Goal: Task Accomplishment & Management: Manage account settings

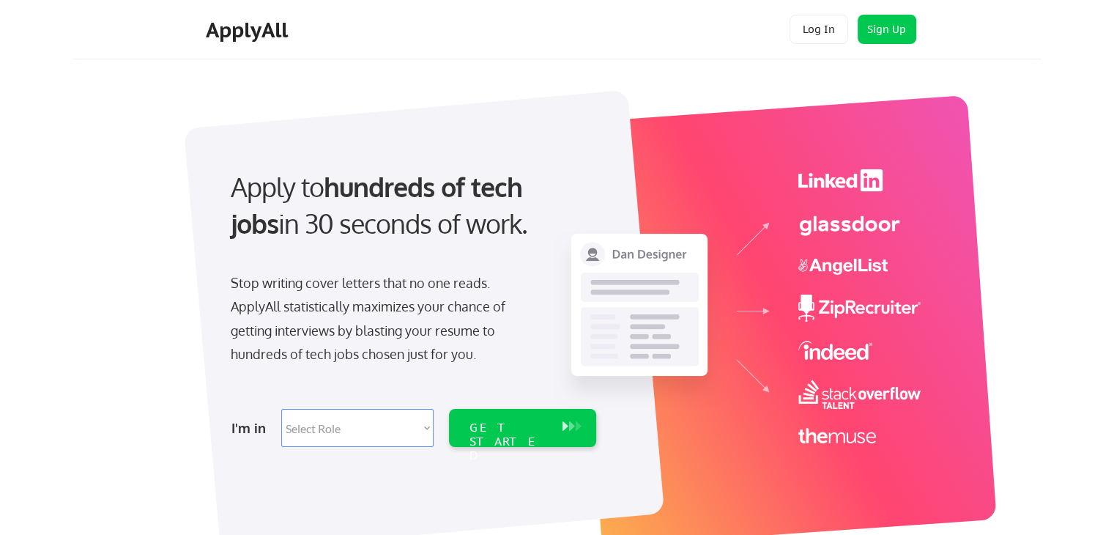
click at [821, 39] on button "Log In" at bounding box center [819, 29] width 59 height 29
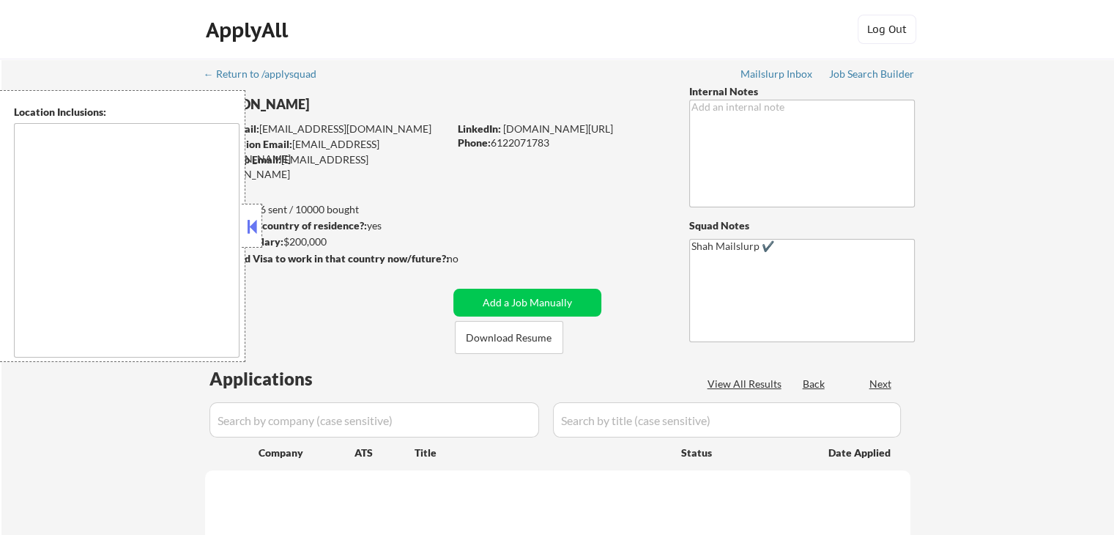
type textarea "Lor Ipsumdo, SI Ametcons, AD Elitsed, DO Eiusmodt, IN Utlaboree, DO Magna Aliqu…"
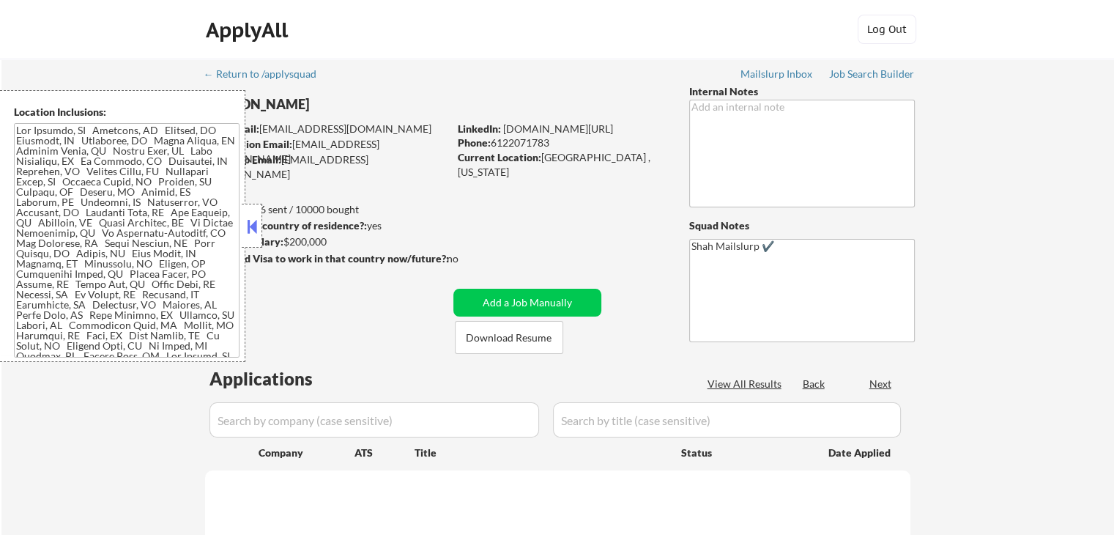
select select ""pending""
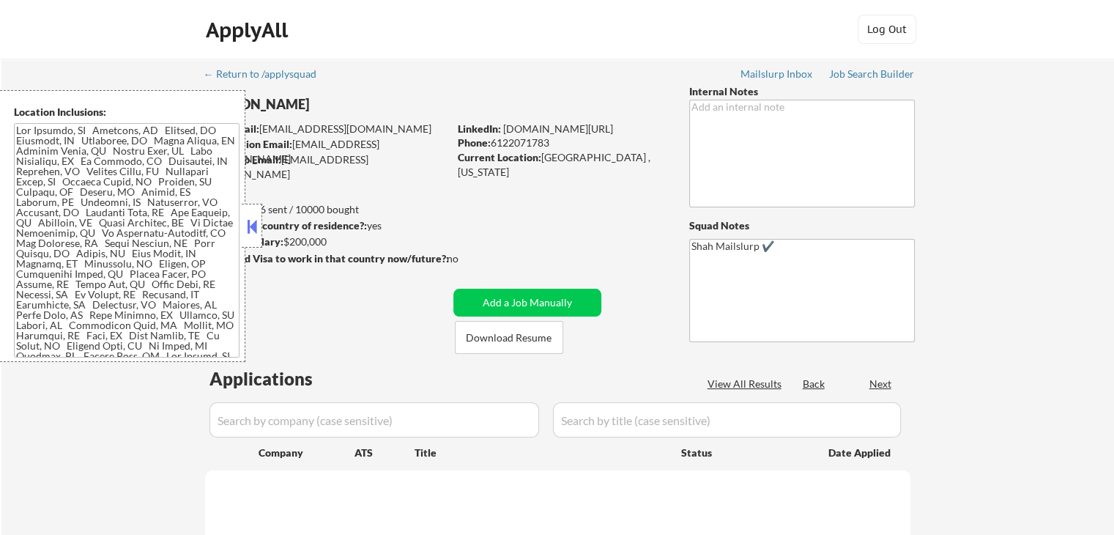
select select ""pending""
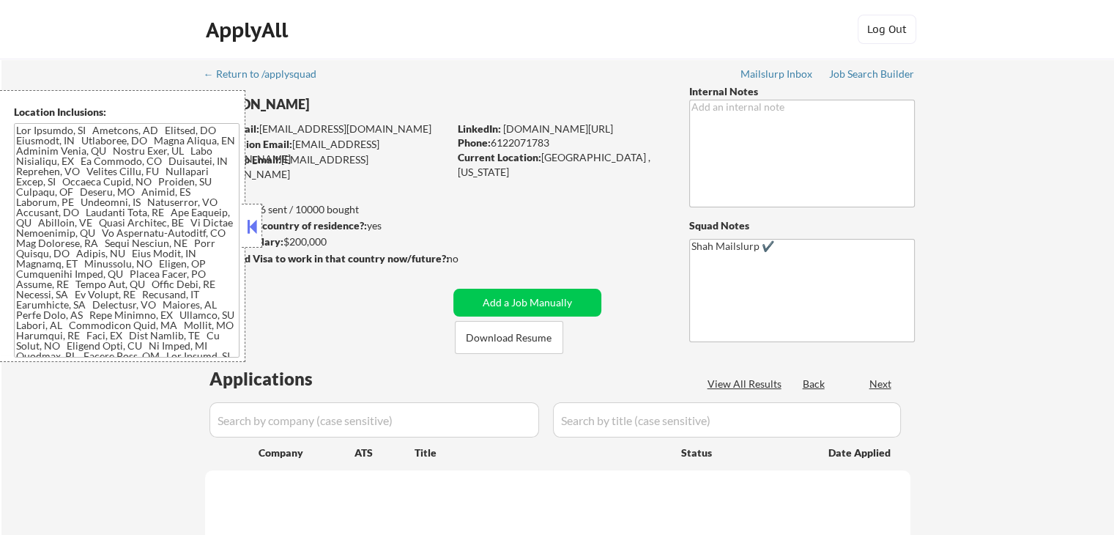
select select ""pending""
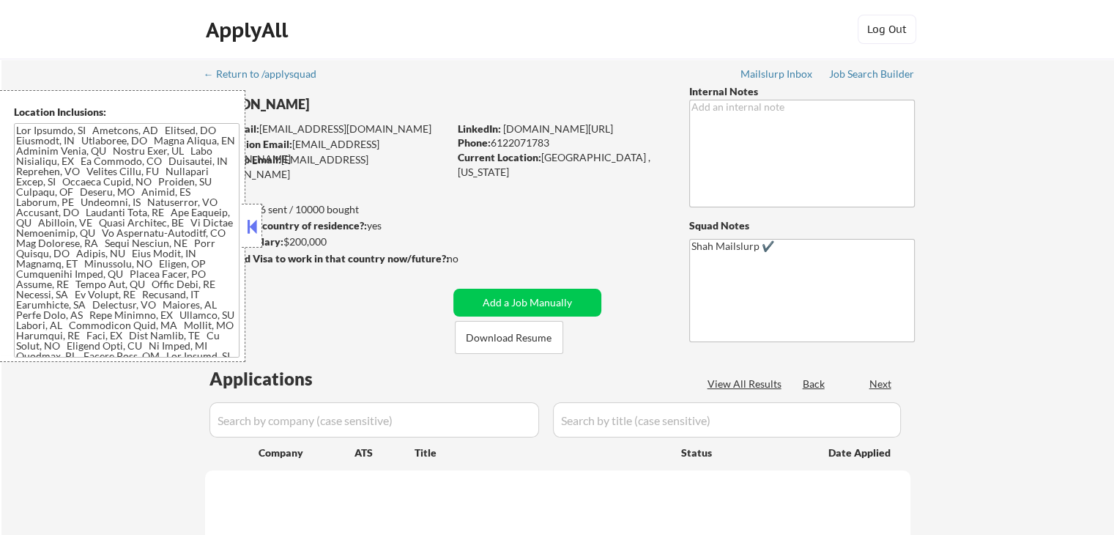
select select ""pending""
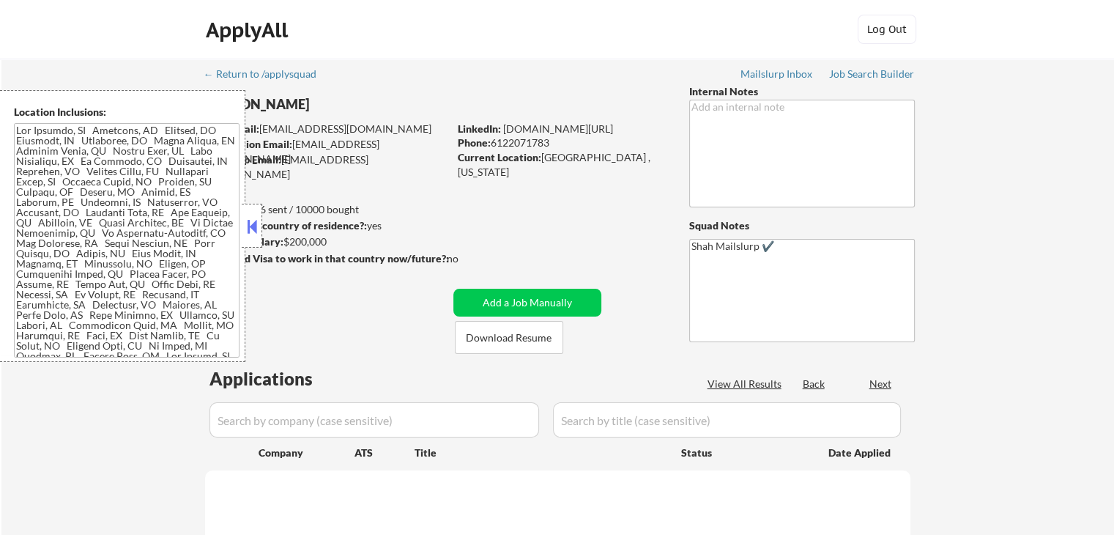
select select ""pending""
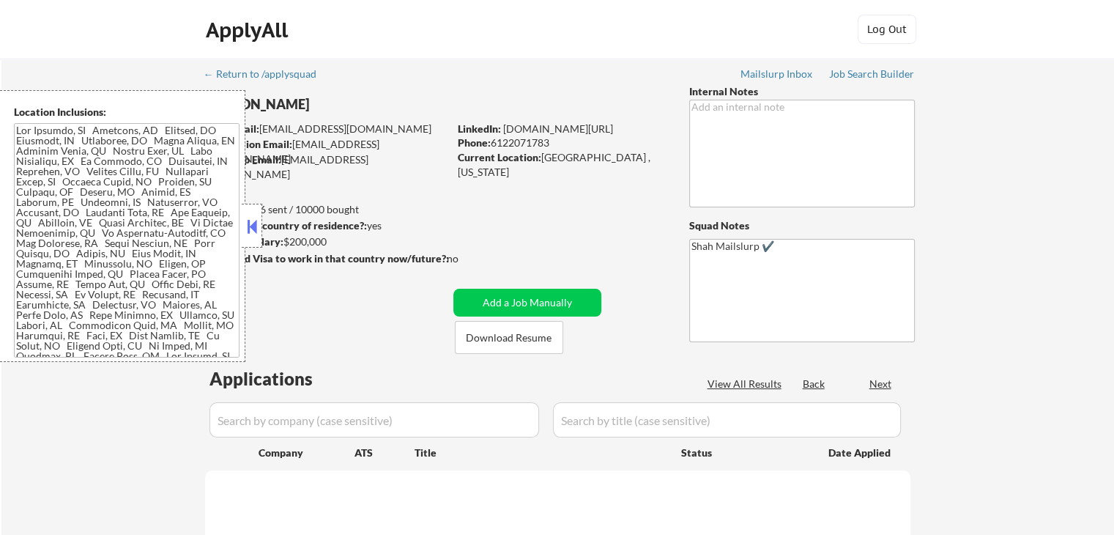
select select ""pending""
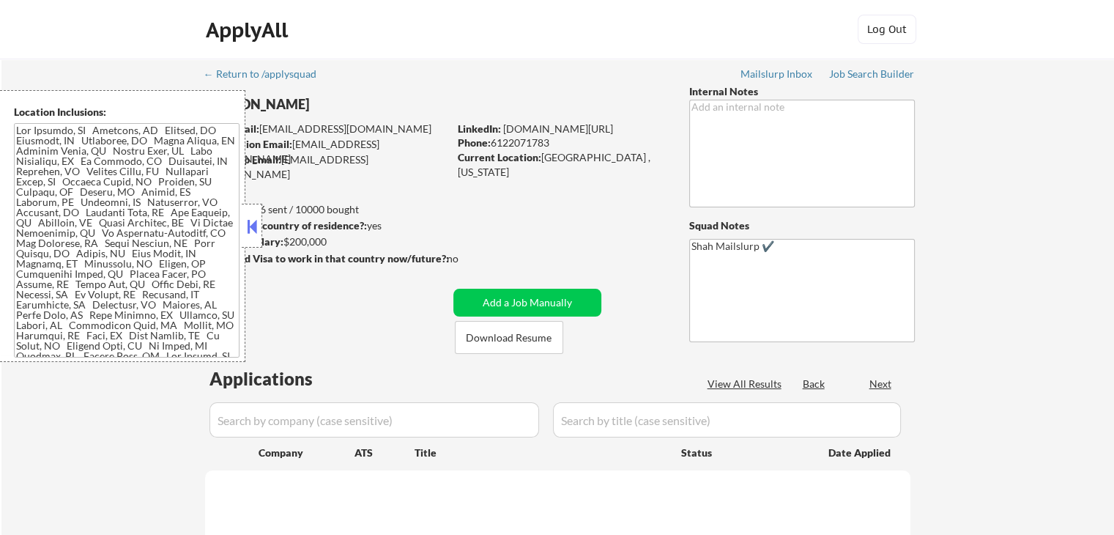
select select ""pending""
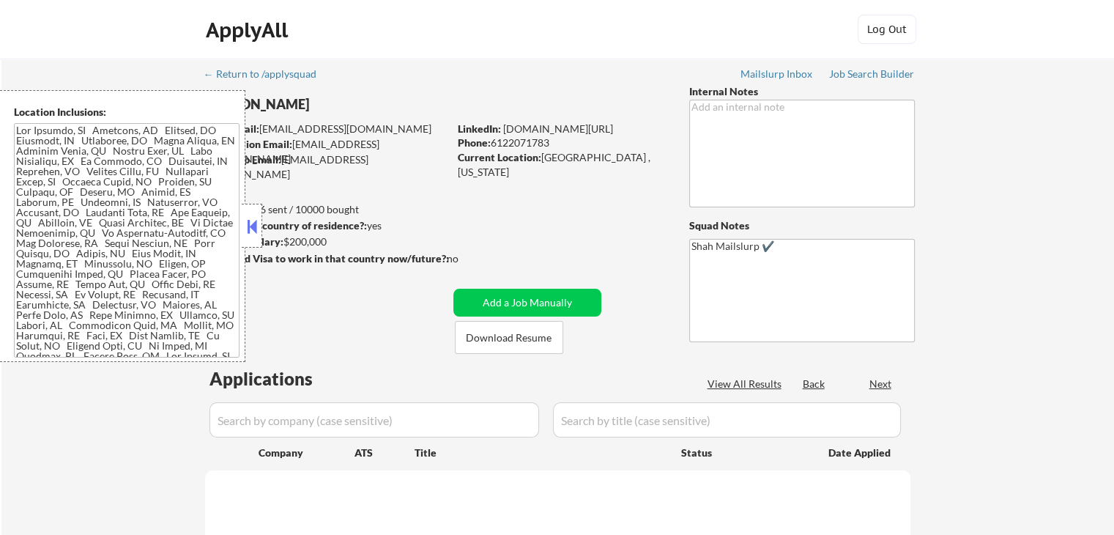
select select ""pending""
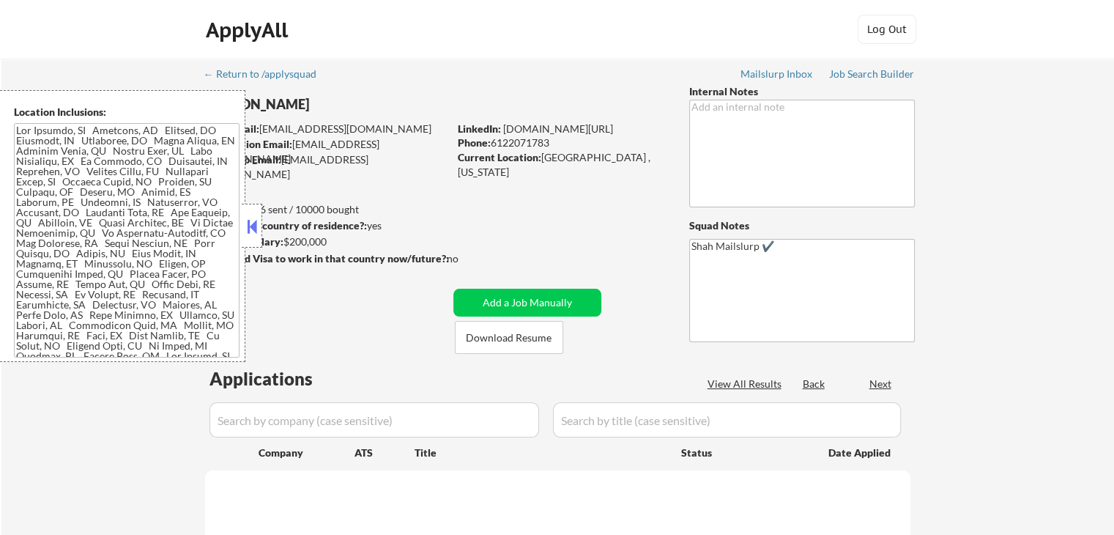
select select ""pending""
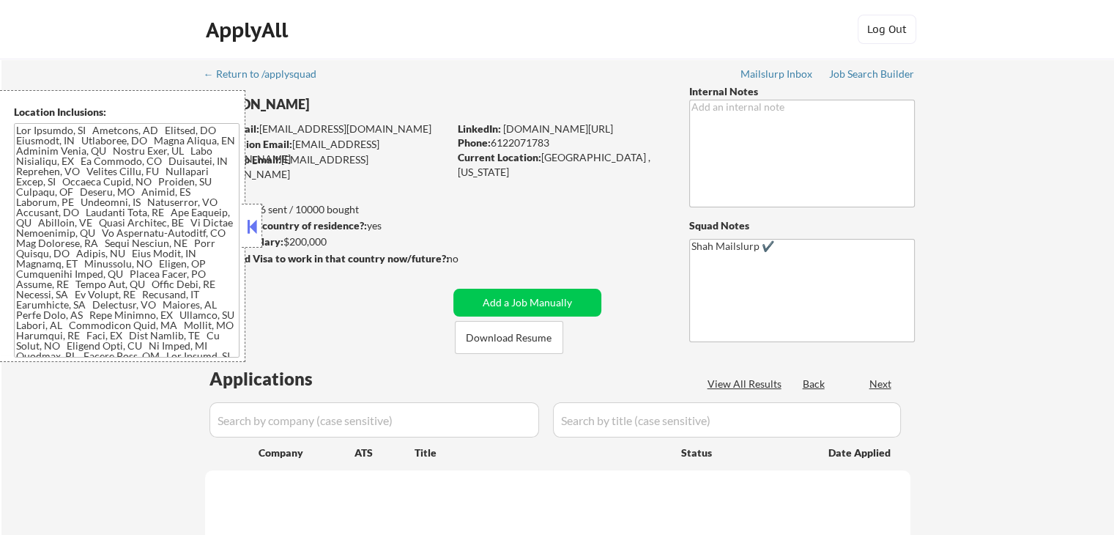
select select ""pending""
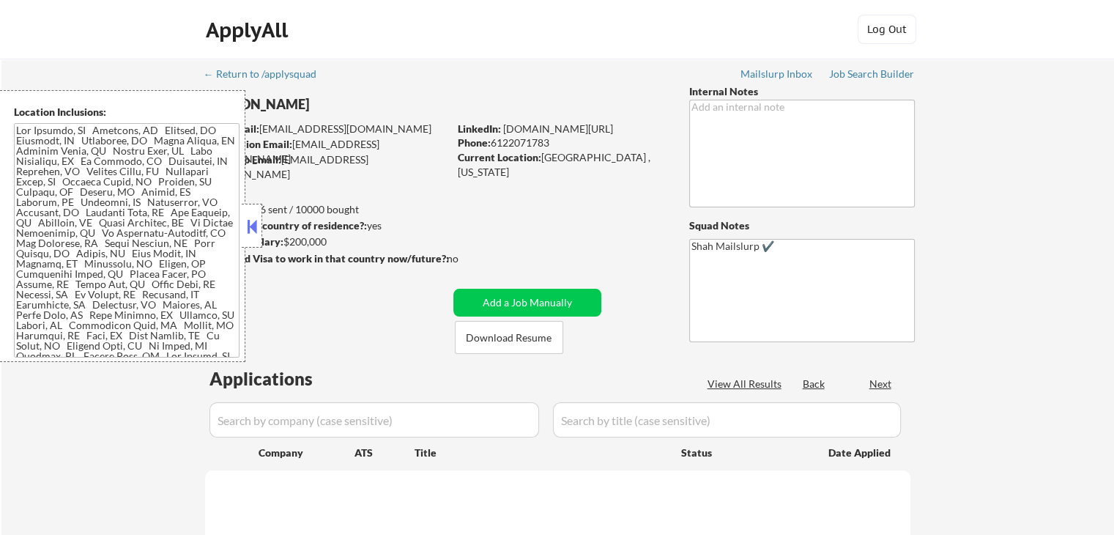
select select ""pending""
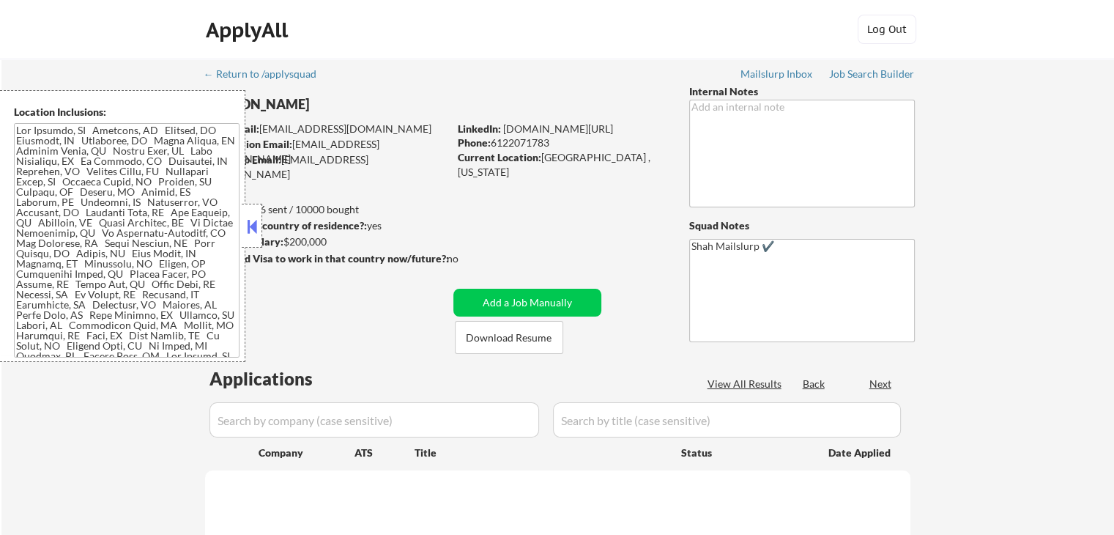
select select ""pending""
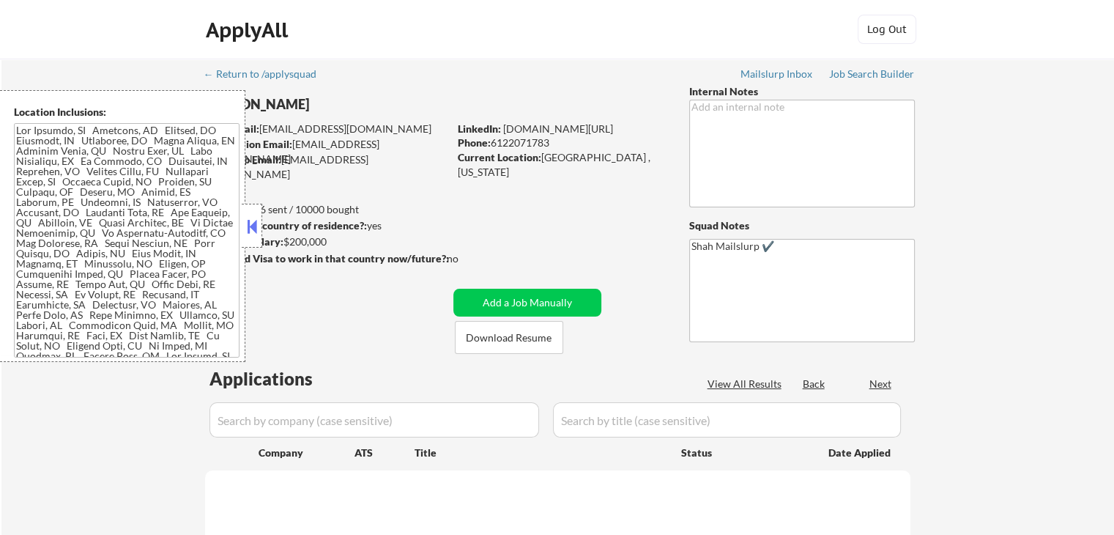
select select ""pending""
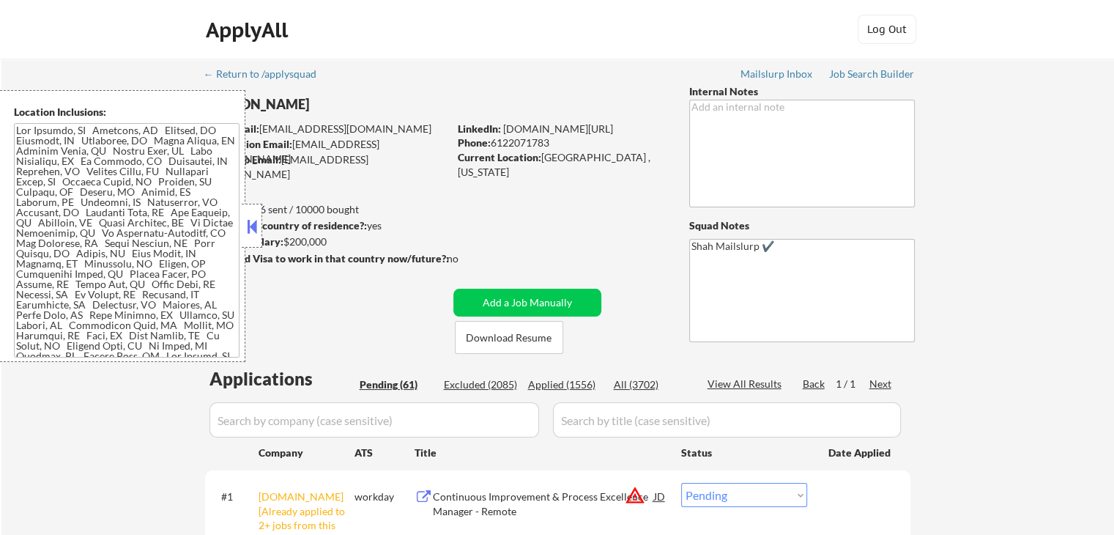
scroll to position [293, 0]
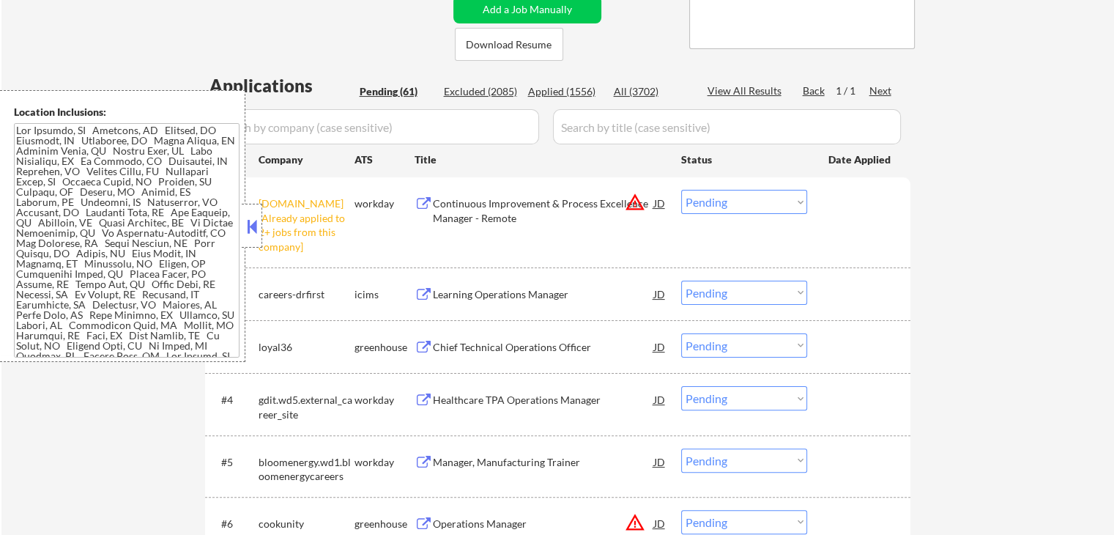
click at [717, 195] on select "Choose an option... Pending Applied Excluded (Questions) Excluded (Expired) Exc…" at bounding box center [744, 202] width 126 height 24
click at [681, 190] on select "Choose an option... Pending Applied Excluded (Questions) Excluded (Expired) Exc…" at bounding box center [744, 202] width 126 height 24
select select ""pending""
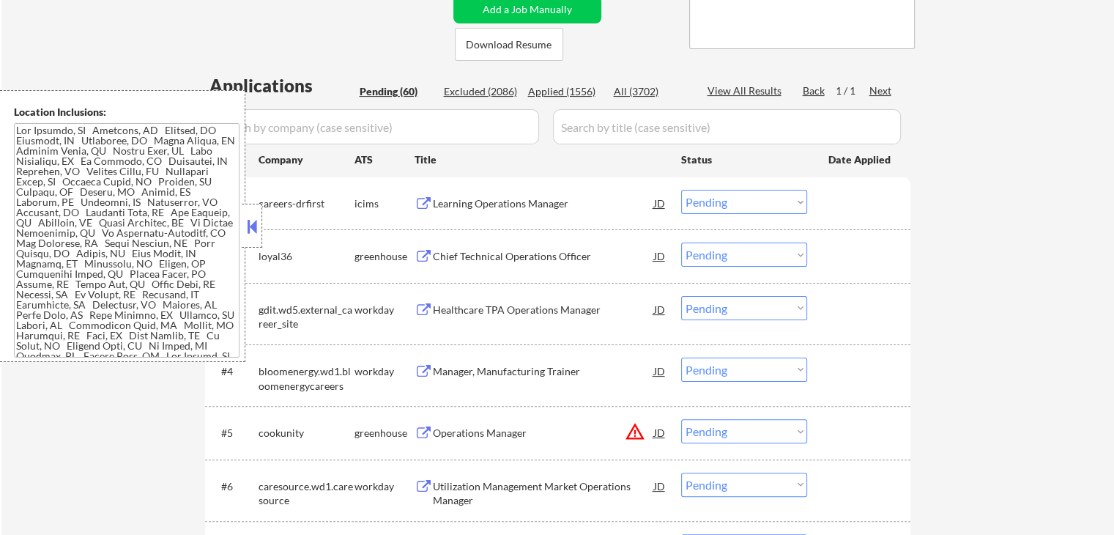
click at [428, 252] on button at bounding box center [424, 257] width 18 height 14
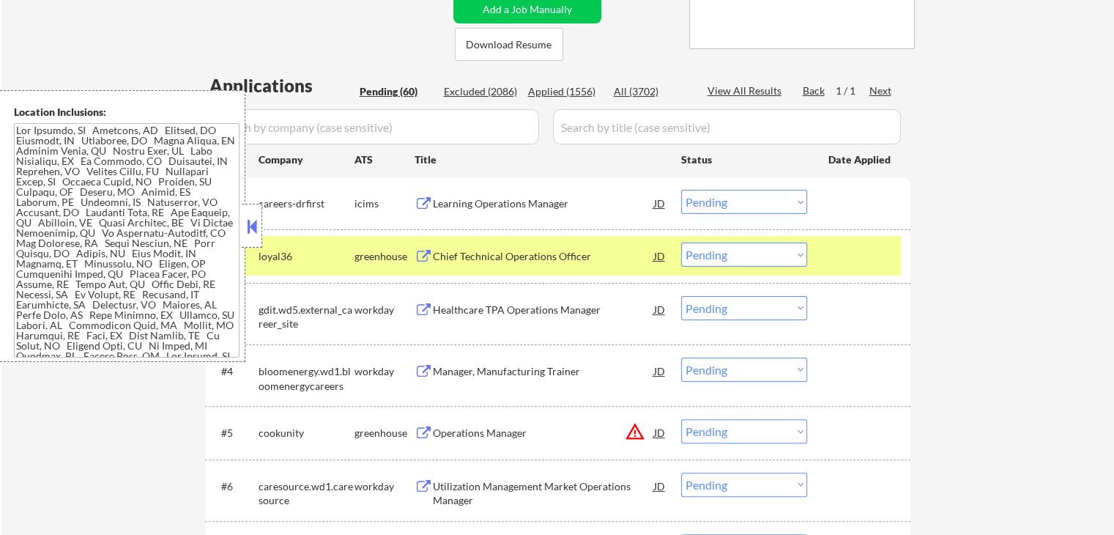
click at [718, 259] on select "Choose an option... Pending Applied Excluded (Questions) Excluded (Expired) Exc…" at bounding box center [744, 254] width 126 height 24
click at [681, 242] on select "Choose an option... Pending Applied Excluded (Questions) Excluded (Expired) Exc…" at bounding box center [744, 254] width 126 height 24
select select ""pending""
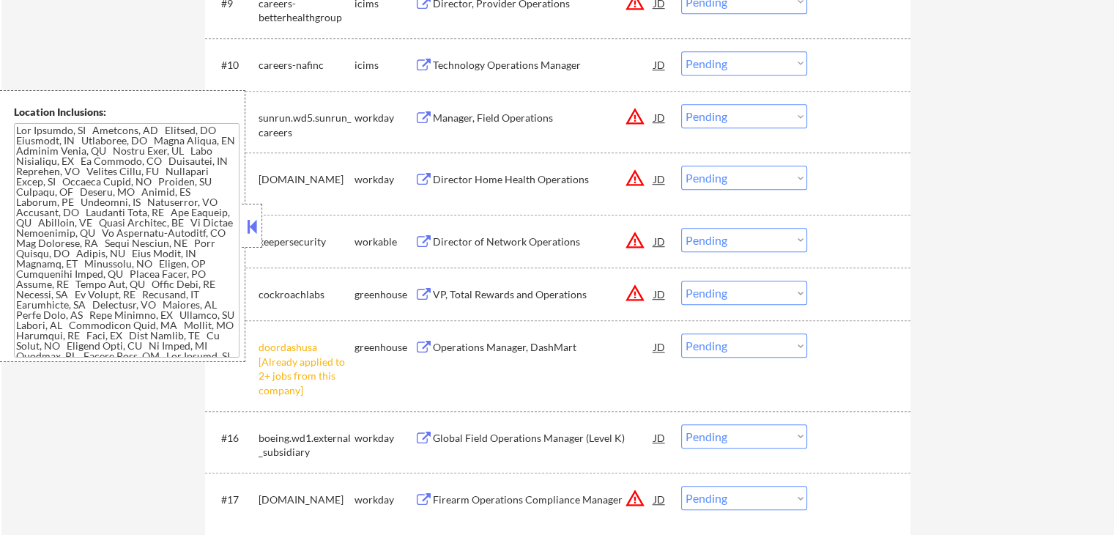
scroll to position [1026, 0]
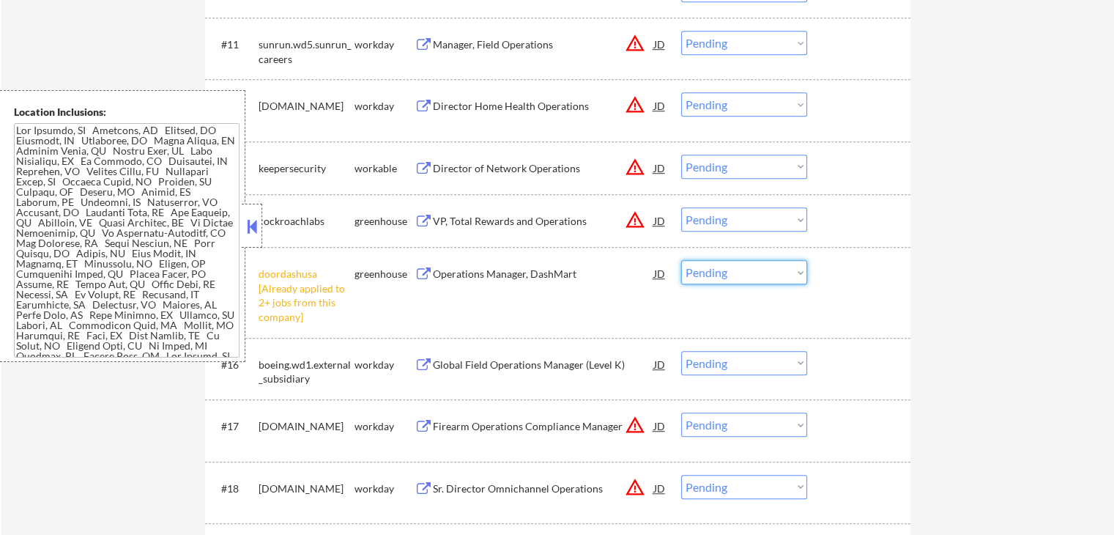
click at [736, 273] on select "Choose an option... Pending Applied Excluded (Questions) Excluded (Expired) Exc…" at bounding box center [744, 272] width 126 height 24
click at [681, 260] on select "Choose an option... Pending Applied Excluded (Questions) Excluded (Expired) Exc…" at bounding box center [744, 272] width 126 height 24
select select ""pending""
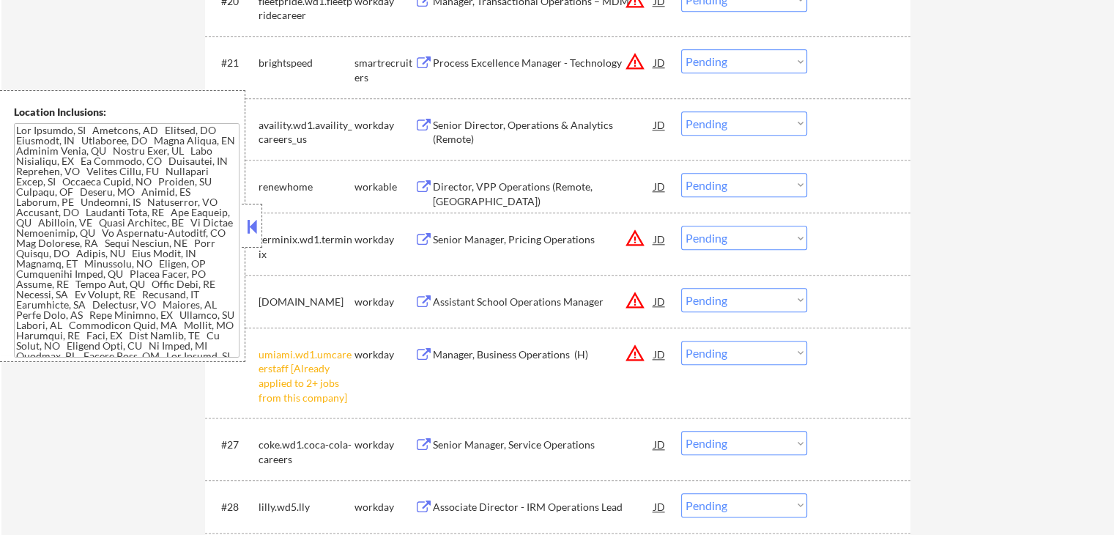
scroll to position [1612, 0]
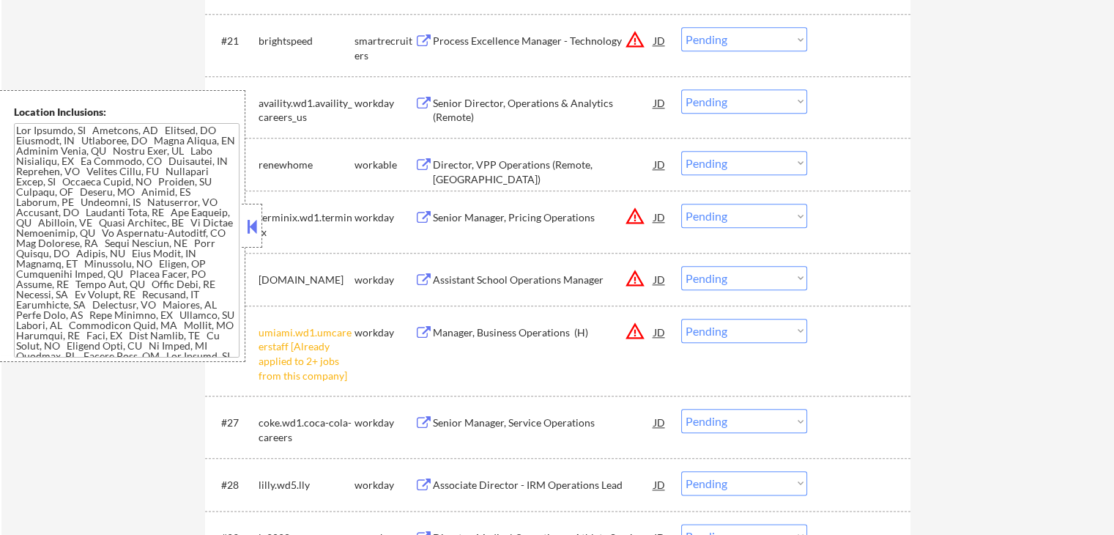
click at [767, 325] on select "Choose an option... Pending Applied Excluded (Questions) Excluded (Expired) Exc…" at bounding box center [744, 331] width 126 height 24
click at [681, 319] on select "Choose an option... Pending Applied Excluded (Questions) Excluded (Expired) Exc…" at bounding box center [744, 331] width 126 height 24
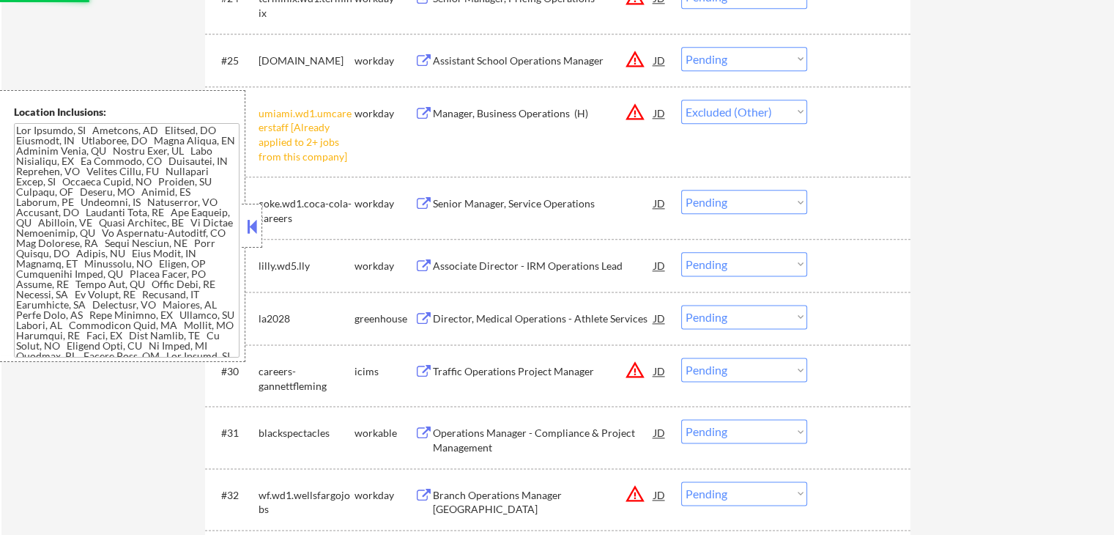
scroll to position [1831, 0]
click at [416, 311] on button at bounding box center [424, 318] width 18 height 14
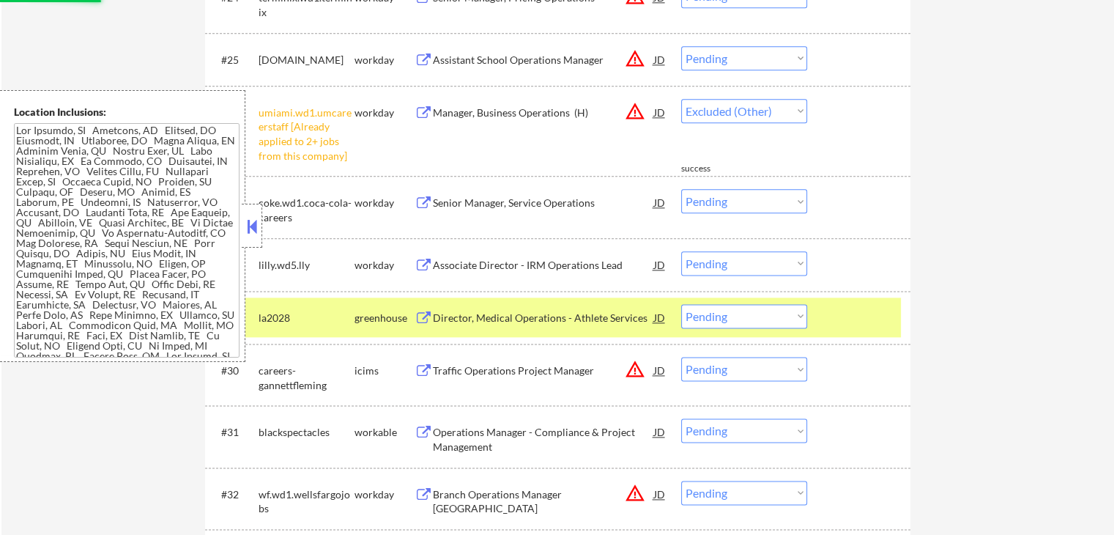
select select ""pending""
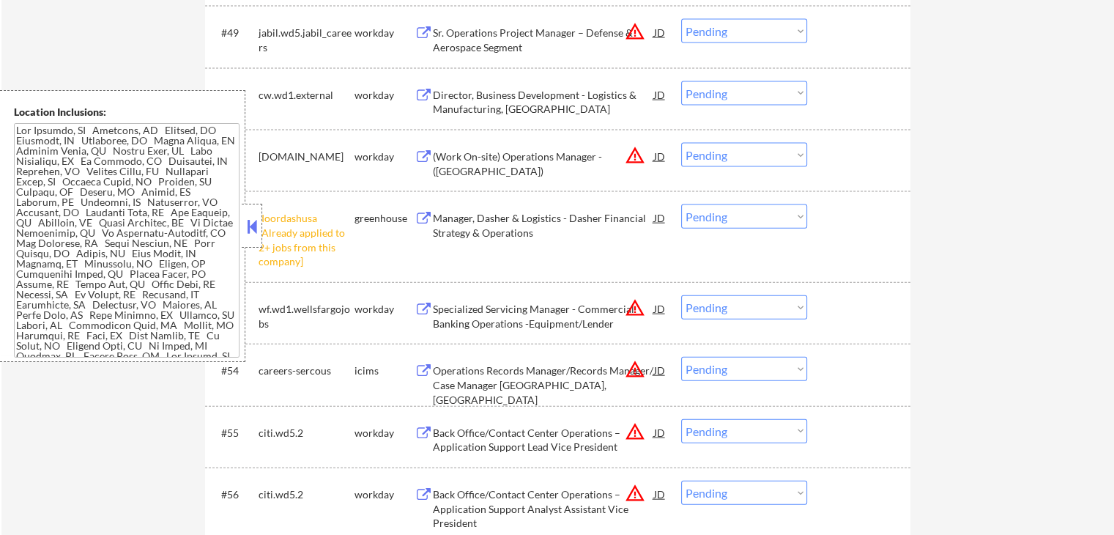
scroll to position [3297, 0]
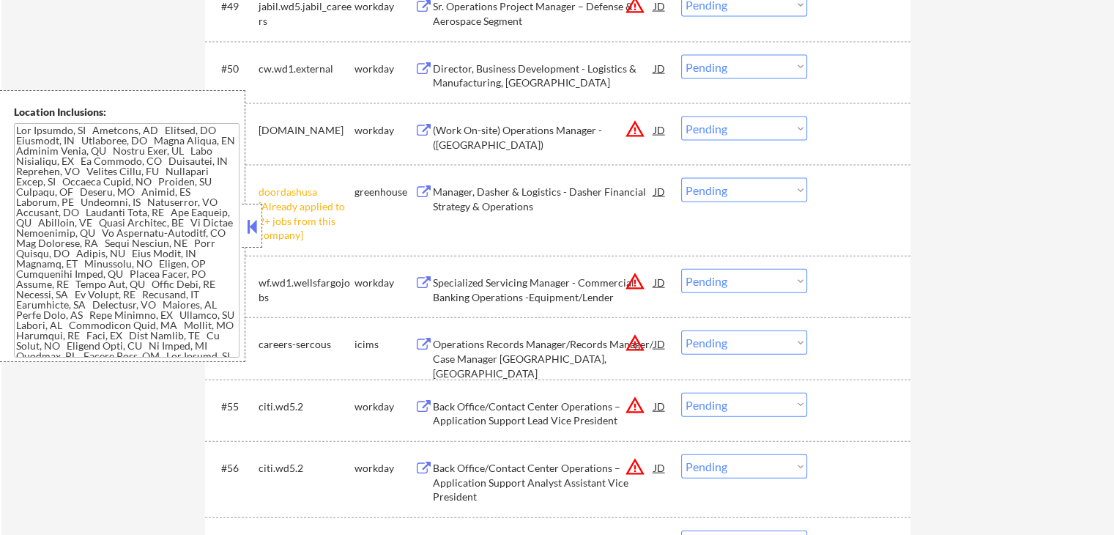
click at [762, 190] on select "Choose an option... Pending Applied Excluded (Questions) Excluded (Expired) Exc…" at bounding box center [744, 190] width 126 height 24
click at [681, 178] on select "Choose an option... Pending Applied Excluded (Questions) Excluded (Expired) Exc…" at bounding box center [744, 190] width 126 height 24
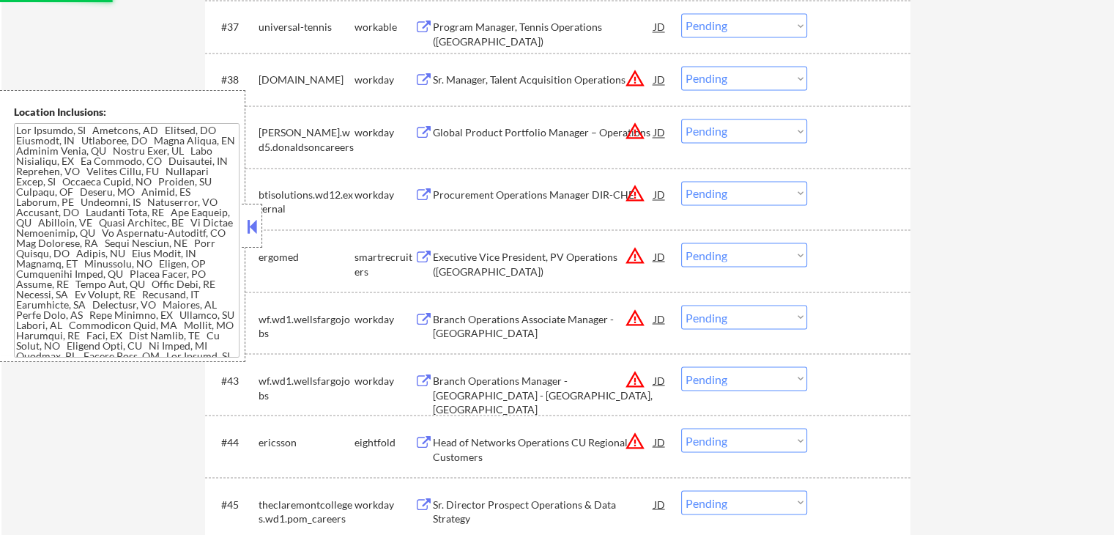
scroll to position [2491, 0]
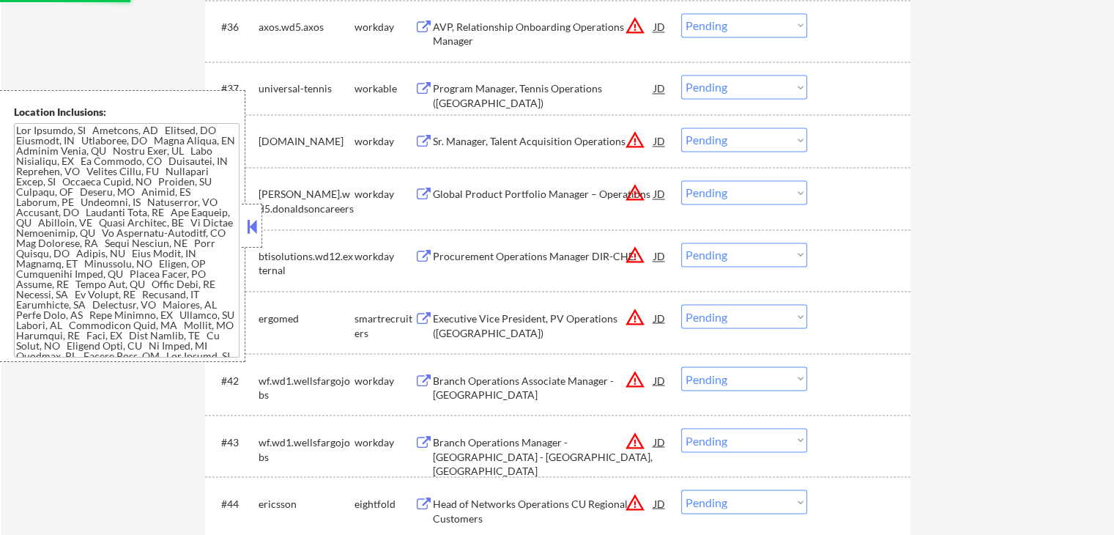
select select ""pending""
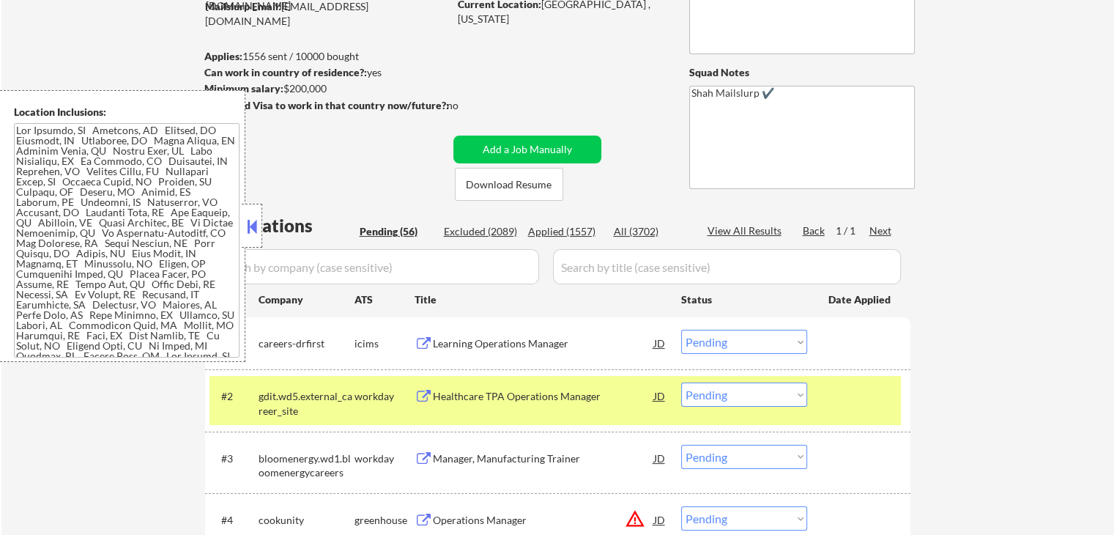
scroll to position [147, 0]
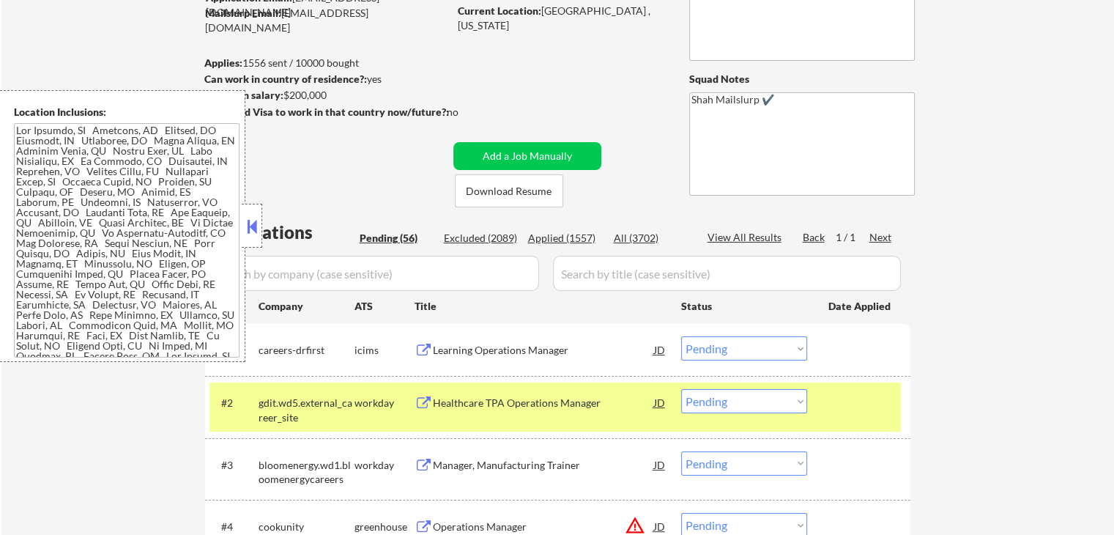
click at [425, 401] on button at bounding box center [424, 403] width 18 height 14
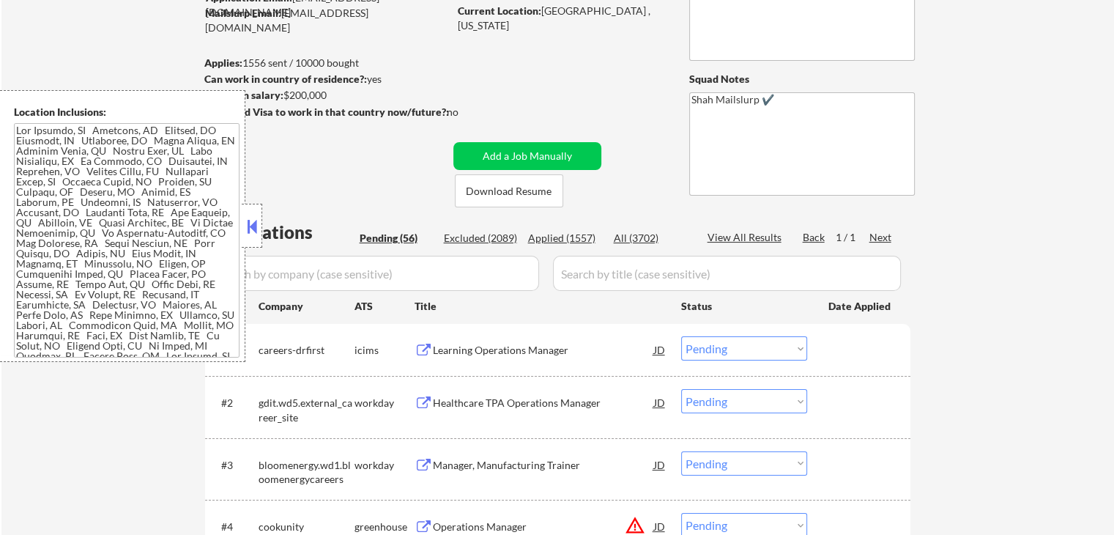
click at [733, 399] on select "Choose an option... Pending Applied Excluded (Questions) Excluded (Expired) Exc…" at bounding box center [744, 401] width 126 height 24
click at [681, 389] on select "Choose an option... Pending Applied Excluded (Questions) Excluded (Expired) Exc…" at bounding box center [744, 401] width 126 height 24
click at [421, 467] on button at bounding box center [424, 466] width 18 height 14
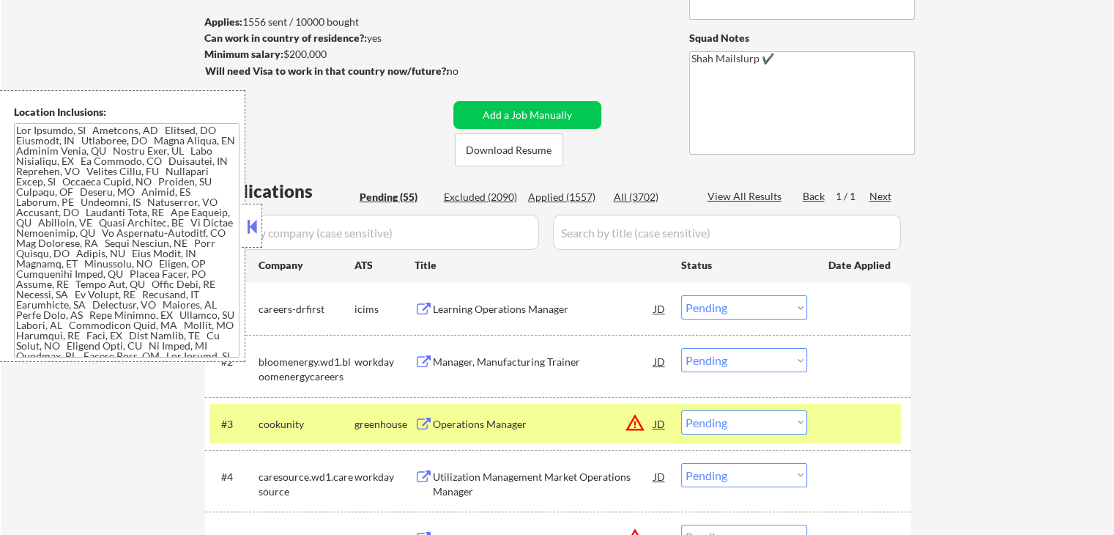
scroll to position [220, 0]
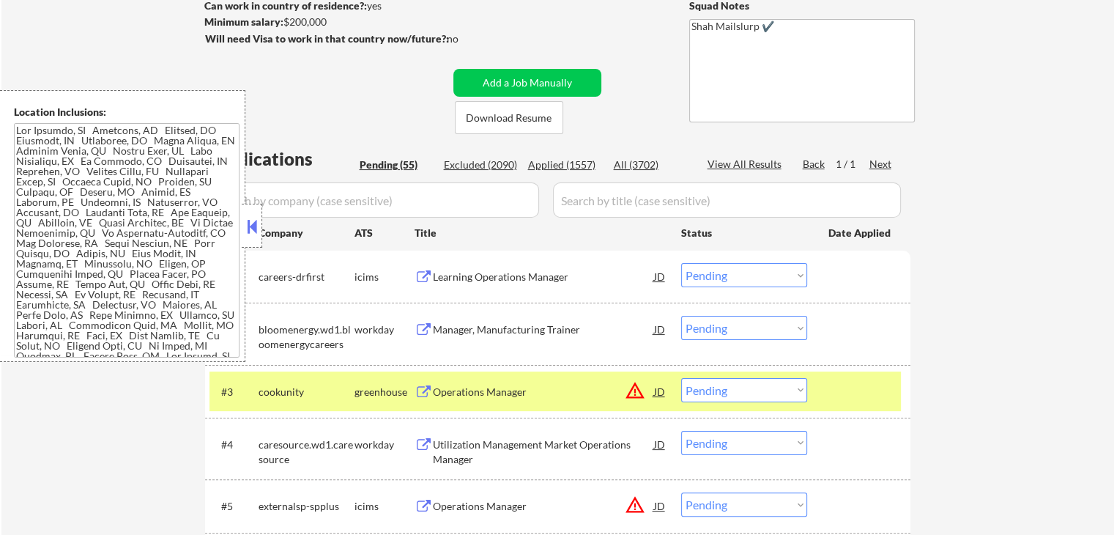
click at [727, 325] on select "Choose an option... Pending Applied Excluded (Questions) Excluded (Expired) Exc…" at bounding box center [744, 328] width 126 height 24
click at [681, 316] on select "Choose an option... Pending Applied Excluded (Questions) Excluded (Expired) Exc…" at bounding box center [744, 328] width 126 height 24
click at [431, 438] on button at bounding box center [424, 445] width 18 height 14
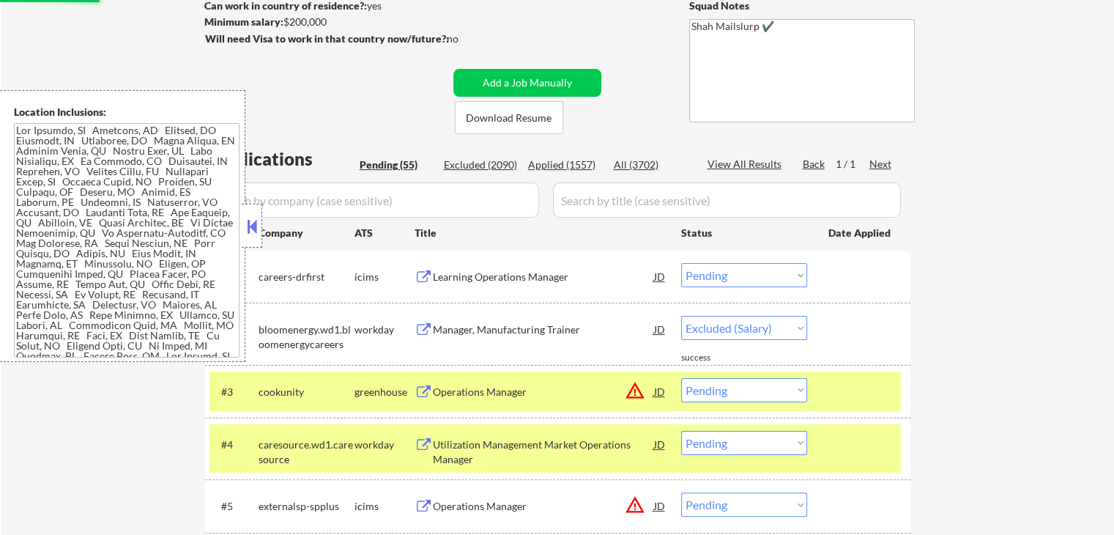
select select ""pending""
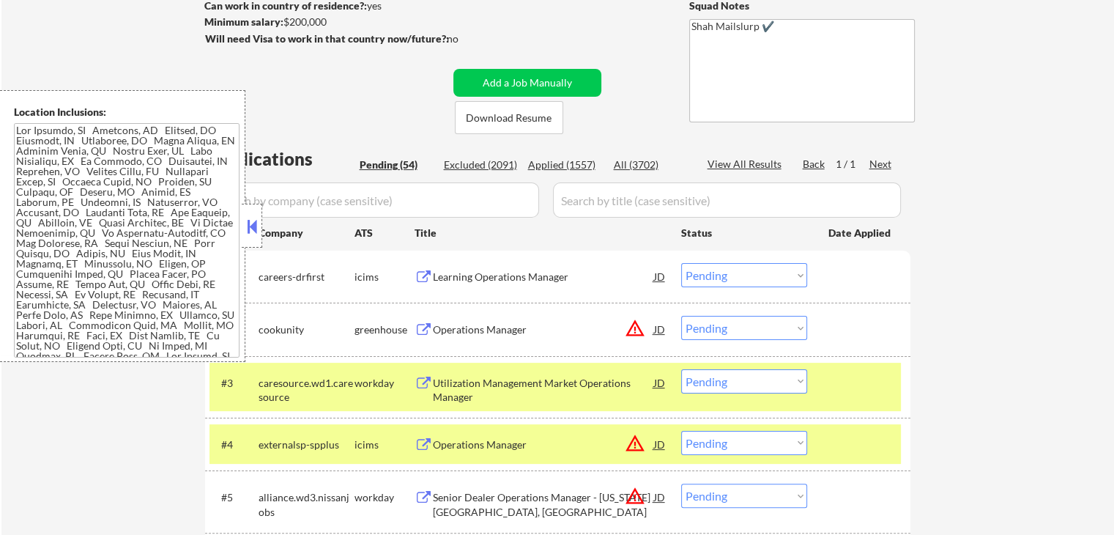
scroll to position [293, 0]
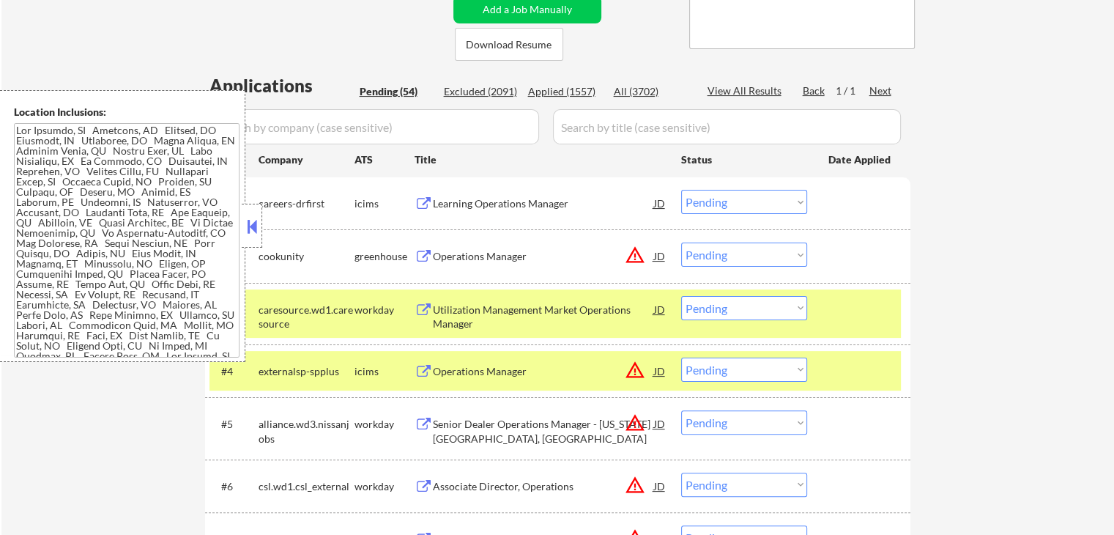
click at [736, 301] on select "Choose an option... Pending Applied Excluded (Questions) Excluded (Expired) Exc…" at bounding box center [744, 308] width 126 height 24
click at [681, 296] on select "Choose an option... Pending Applied Excluded (Questions) Excluded (Expired) Exc…" at bounding box center [744, 308] width 126 height 24
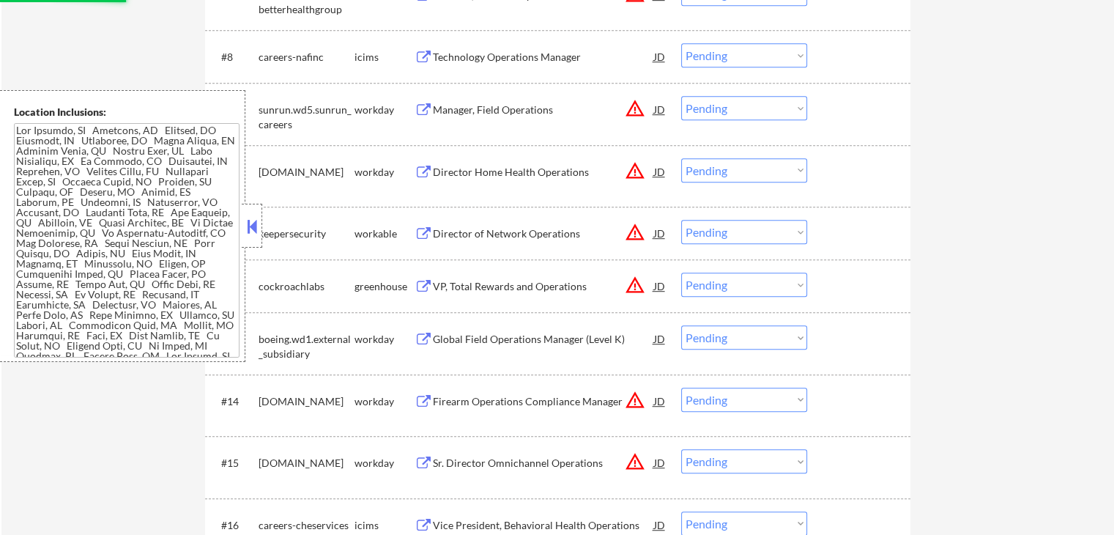
select select ""pending""
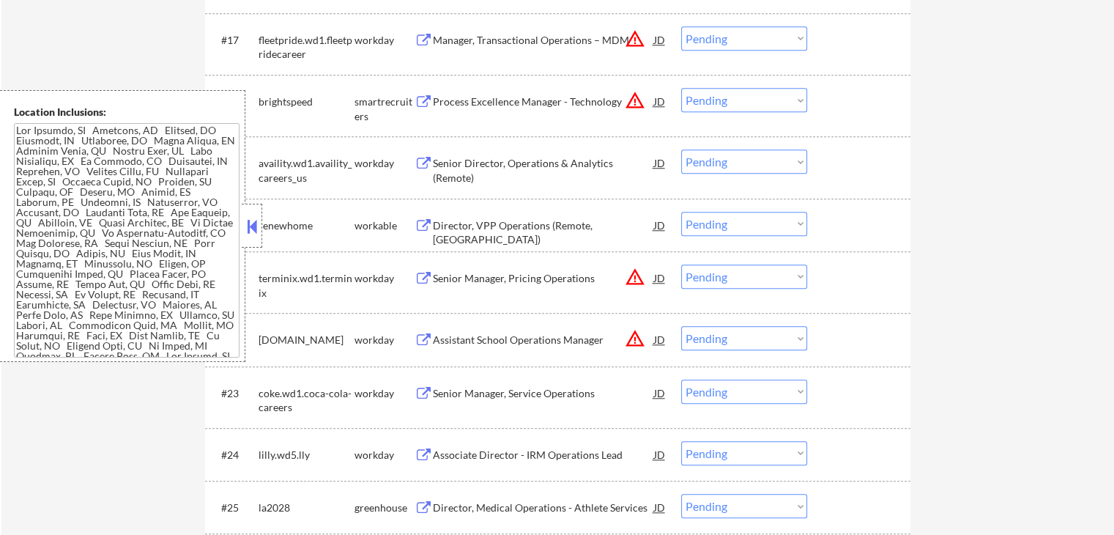
scroll to position [1392, 0]
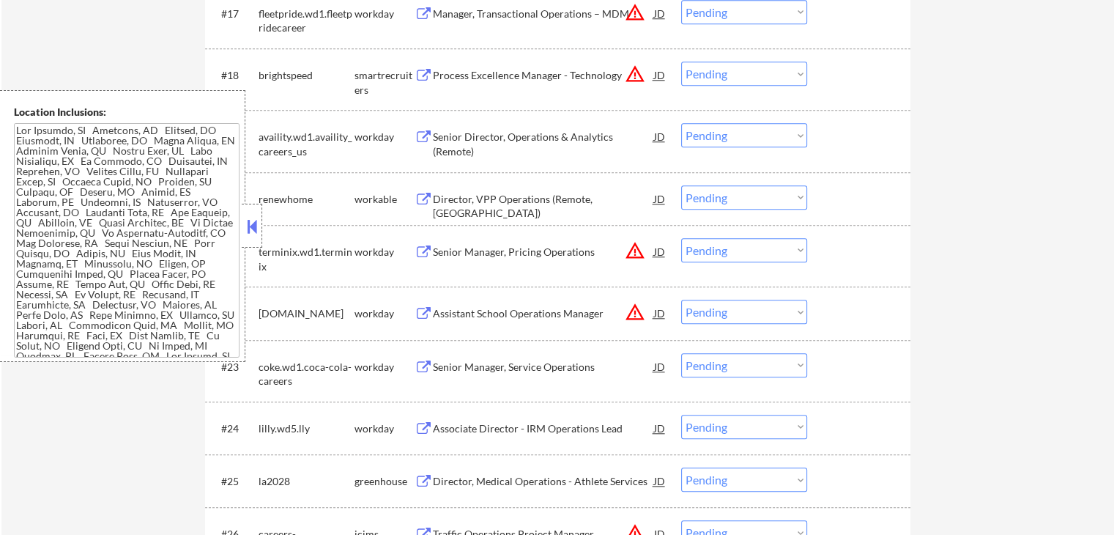
click at [423, 199] on button at bounding box center [424, 200] width 18 height 14
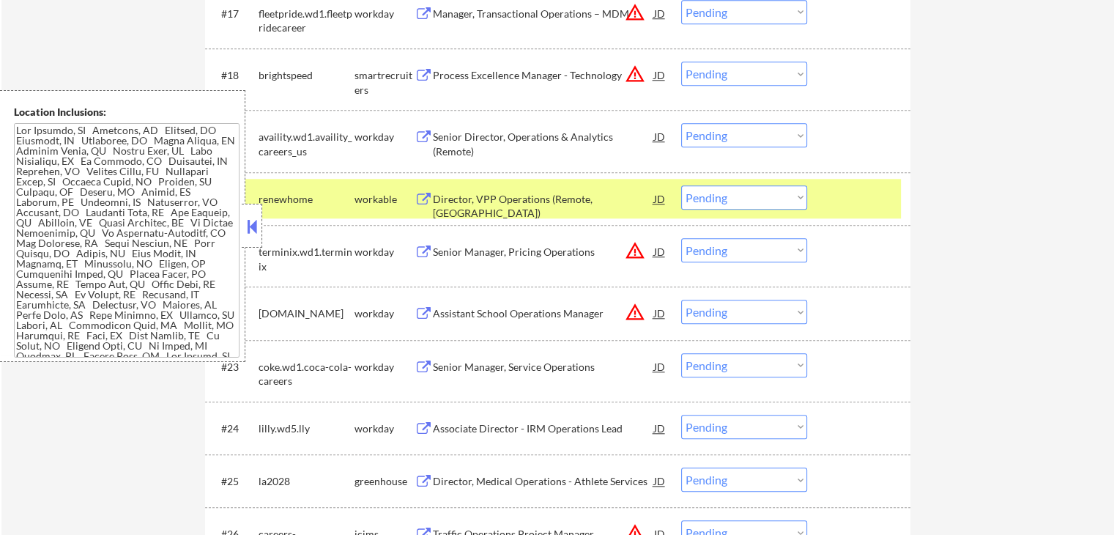
click at [738, 201] on select "Choose an option... Pending Applied Excluded (Questions) Excluded (Expired) Exc…" at bounding box center [744, 197] width 126 height 24
click at [681, 185] on select "Choose an option... Pending Applied Excluded (Questions) Excluded (Expired) Exc…" at bounding box center [744, 197] width 126 height 24
select select ""pending""
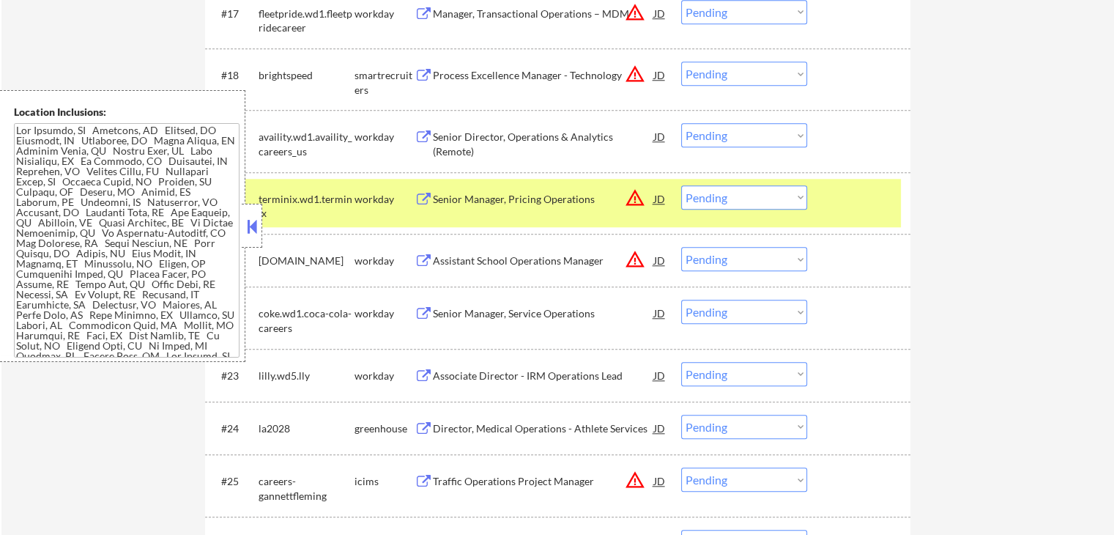
click at [430, 313] on button at bounding box center [424, 314] width 18 height 14
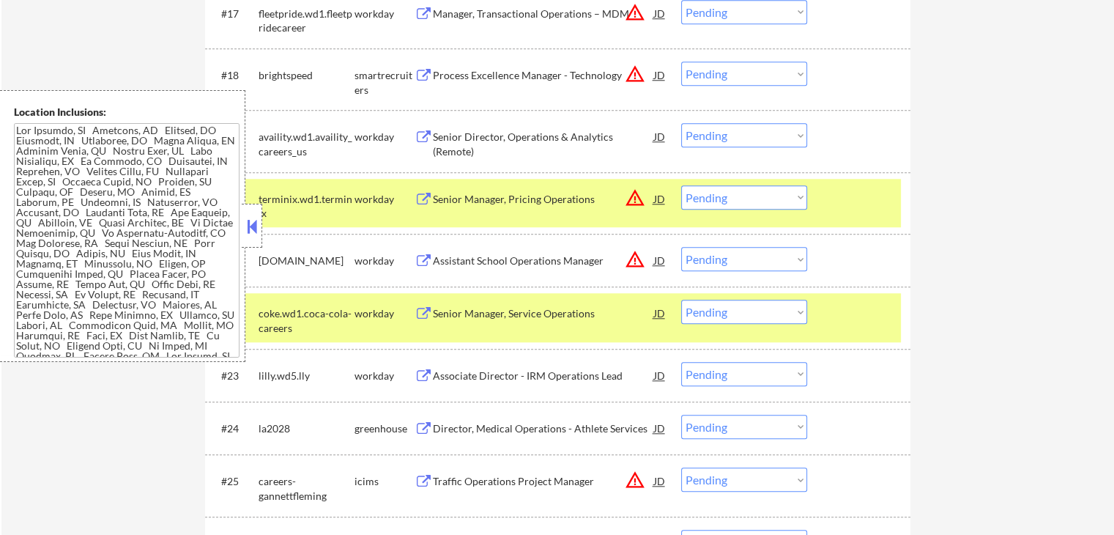
click at [416, 373] on button at bounding box center [424, 376] width 18 height 14
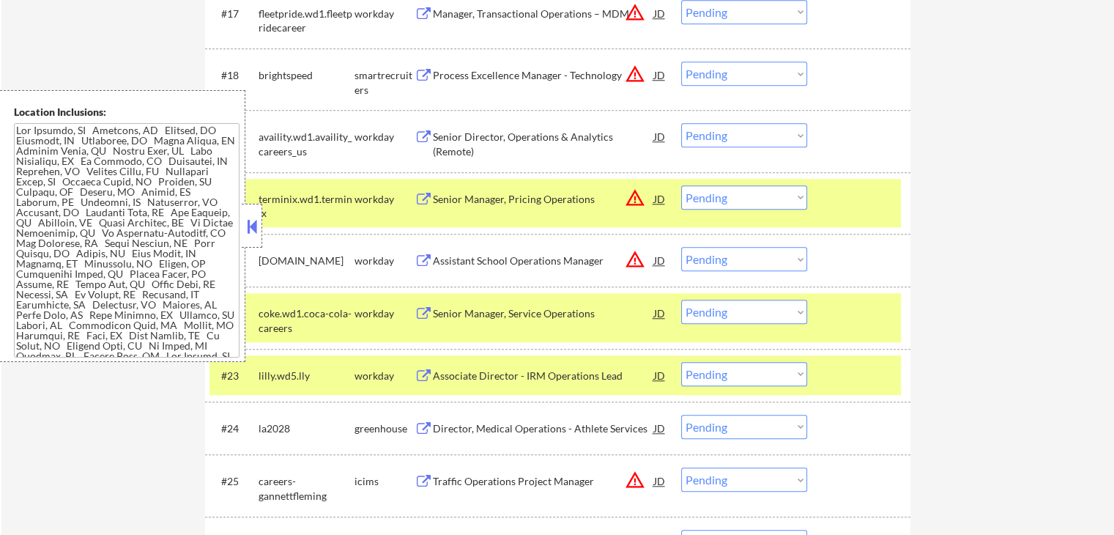
click at [718, 308] on select "Choose an option... Pending Applied Excluded (Questions) Excluded (Expired) Exc…" at bounding box center [744, 312] width 126 height 24
click at [681, 300] on select "Choose an option... Pending Applied Excluded (Questions) Excluded (Expired) Exc…" at bounding box center [744, 312] width 126 height 24
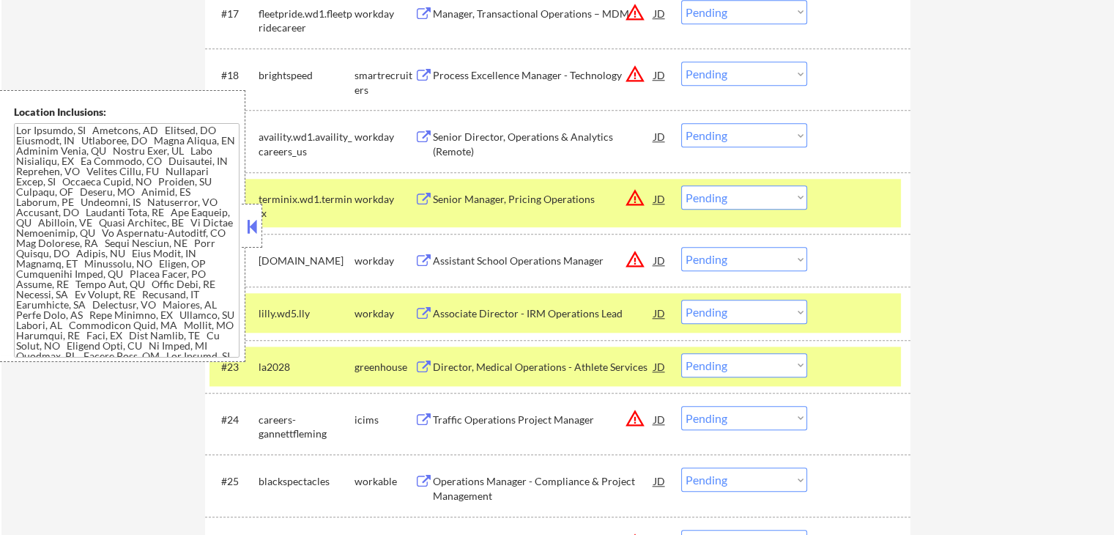
click at [745, 314] on select "Choose an option... Pending Applied Excluded (Questions) Excluded (Expired) Exc…" at bounding box center [744, 312] width 126 height 24
click at [681, 300] on select "Choose an option... Pending Applied Excluded (Questions) Excluded (Expired) Exc…" at bounding box center [744, 312] width 126 height 24
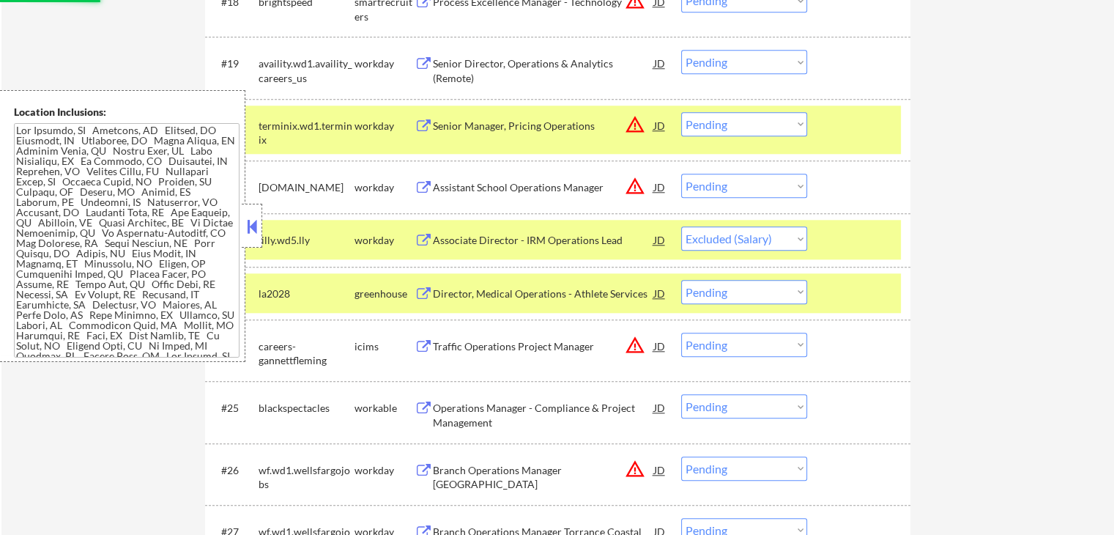
click at [426, 401] on div "Operations Manager - Compliance & Project Management JD warning_amber" at bounding box center [541, 411] width 253 height 35
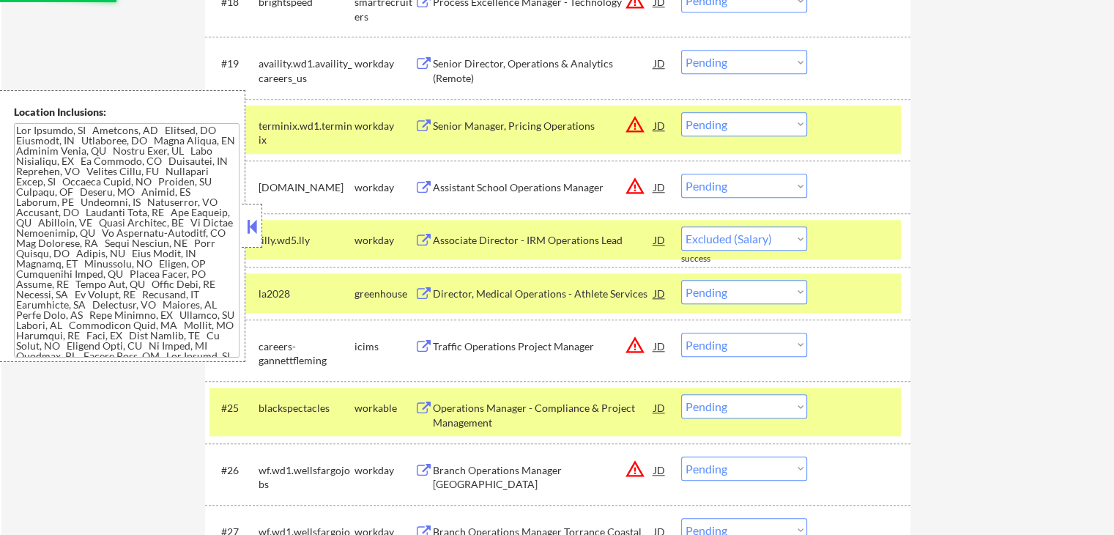
select select ""pending""
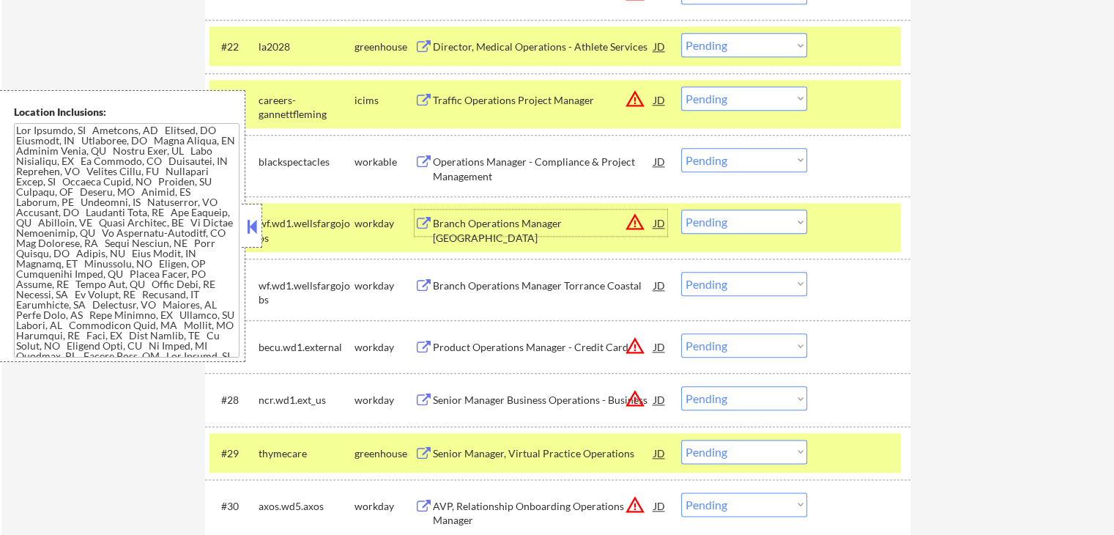
scroll to position [1685, 0]
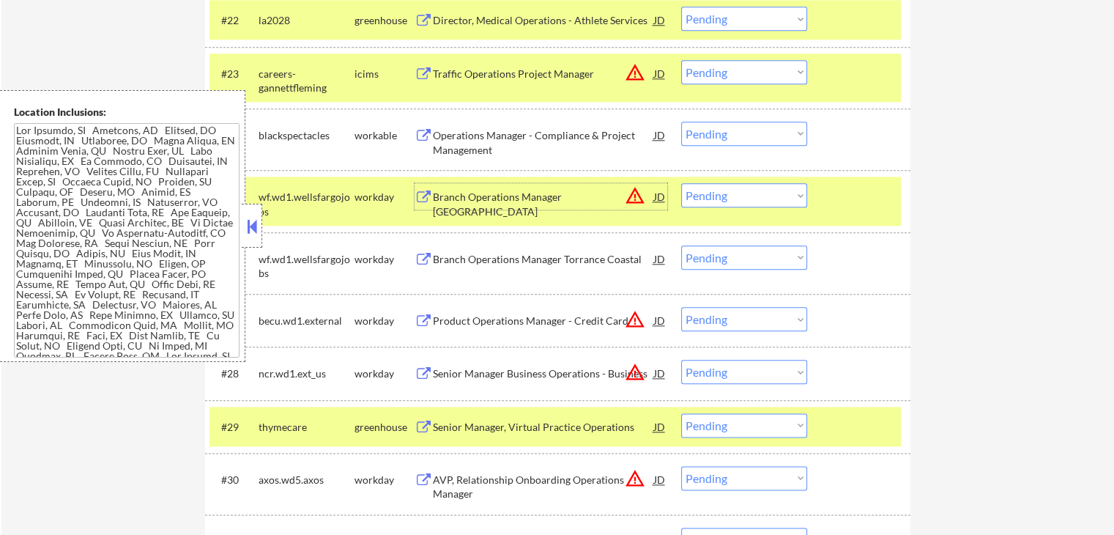
click at [412, 252] on div "workday" at bounding box center [385, 259] width 60 height 15
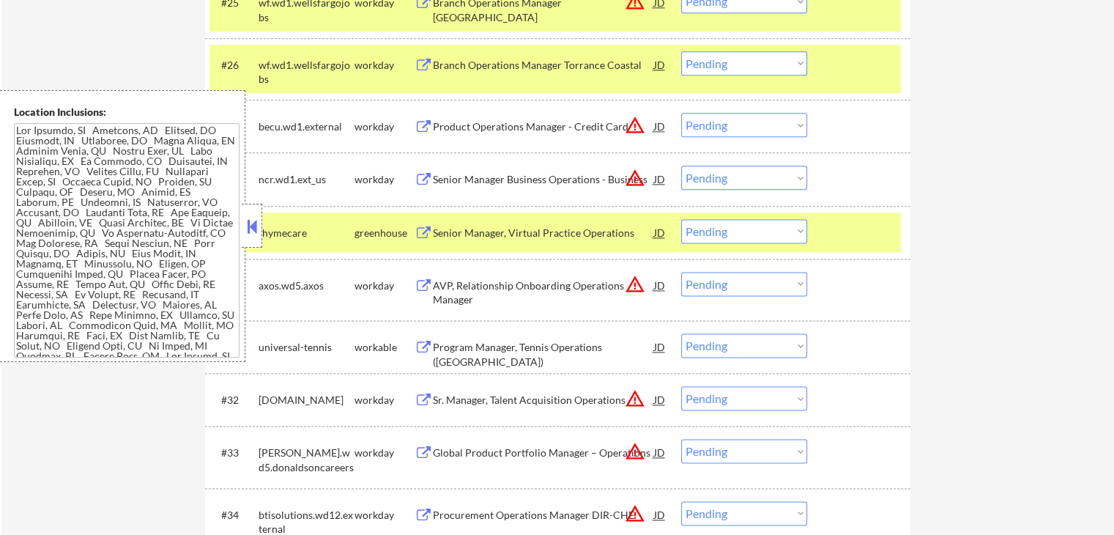
scroll to position [1905, 0]
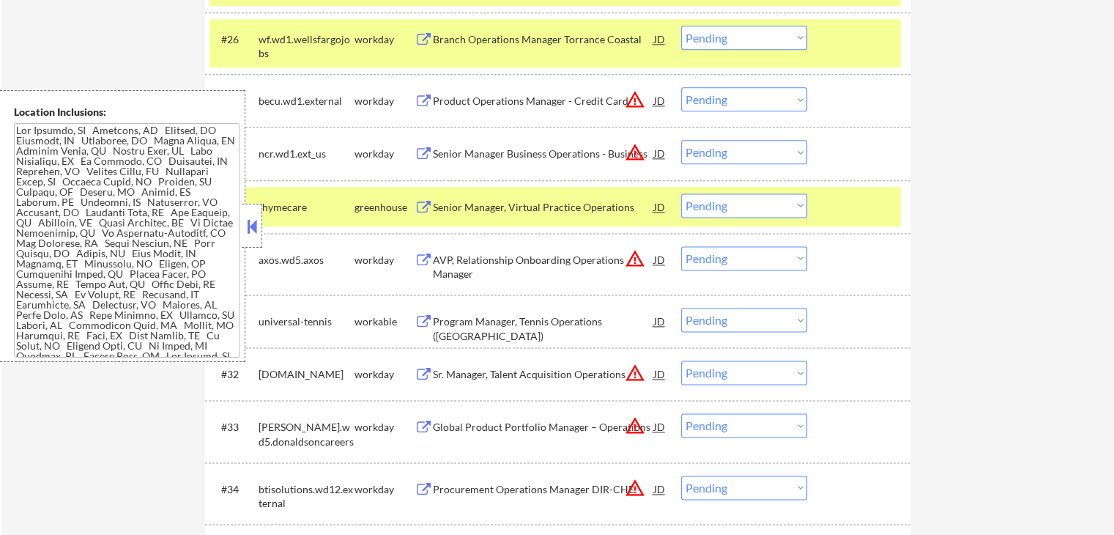
click at [428, 319] on button at bounding box center [424, 322] width 18 height 14
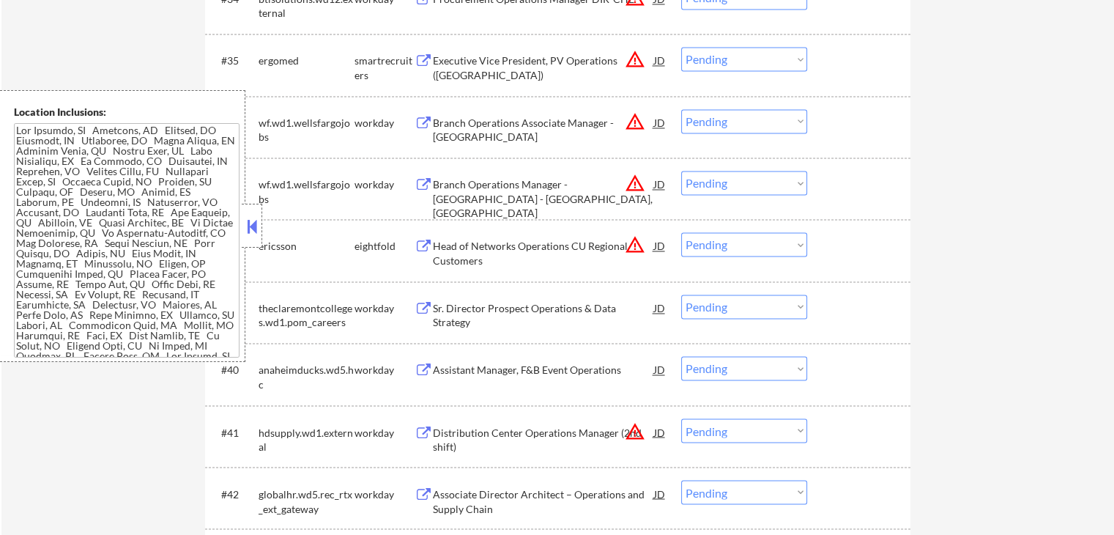
scroll to position [2418, 0]
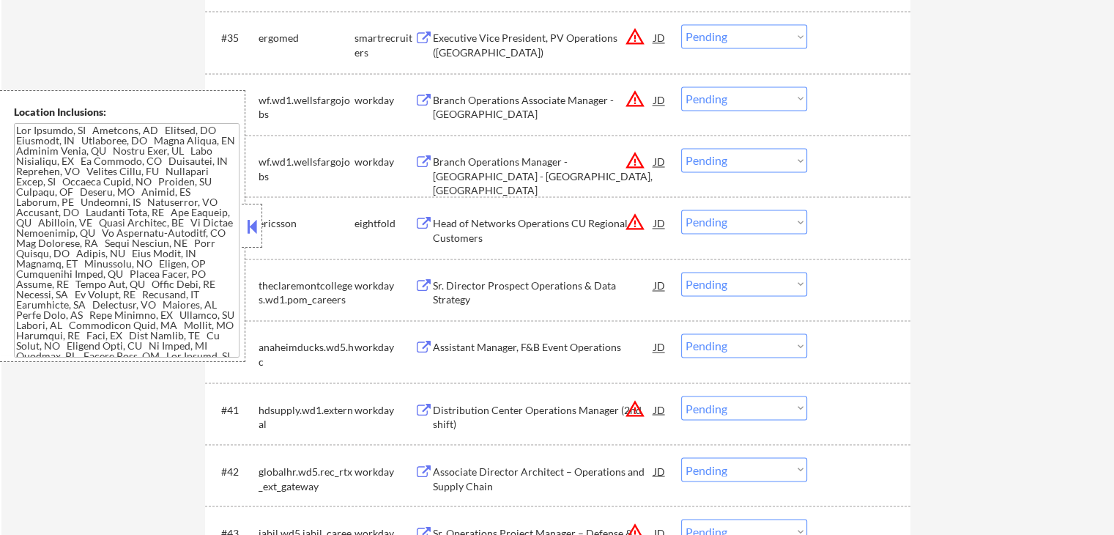
click at [421, 282] on button at bounding box center [424, 286] width 18 height 14
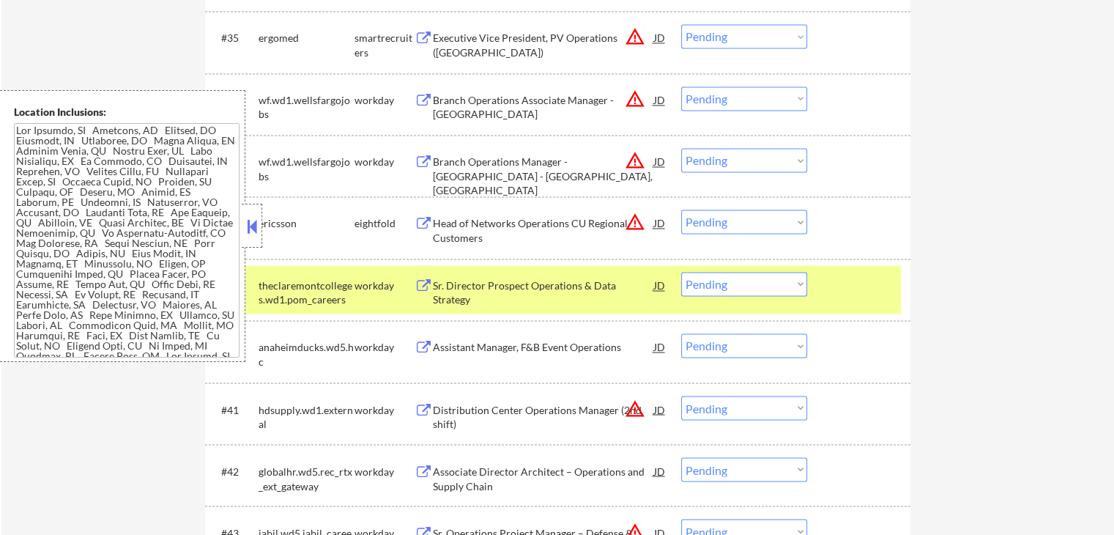
click at [747, 278] on select "Choose an option... Pending Applied Excluded (Questions) Excluded (Expired) Exc…" at bounding box center [744, 284] width 126 height 24
click at [681, 272] on select "Choose an option... Pending Applied Excluded (Questions) Excluded (Expired) Exc…" at bounding box center [744, 284] width 126 height 24
click at [434, 349] on div "Assistant Manager, F&B Event Operations" at bounding box center [543, 347] width 221 height 15
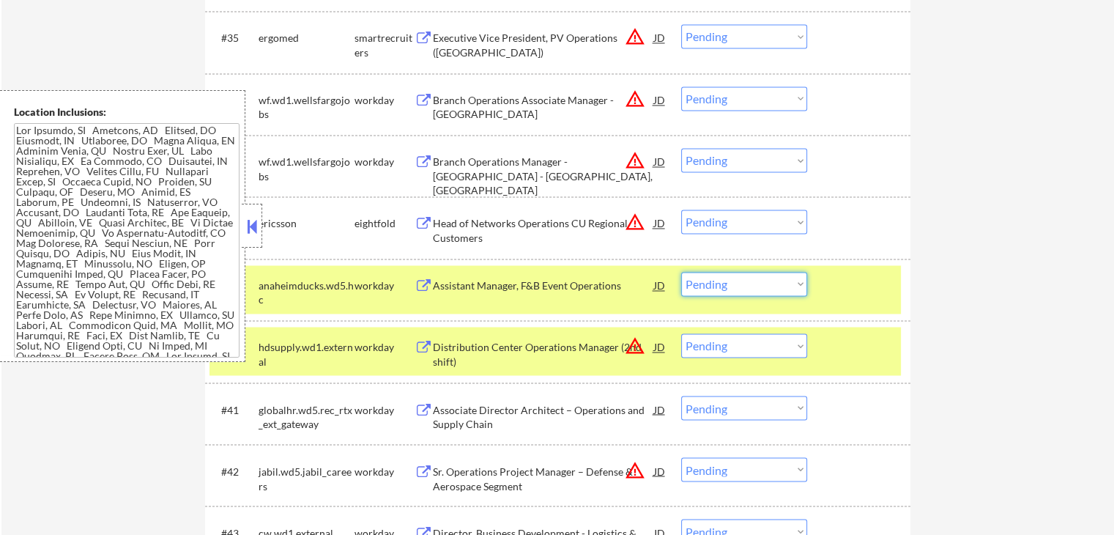
click at [702, 284] on select "Choose an option... Pending Applied Excluded (Questions) Excluded (Expired) Exc…" at bounding box center [744, 284] width 126 height 24
click at [681, 272] on select "Choose an option... Pending Applied Excluded (Questions) Excluded (Expired) Exc…" at bounding box center [744, 284] width 126 height 24
click at [426, 404] on button at bounding box center [424, 410] width 18 height 14
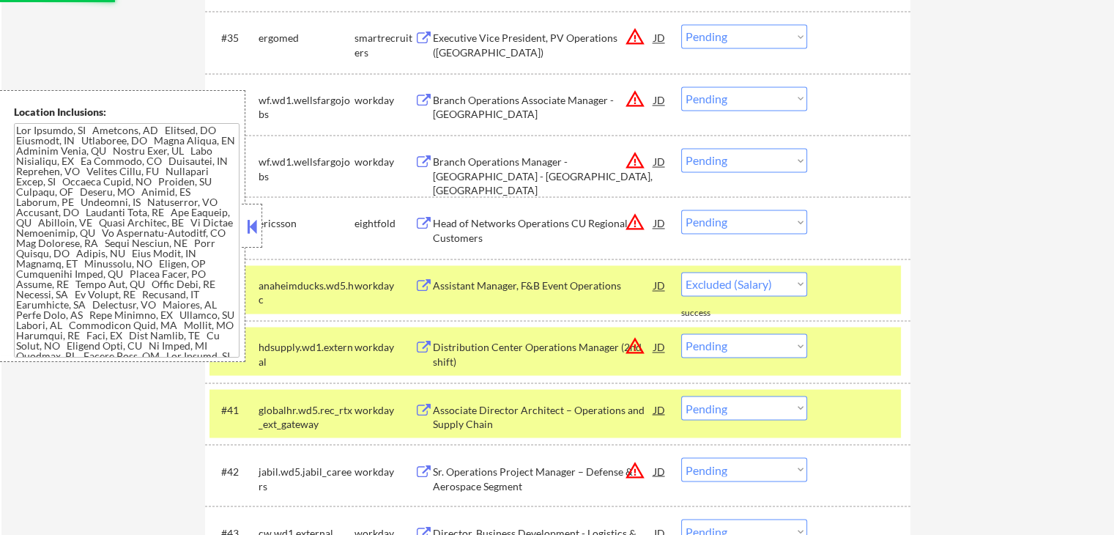
select select ""pending""
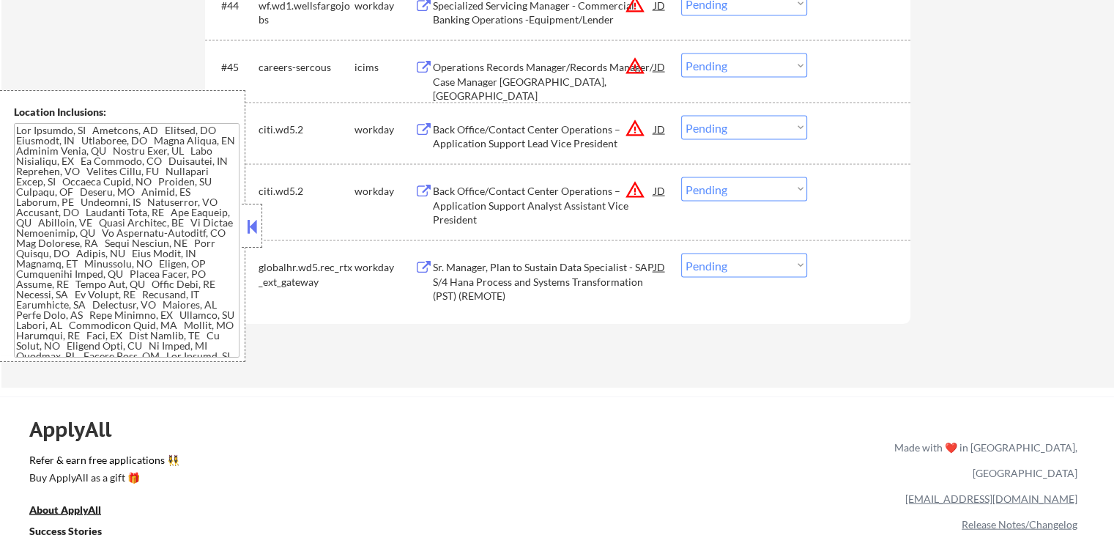
scroll to position [2497, 0]
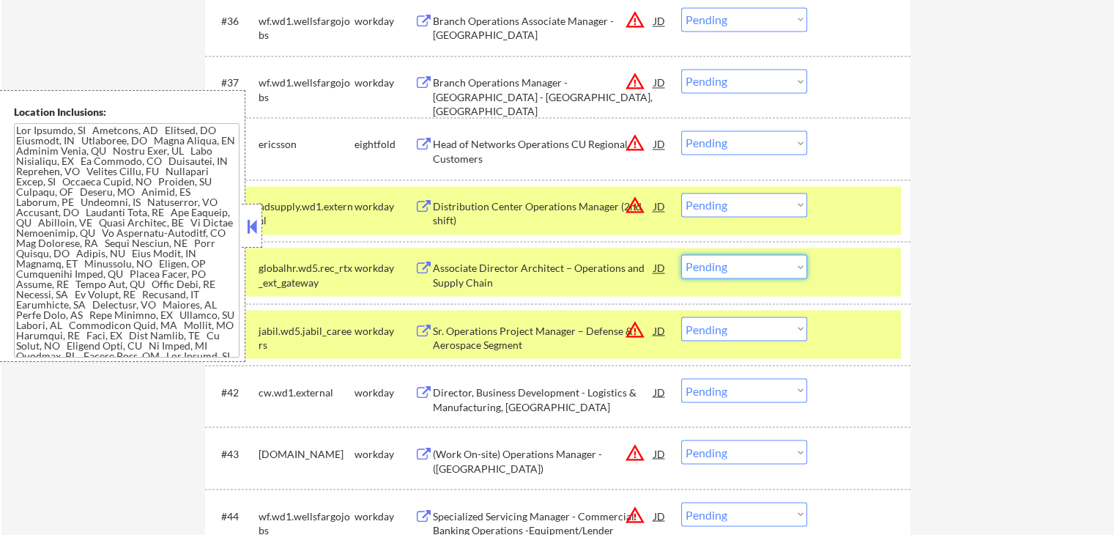
click at [746, 262] on select "Choose an option... Pending Applied Excluded (Questions) Excluded (Expired) Exc…" at bounding box center [744, 266] width 126 height 24
click at [681, 254] on select "Choose an option... Pending Applied Excluded (Questions) Excluded (Expired) Exc…" at bounding box center [744, 266] width 126 height 24
click at [422, 395] on button at bounding box center [424, 392] width 18 height 14
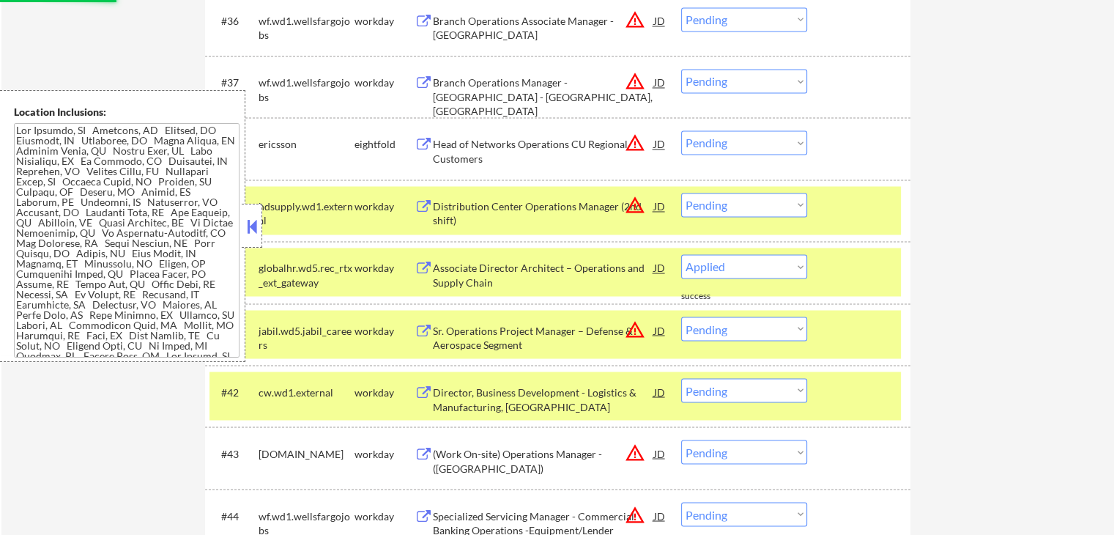
select select ""pending""
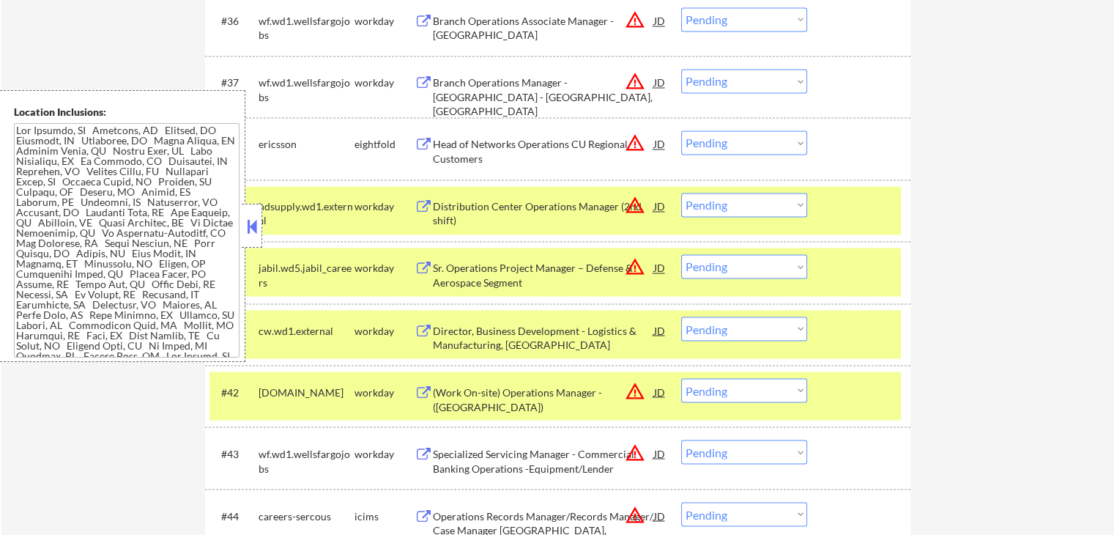
click at [712, 326] on select "Choose an option... Pending Applied Excluded (Questions) Excluded (Expired) Exc…" at bounding box center [744, 328] width 126 height 24
click at [681, 316] on select "Choose an option... Pending Applied Excluded (Questions) Excluded (Expired) Exc…" at bounding box center [744, 328] width 126 height 24
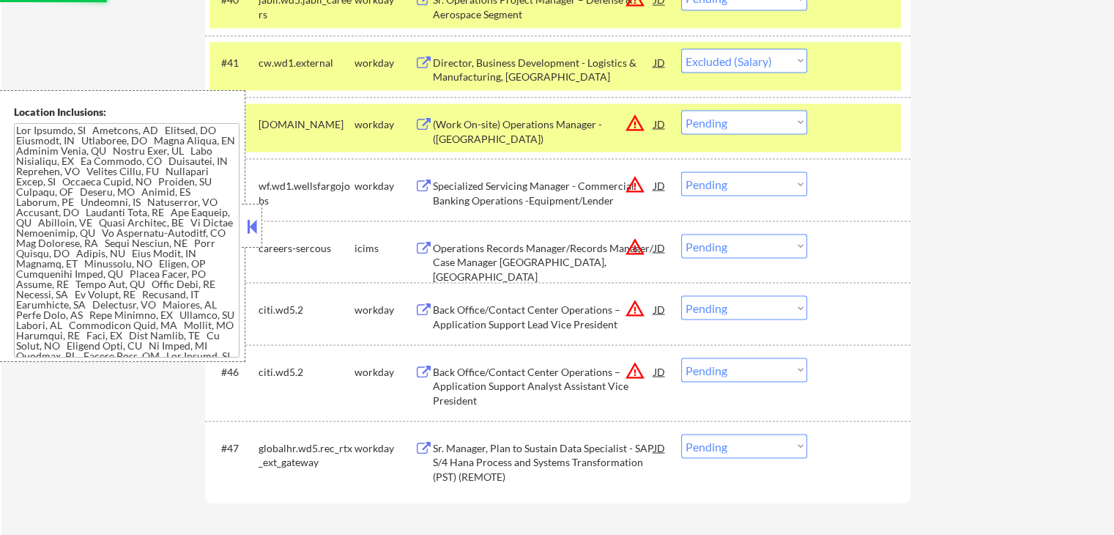
scroll to position [2790, 0]
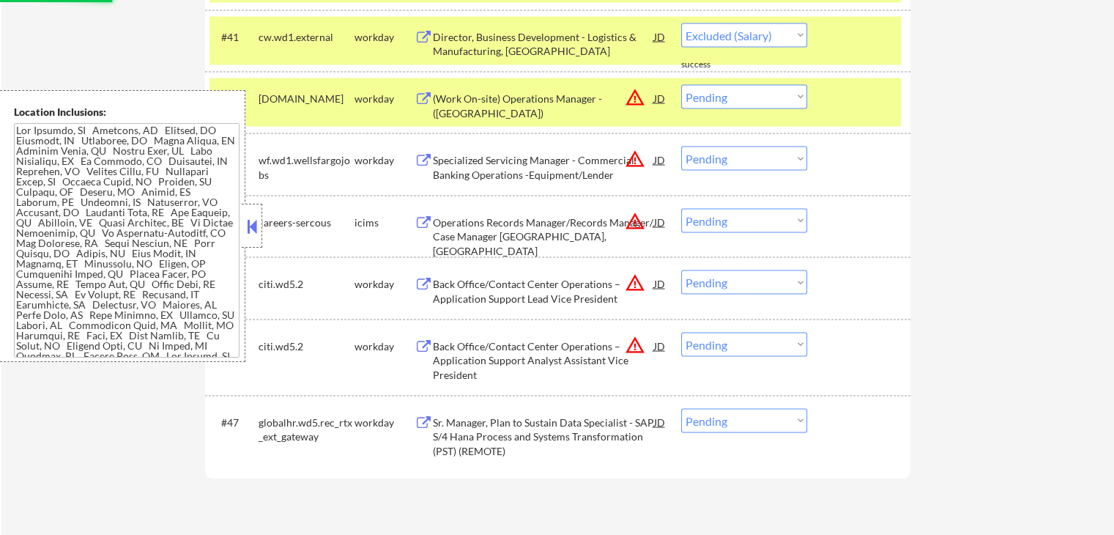
select select ""pending""
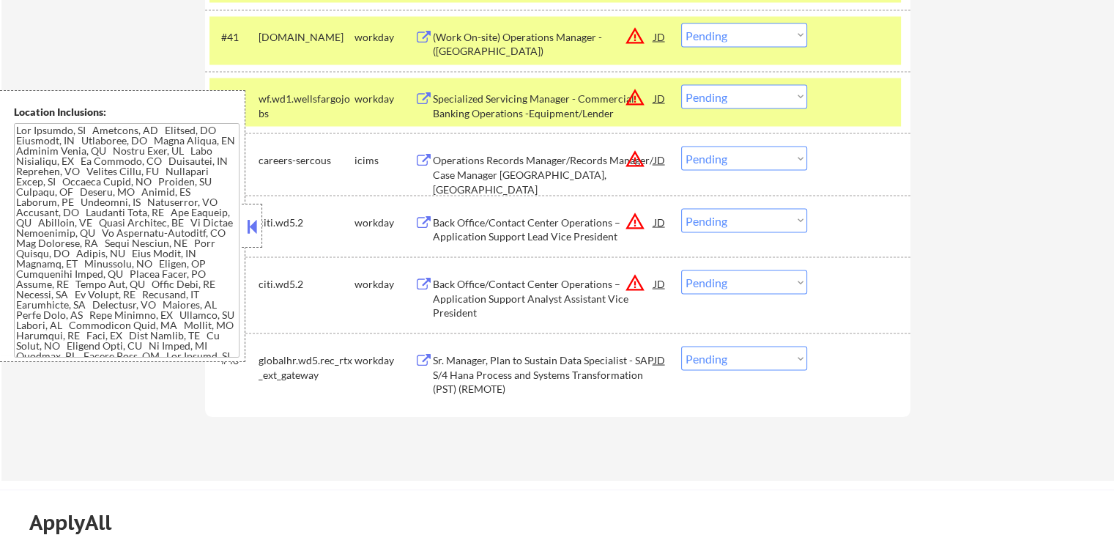
click at [420, 356] on button at bounding box center [424, 361] width 18 height 14
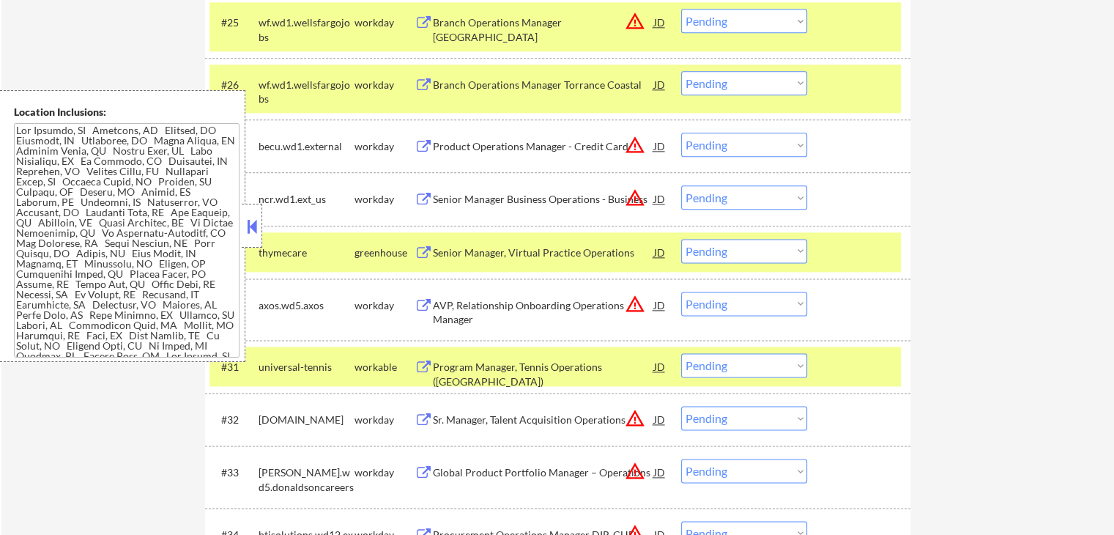
scroll to position [1837, 0]
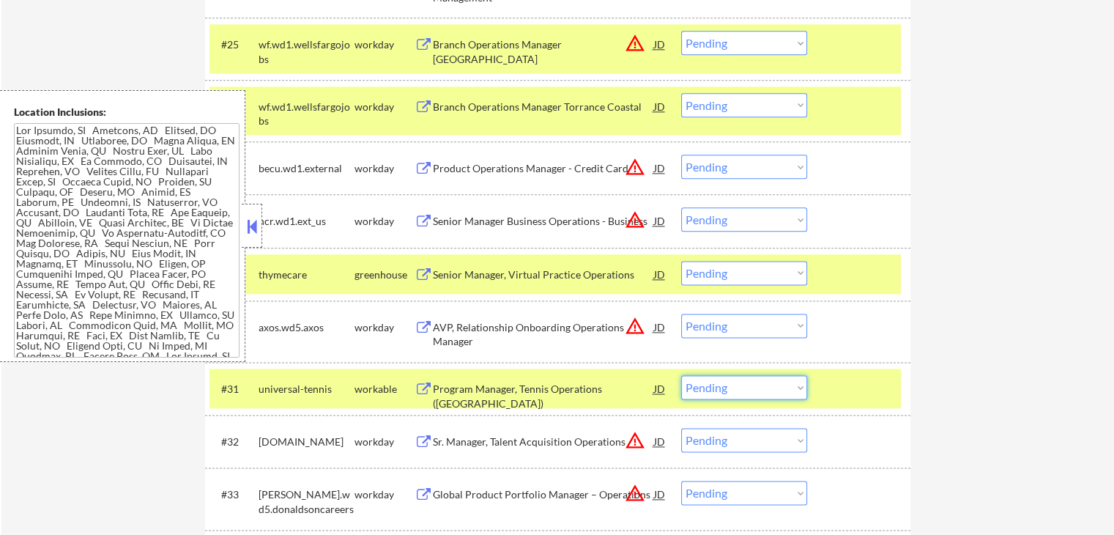
click at [747, 390] on select "Choose an option... Pending Applied Excluded (Questions) Excluded (Expired) Exc…" at bounding box center [744, 387] width 126 height 24
click at [681, 375] on select "Choose an option... Pending Applied Excluded (Questions) Excluded (Expired) Exc…" at bounding box center [744, 387] width 126 height 24
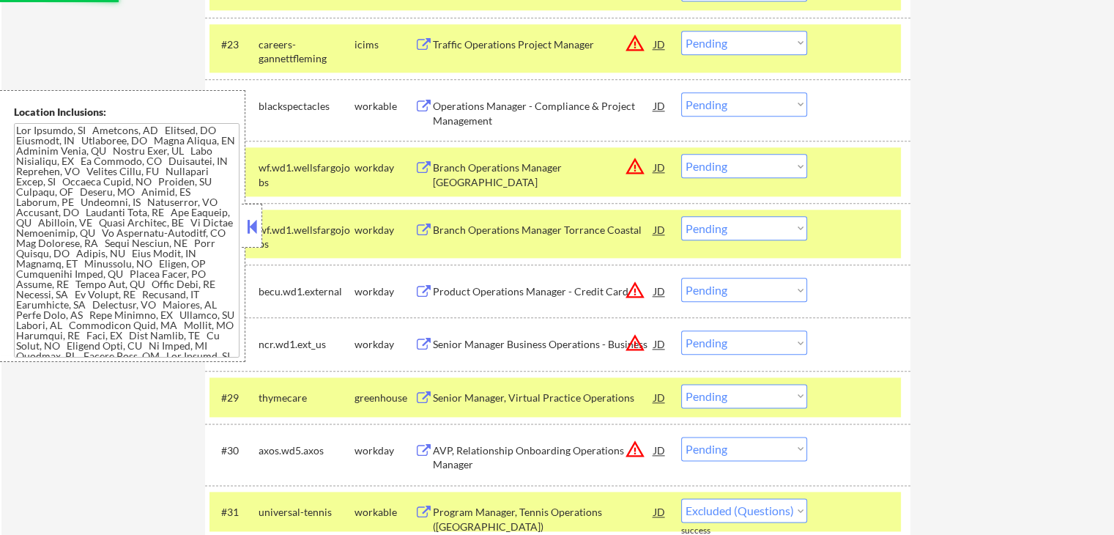
scroll to position [1691, 0]
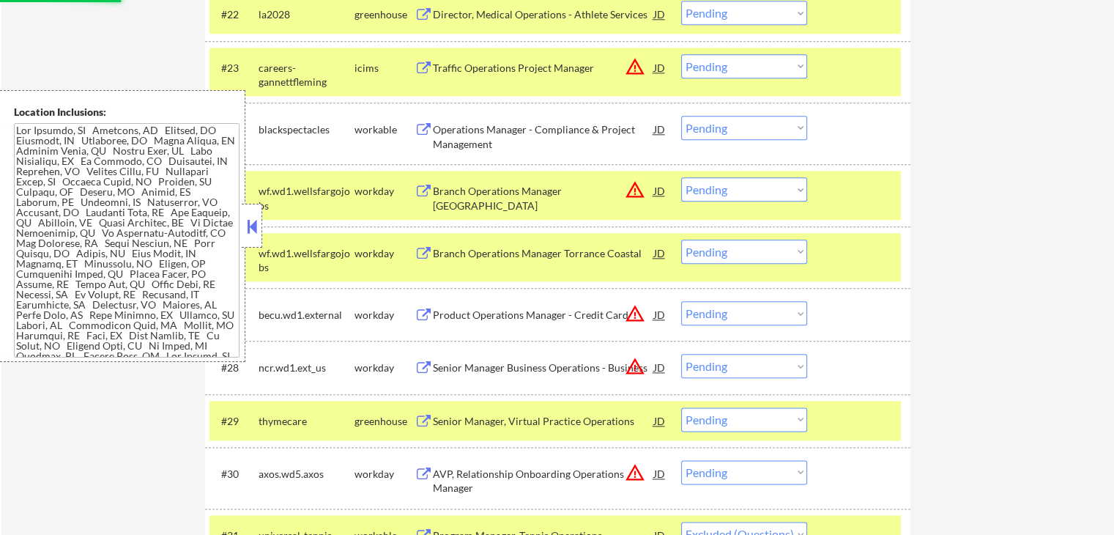
select select ""pending""
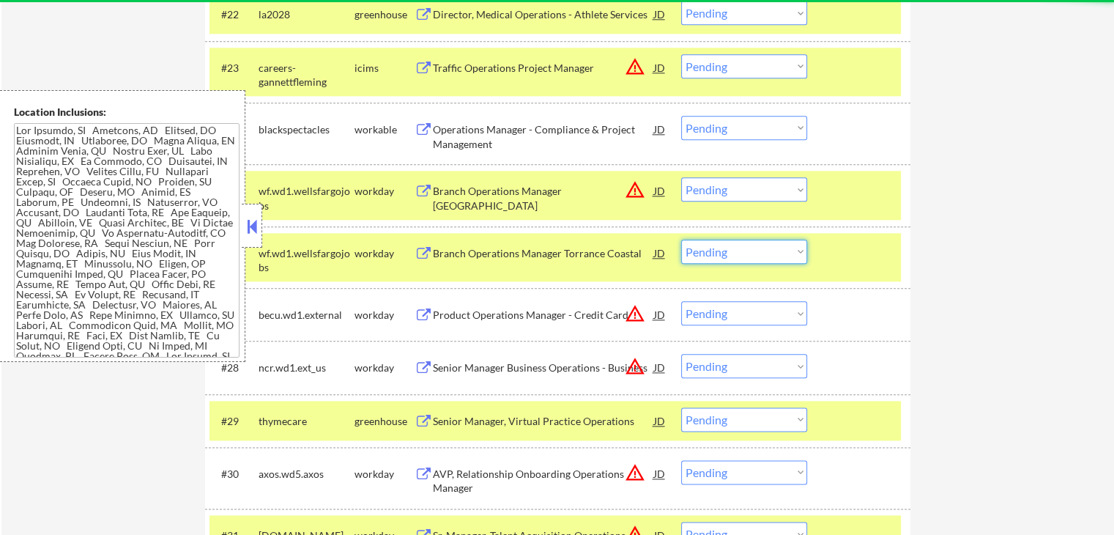
click at [741, 250] on select "Choose an option... Pending Applied Excluded (Questions) Excluded (Expired) Exc…" at bounding box center [744, 252] width 126 height 24
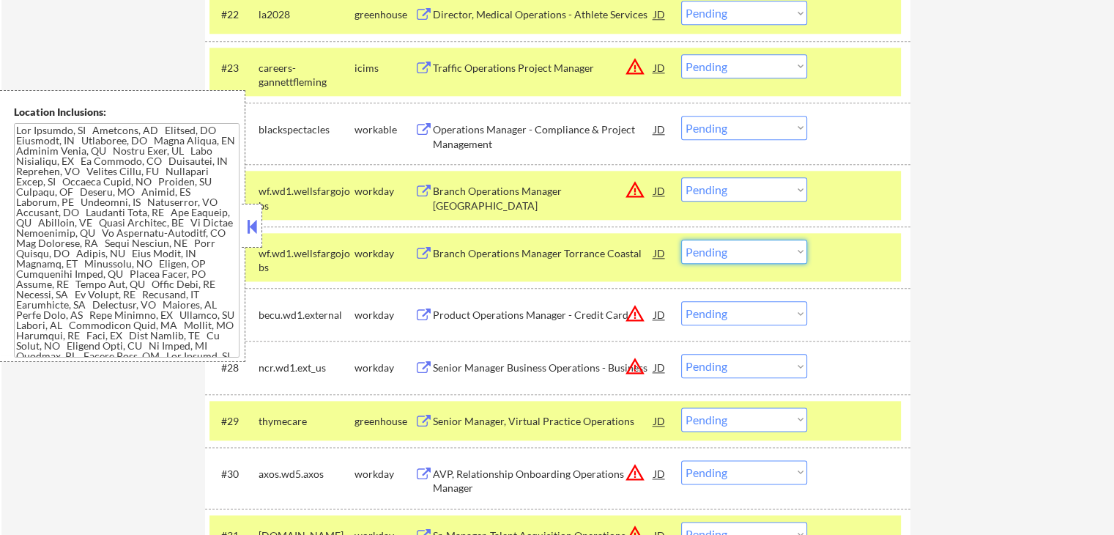
select select ""excluded__salary_""
click at [681, 240] on select "Choose an option... Pending Applied Excluded (Questions) Excluded (Expired) Exc…" at bounding box center [744, 252] width 126 height 24
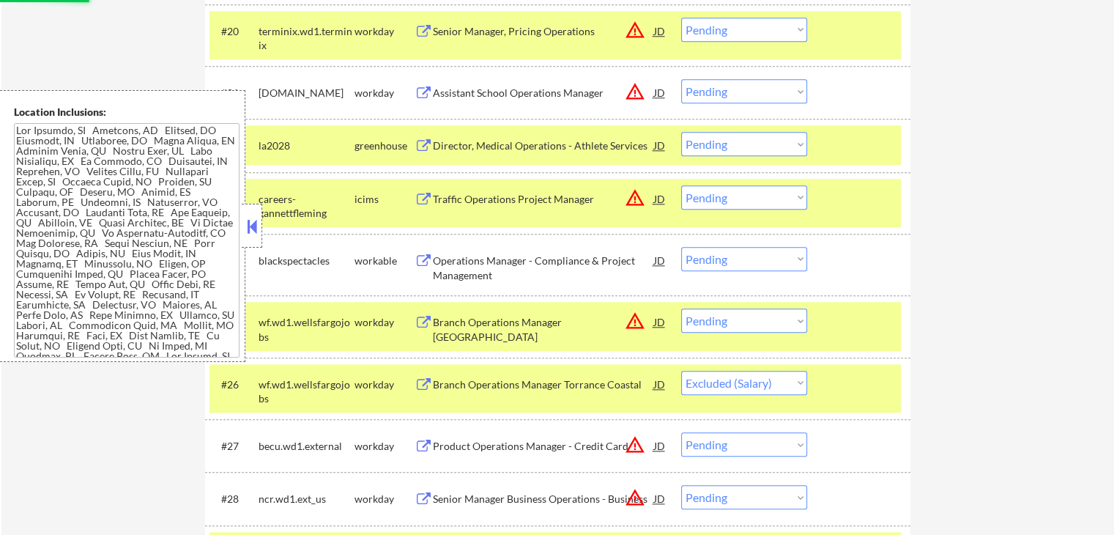
scroll to position [1544, 0]
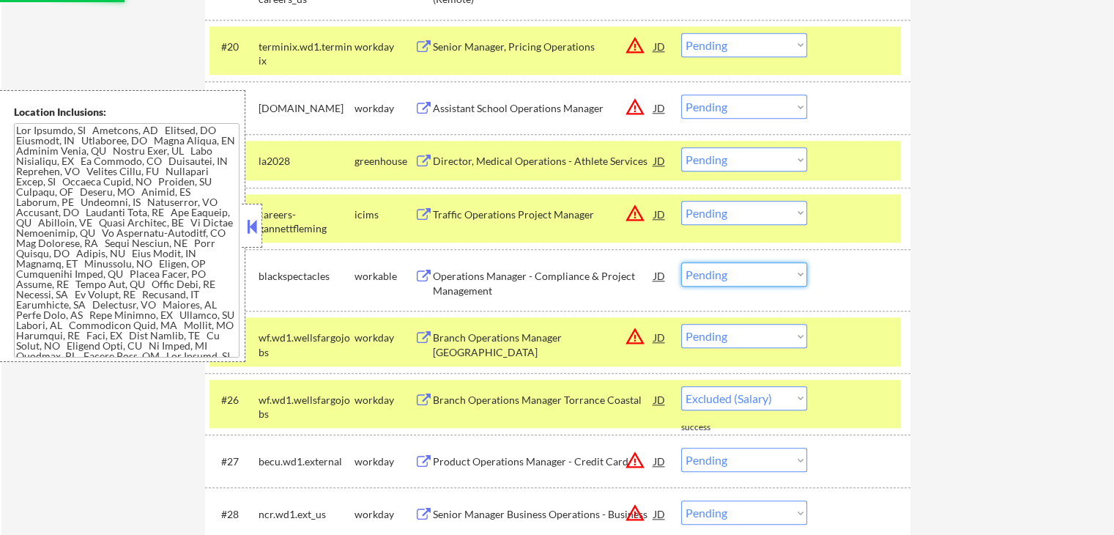
click at [752, 277] on select "Choose an option... Pending Applied Excluded (Questions) Excluded (Expired) Exc…" at bounding box center [744, 274] width 126 height 24
select select ""excluded__salary_""
click at [681, 262] on select "Choose an option... Pending Applied Excluded (Questions) Excluded (Expired) Exc…" at bounding box center [744, 274] width 126 height 24
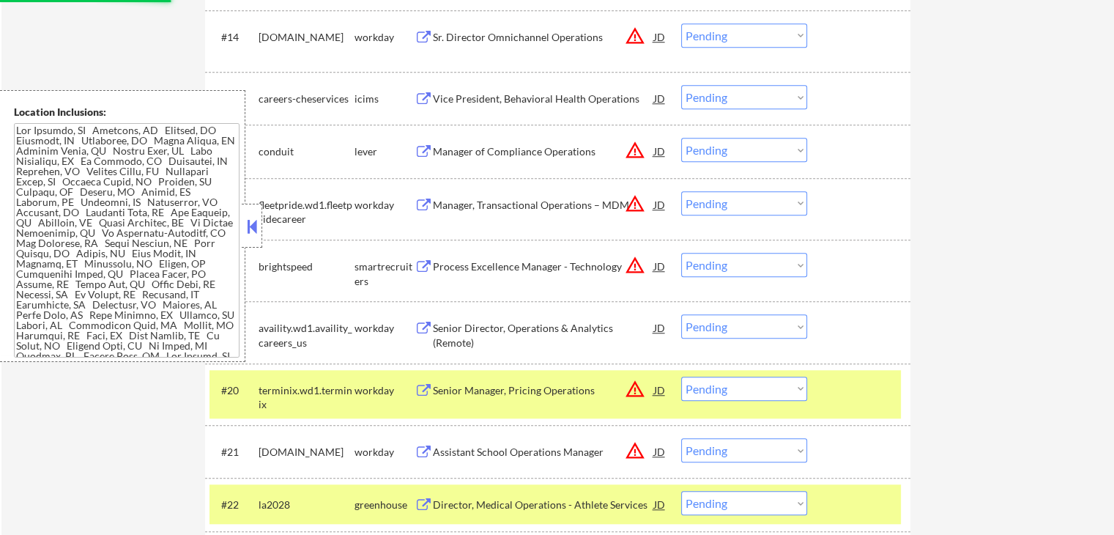
scroll to position [1178, 0]
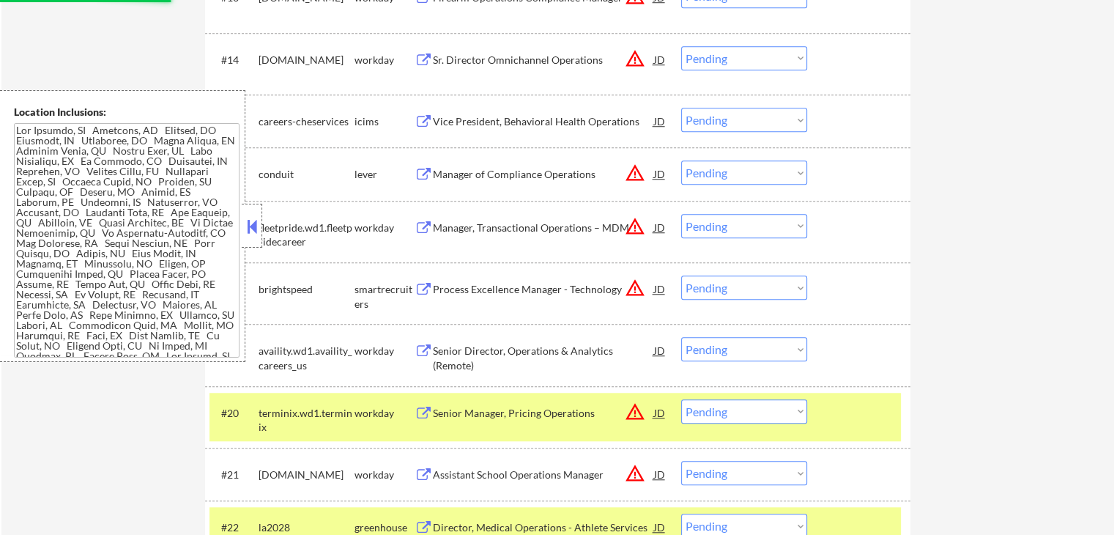
select select ""pending""
click at [425, 349] on button at bounding box center [424, 351] width 18 height 14
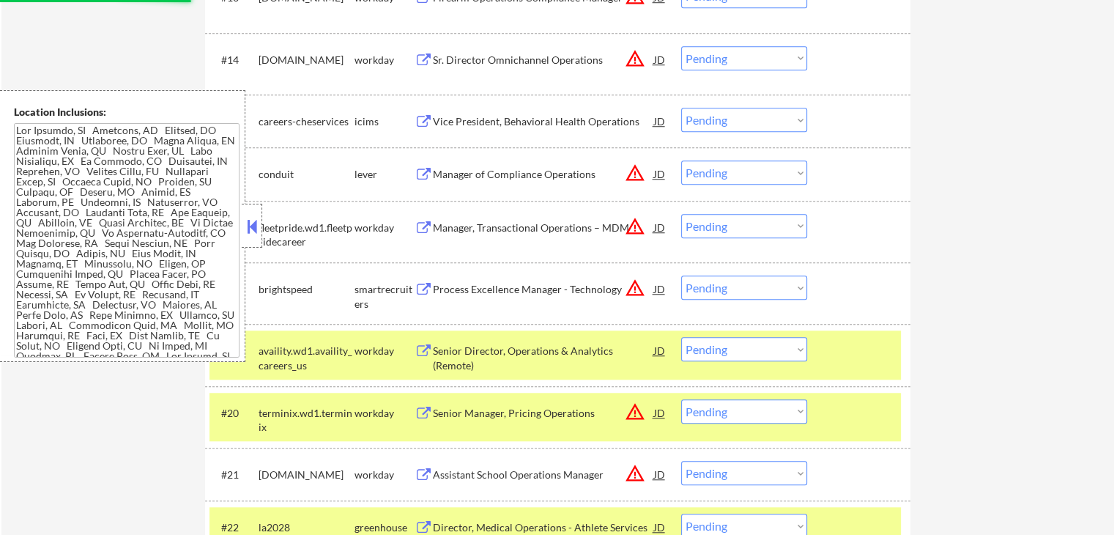
select select ""pending""
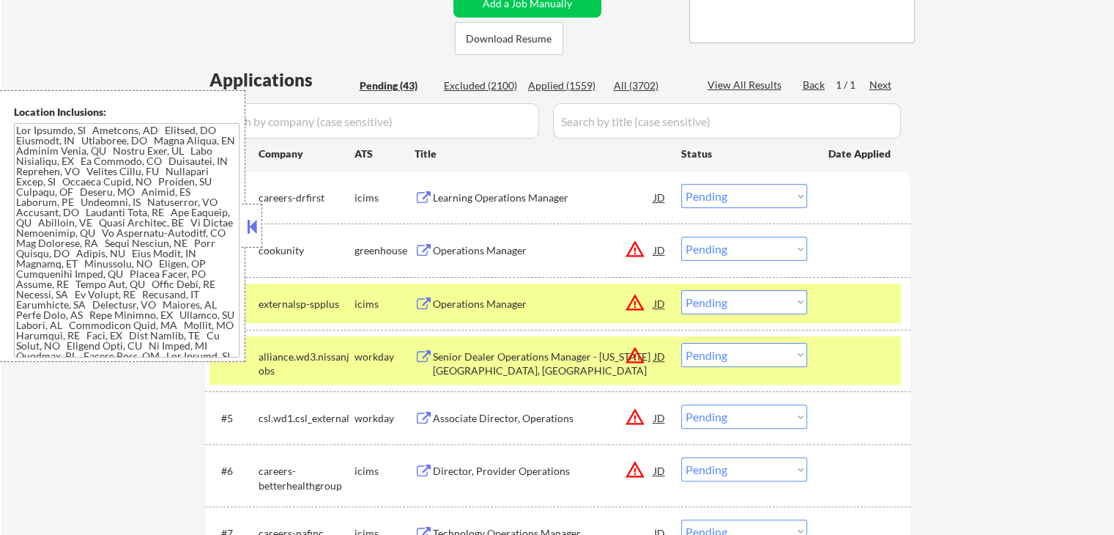
scroll to position [226, 0]
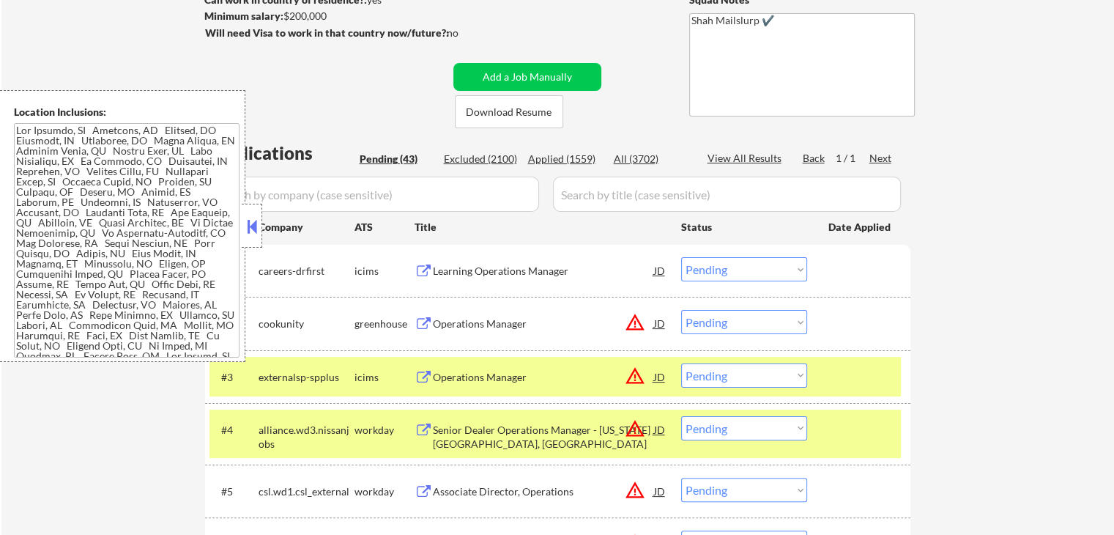
click at [426, 270] on button at bounding box center [424, 271] width 18 height 14
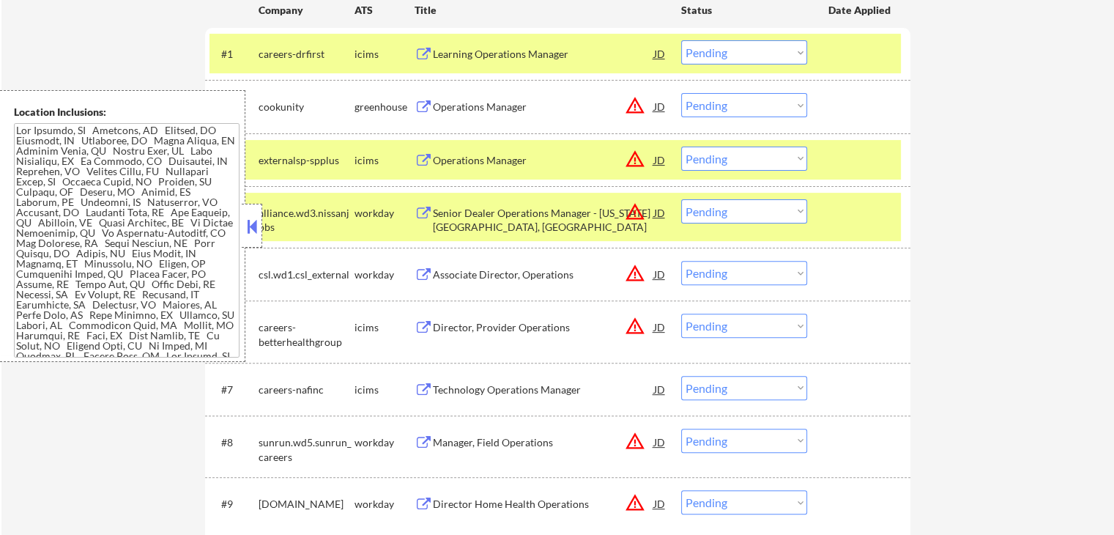
scroll to position [445, 0]
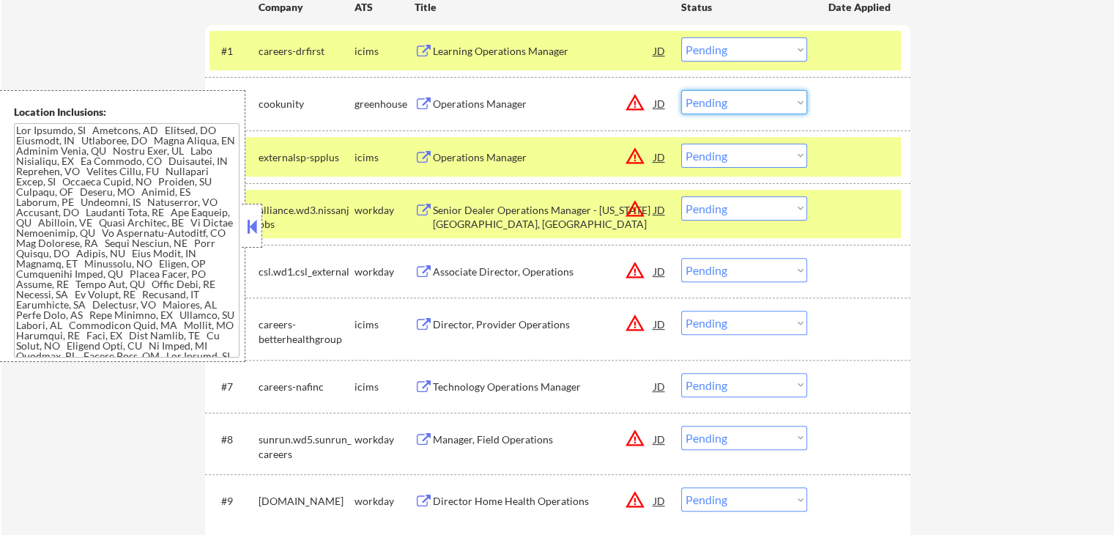
click at [722, 107] on select "Choose an option... Pending Applied Excluded (Questions) Excluded (Expired) Exc…" at bounding box center [744, 102] width 126 height 24
select select ""excluded__location_""
click at [681, 90] on select "Choose an option... Pending Applied Excluded (Questions) Excluded (Expired) Exc…" at bounding box center [744, 102] width 126 height 24
click at [733, 150] on select "Choose an option... Pending Applied Excluded (Questions) Excluded (Expired) Exc…" at bounding box center [744, 156] width 126 height 24
select select ""excluded__location_""
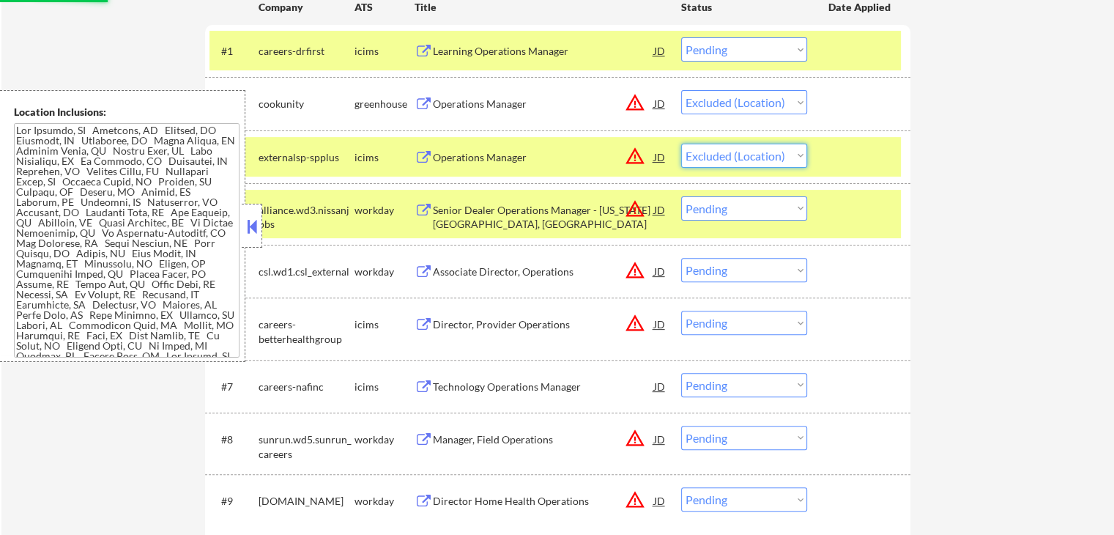
click at [681, 144] on select "Choose an option... Pending Applied Excluded (Questions) Excluded (Expired) Exc…" at bounding box center [744, 156] width 126 height 24
click at [730, 197] on select "Choose an option... Pending Applied Excluded (Questions) Excluded (Expired) Exc…" at bounding box center [744, 208] width 126 height 24
select select ""excluded__location_""
click at [681, 196] on select "Choose an option... Pending Applied Excluded (Questions) Excluded (Expired) Exc…" at bounding box center [744, 208] width 126 height 24
click at [729, 273] on select "Choose an option... Pending Applied Excluded (Questions) Excluded (Expired) Exc…" at bounding box center [744, 270] width 126 height 24
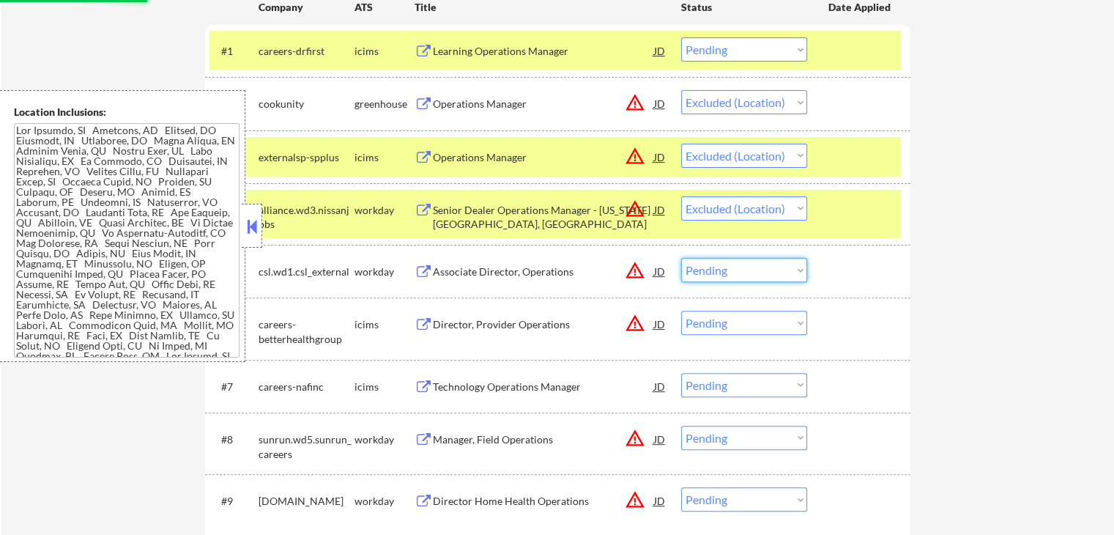
select select ""excluded__location_""
click at [681, 258] on select "Choose an option... Pending Applied Excluded (Questions) Excluded (Expired) Exc…" at bounding box center [744, 270] width 126 height 24
click at [730, 320] on select "Choose an option... Pending Applied Excluded (Questions) Excluded (Expired) Exc…" at bounding box center [744, 323] width 126 height 24
select select ""excluded__location_""
click at [681, 311] on select "Choose an option... Pending Applied Excluded (Questions) Excluded (Expired) Exc…" at bounding box center [744, 323] width 126 height 24
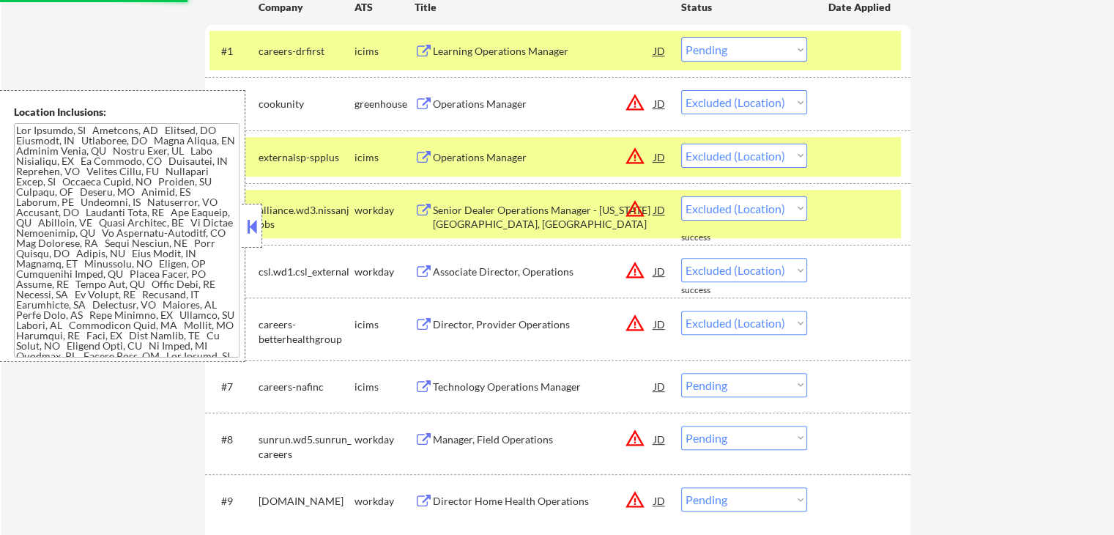
scroll to position [592, 0]
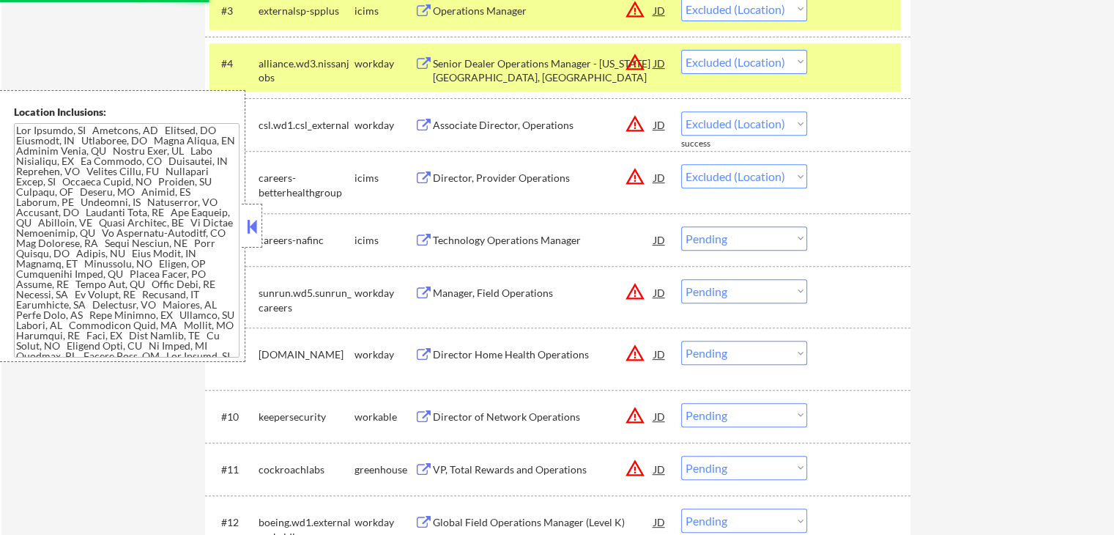
select select ""pending""
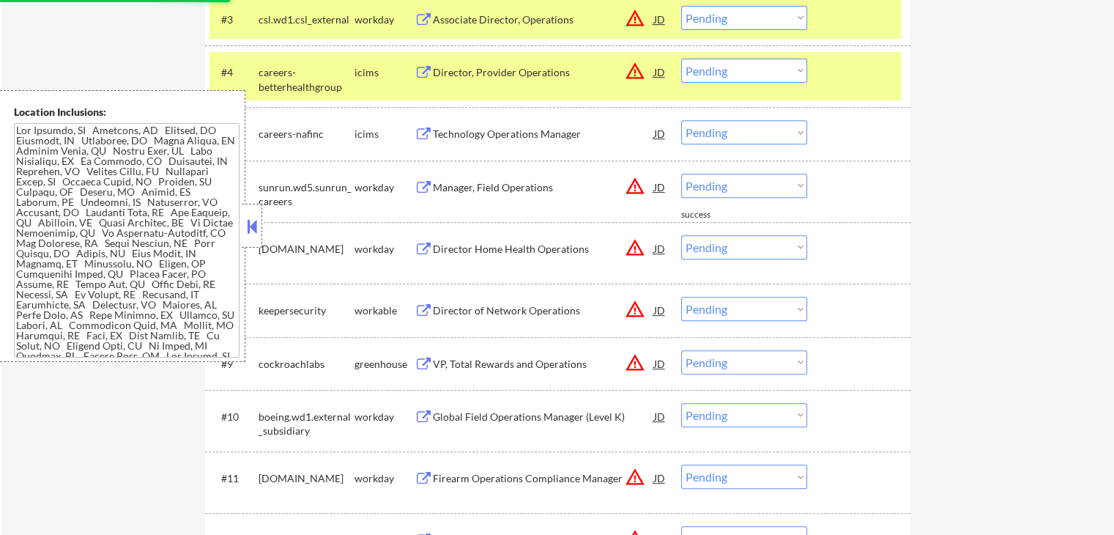
select select ""excluded__location_""
select select ""pending""
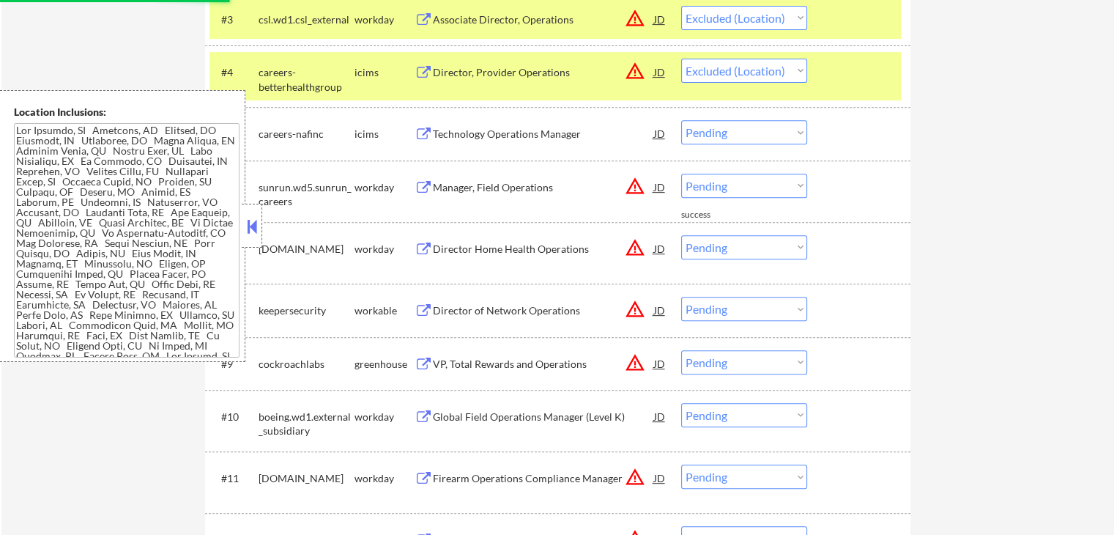
select select ""pending""
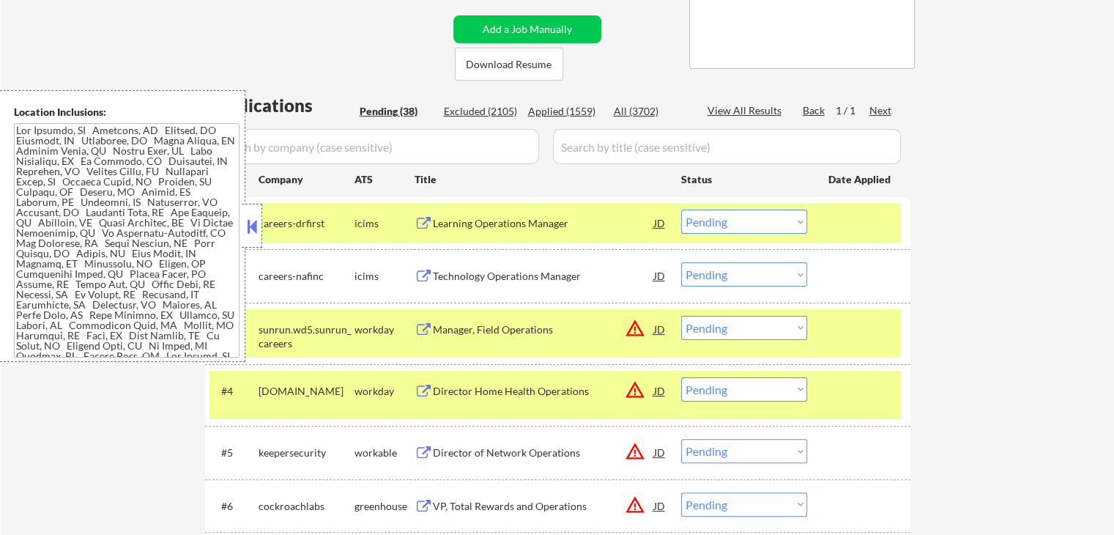
scroll to position [299, 0]
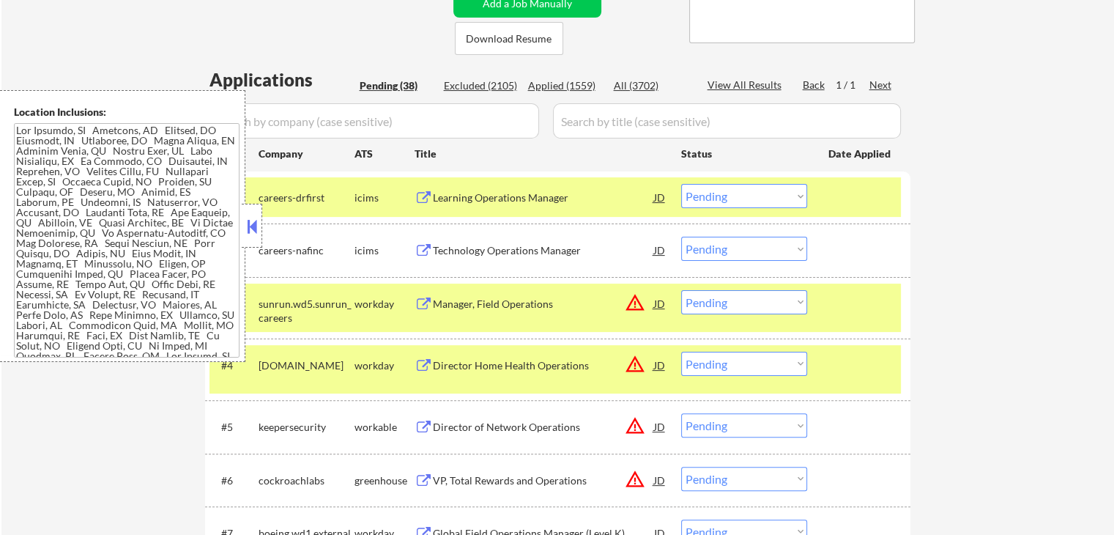
click at [730, 197] on select "Choose an option... Pending Applied Excluded (Questions) Excluded (Expired) Exc…" at bounding box center [744, 196] width 126 height 24
click at [681, 184] on select "Choose an option... Pending Applied Excluded (Questions) Excluded (Expired) Exc…" at bounding box center [744, 196] width 126 height 24
select select ""pending""
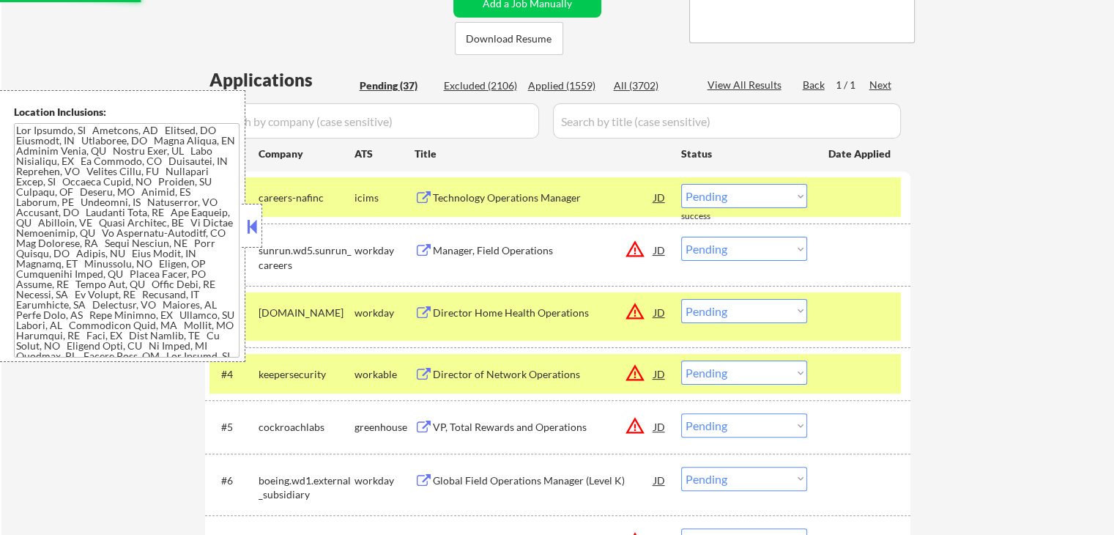
click at [762, 245] on select "Choose an option... Pending Applied Excluded (Questions) Excluded (Expired) Exc…" at bounding box center [744, 249] width 126 height 24
select select ""excluded__location_""
click at [681, 237] on select "Choose an option... Pending Applied Excluded (Questions) Excluded (Expired) Exc…" at bounding box center [744, 249] width 126 height 24
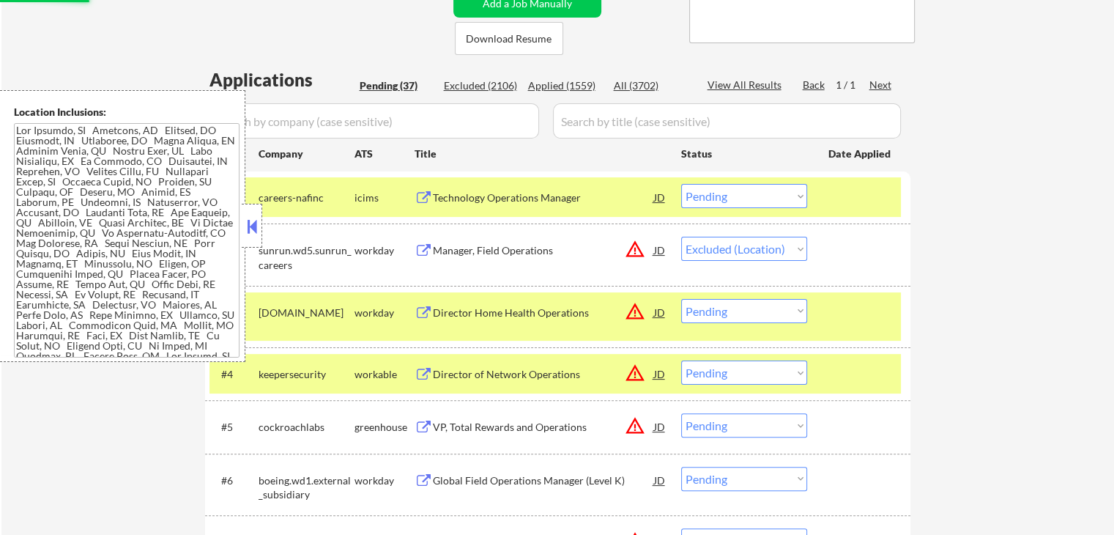
click at [724, 308] on select "Choose an option... Pending Applied Excluded (Questions) Excluded (Expired) Exc…" at bounding box center [744, 311] width 126 height 24
select select ""excluded__location_""
click at [681, 299] on select "Choose an option... Pending Applied Excluded (Questions) Excluded (Expired) Exc…" at bounding box center [744, 311] width 126 height 24
click at [730, 373] on select "Choose an option... Pending Applied Excluded (Questions) Excluded (Expired) Exc…" at bounding box center [744, 372] width 126 height 24
select select ""excluded__location_""
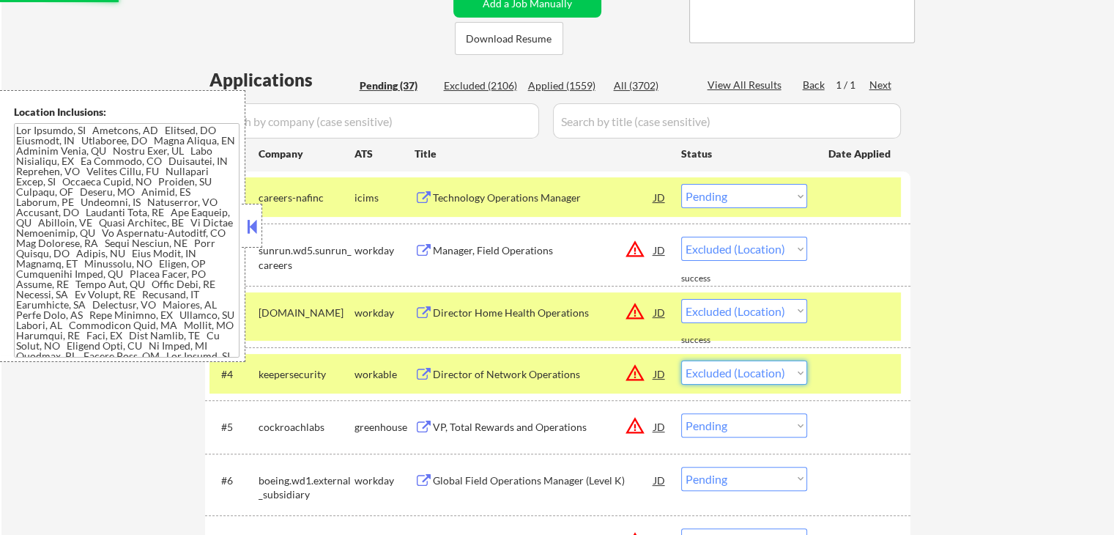
click at [681, 360] on select "Choose an option... Pending Applied Excluded (Questions) Excluded (Expired) Exc…" at bounding box center [744, 372] width 126 height 24
click at [736, 430] on select "Choose an option... Pending Applied Excluded (Questions) Excluded (Expired) Exc…" at bounding box center [744, 425] width 126 height 24
select select ""excluded__location_""
click at [681, 413] on select "Choose an option... Pending Applied Excluded (Questions) Excluded (Expired) Exc…" at bounding box center [744, 425] width 126 height 24
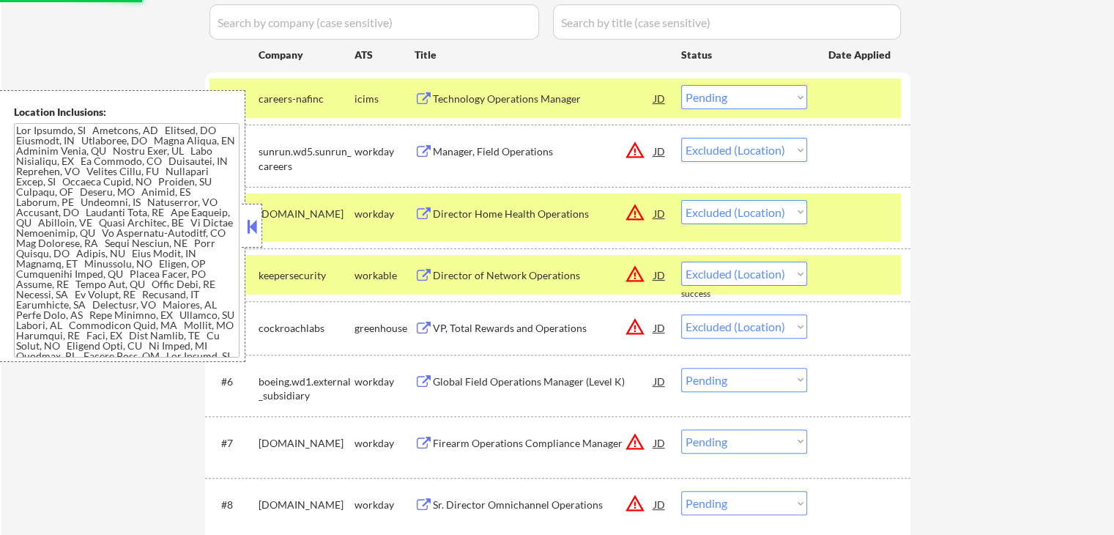
scroll to position [519, 0]
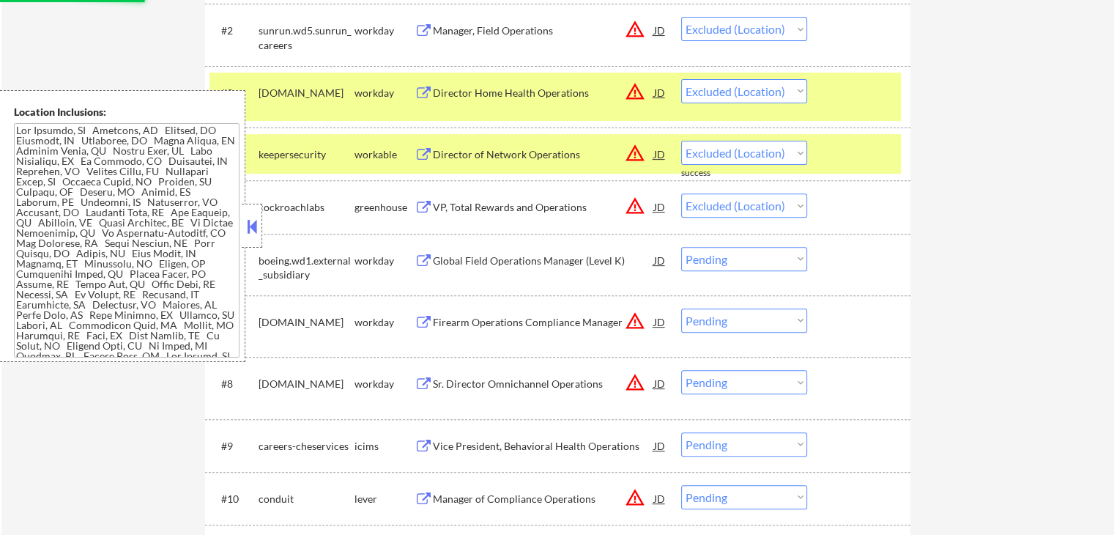
select select ""pending""
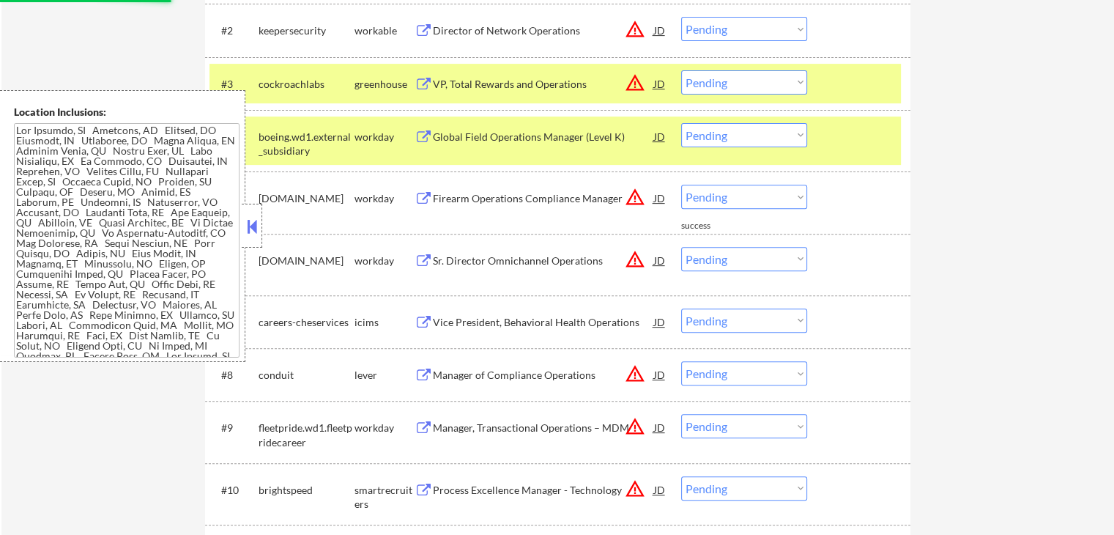
select select ""excluded__location_""
select select ""pending""
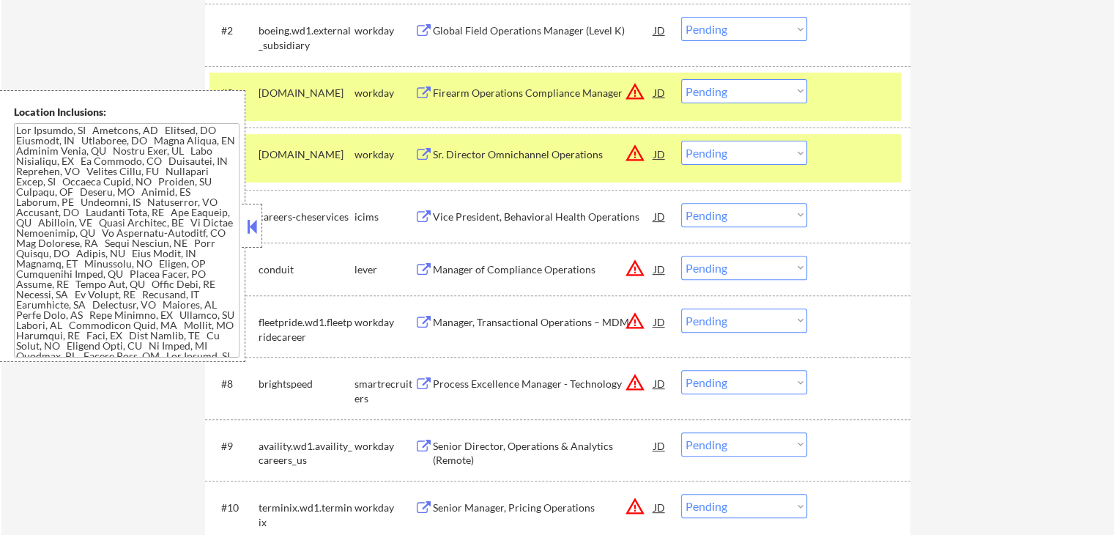
click at [738, 79] on select "Choose an option... Pending Applied Excluded (Questions) Excluded (Expired) Exc…" at bounding box center [744, 91] width 126 height 24
click at [736, 85] on select "Choose an option... Pending Applied Excluded (Questions) Excluded (Expired) Exc…" at bounding box center [744, 91] width 126 height 24
click at [731, 84] on select "Choose an option... Pending Applied Excluded (Questions) Excluded (Expired) Exc…" at bounding box center [744, 91] width 126 height 24
click at [885, 213] on div at bounding box center [861, 216] width 64 height 26
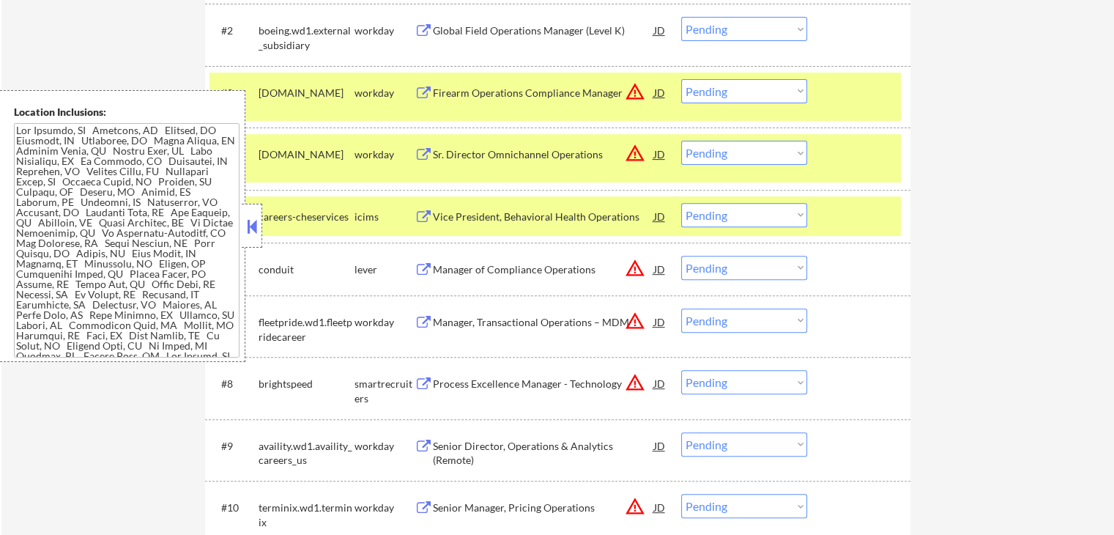
click at [418, 92] on button at bounding box center [424, 93] width 18 height 14
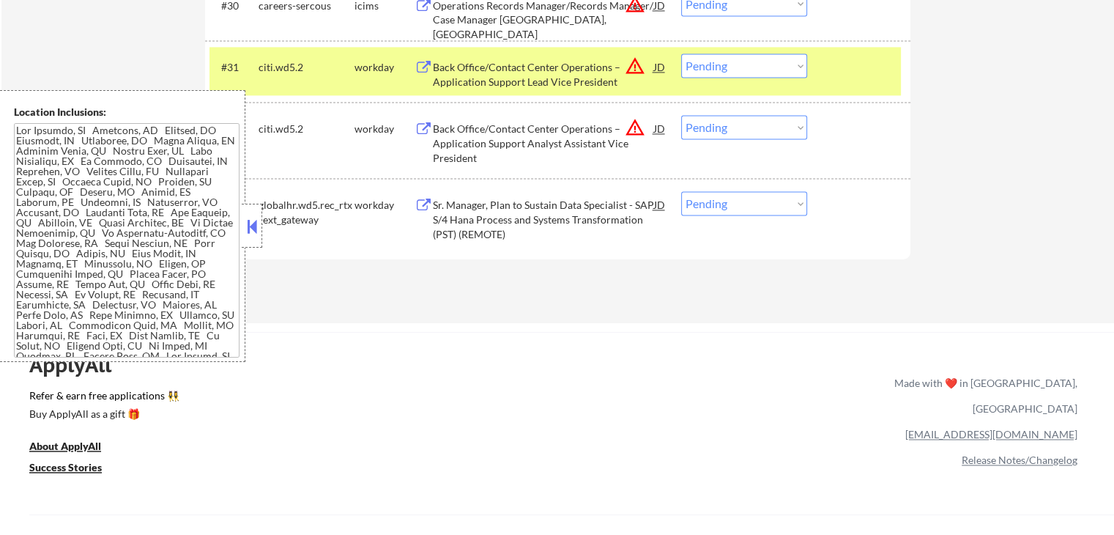
scroll to position [2130, 0]
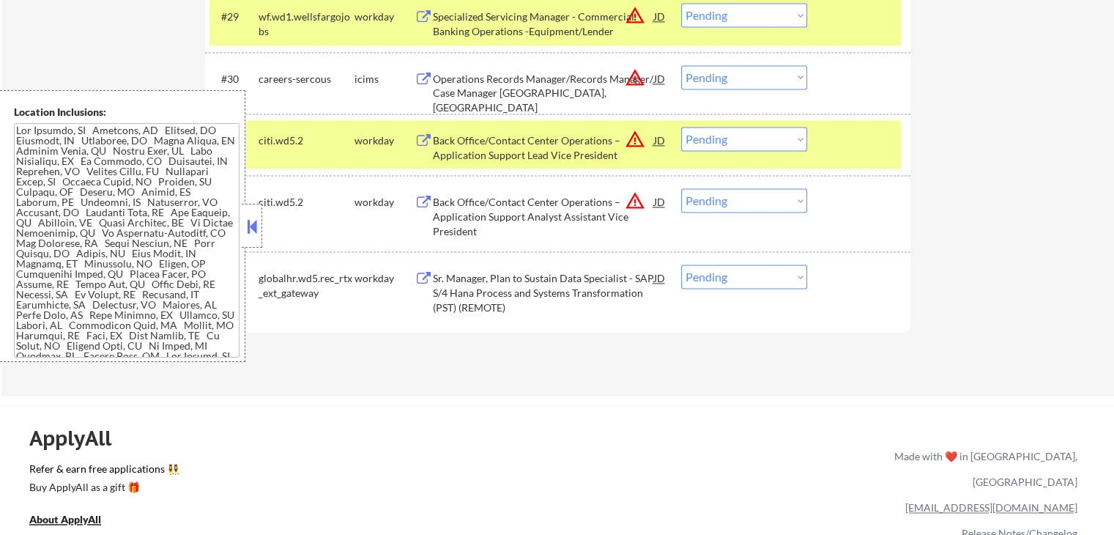
click at [423, 138] on button at bounding box center [424, 141] width 18 height 14
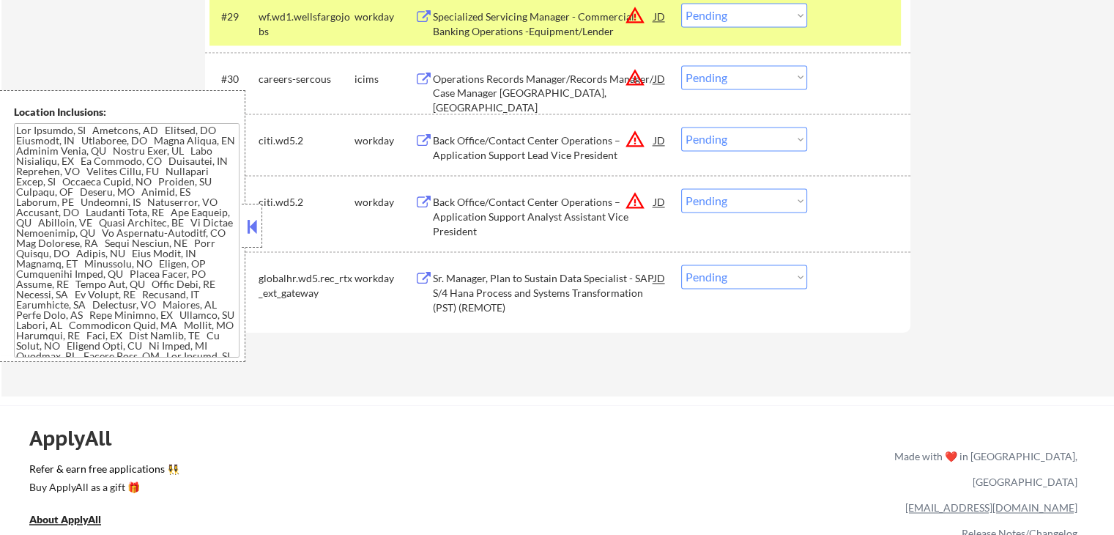
click at [742, 194] on select "Choose an option... Pending Applied Excluded (Questions) Excluded (Expired) Exc…" at bounding box center [744, 200] width 126 height 24
click at [681, 188] on select "Choose an option... Pending Applied Excluded (Questions) Excluded (Expired) Exc…" at bounding box center [744, 200] width 126 height 24
click at [426, 137] on button at bounding box center [424, 141] width 18 height 14
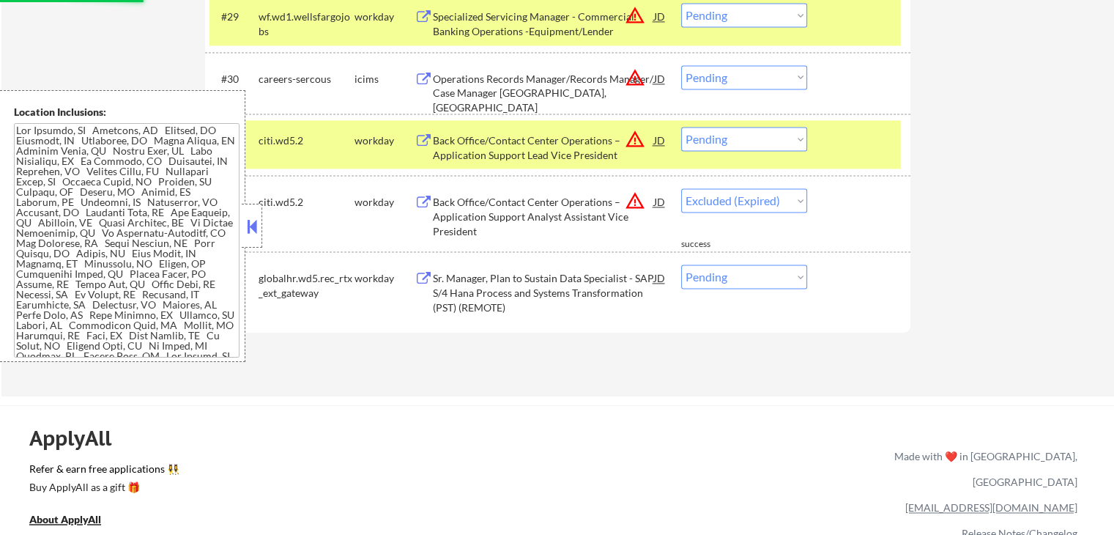
select select ""pending""
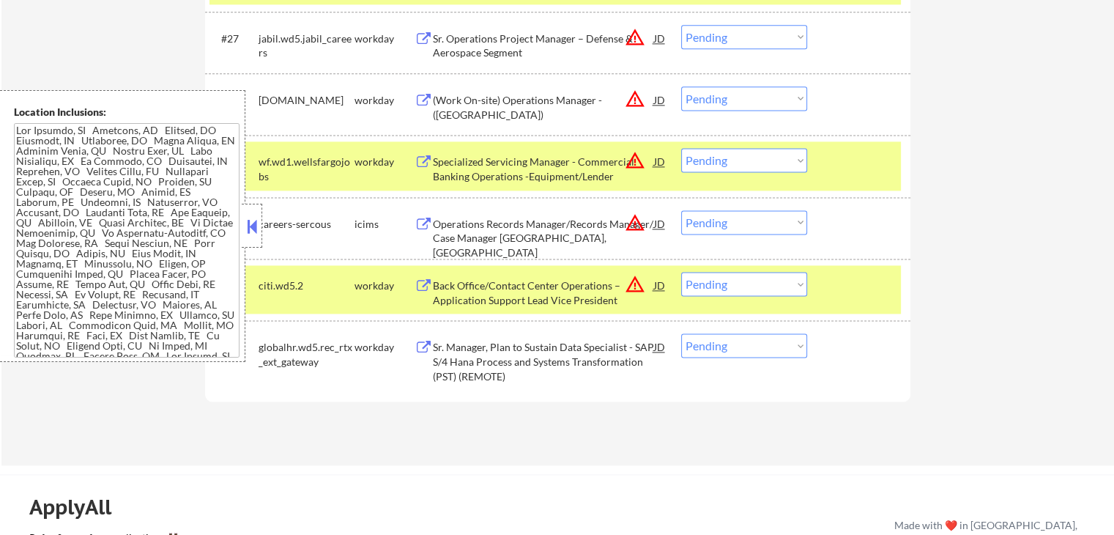
scroll to position [1984, 0]
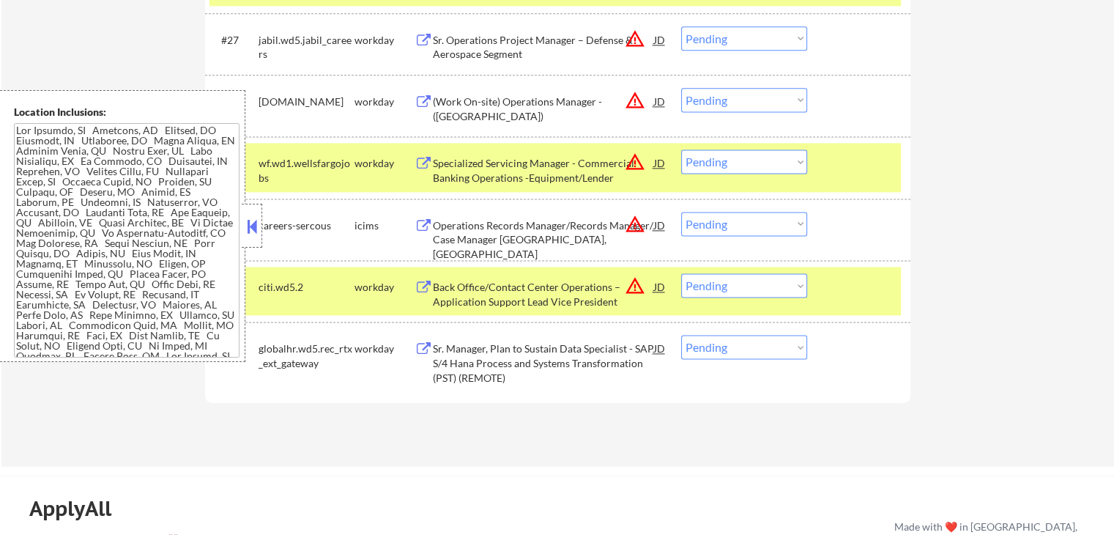
click at [423, 159] on button at bounding box center [424, 164] width 18 height 14
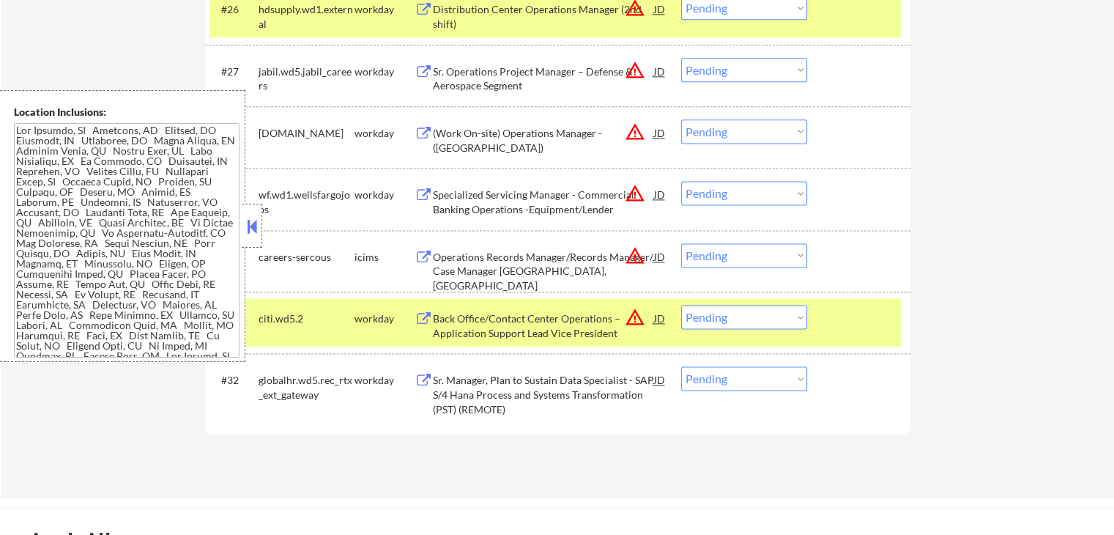
scroll to position [1879, 0]
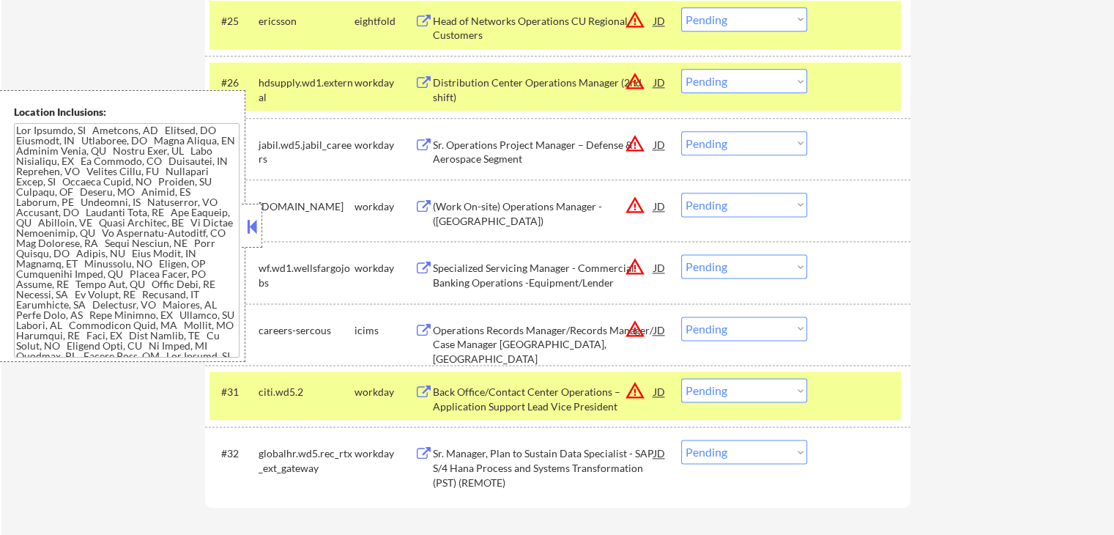
click at [636, 270] on button "warning_amber" at bounding box center [635, 266] width 21 height 21
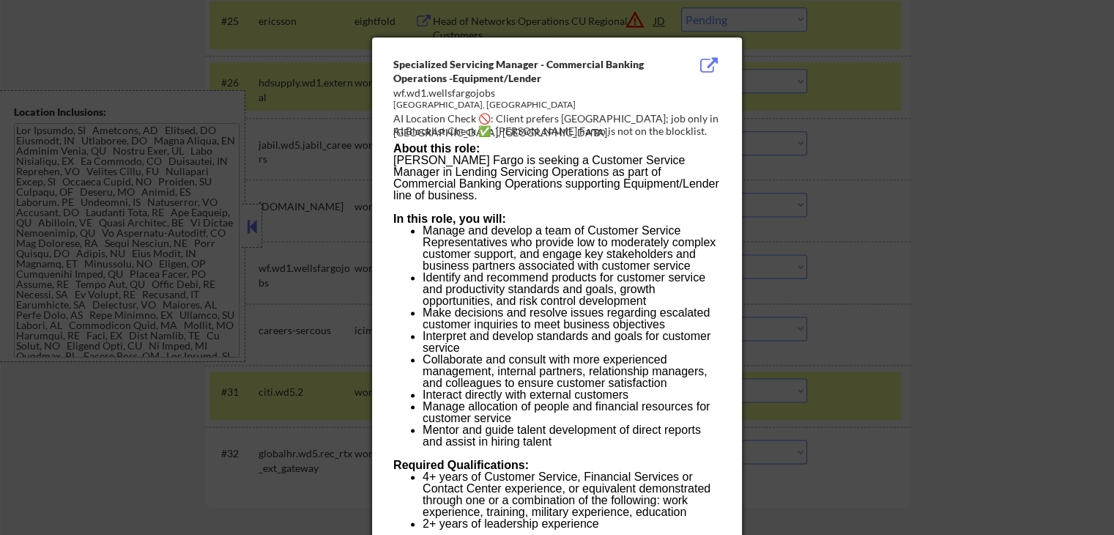
click at [962, 182] on div at bounding box center [557, 267] width 1114 height 535
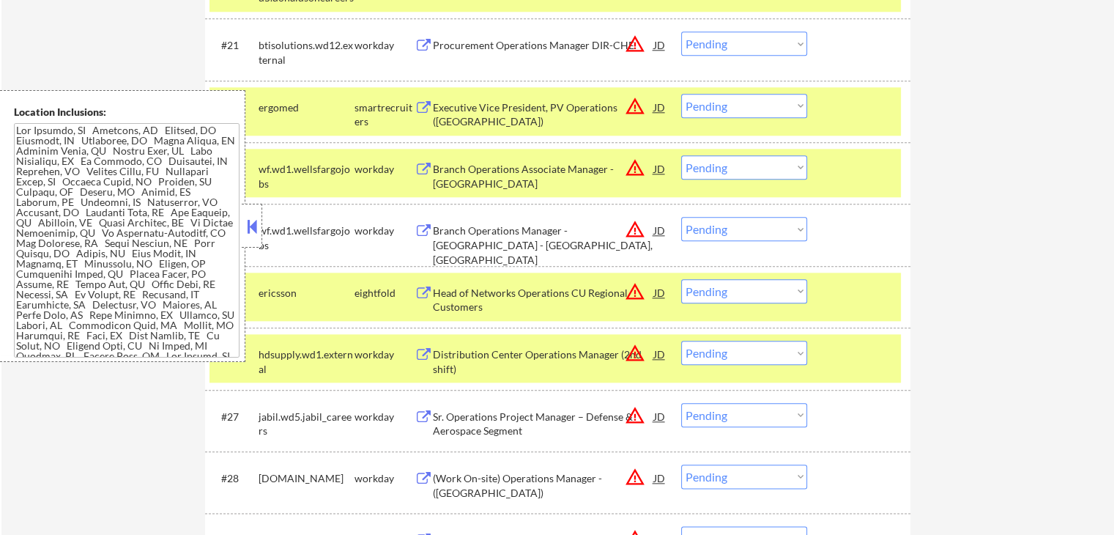
scroll to position [1629, 0]
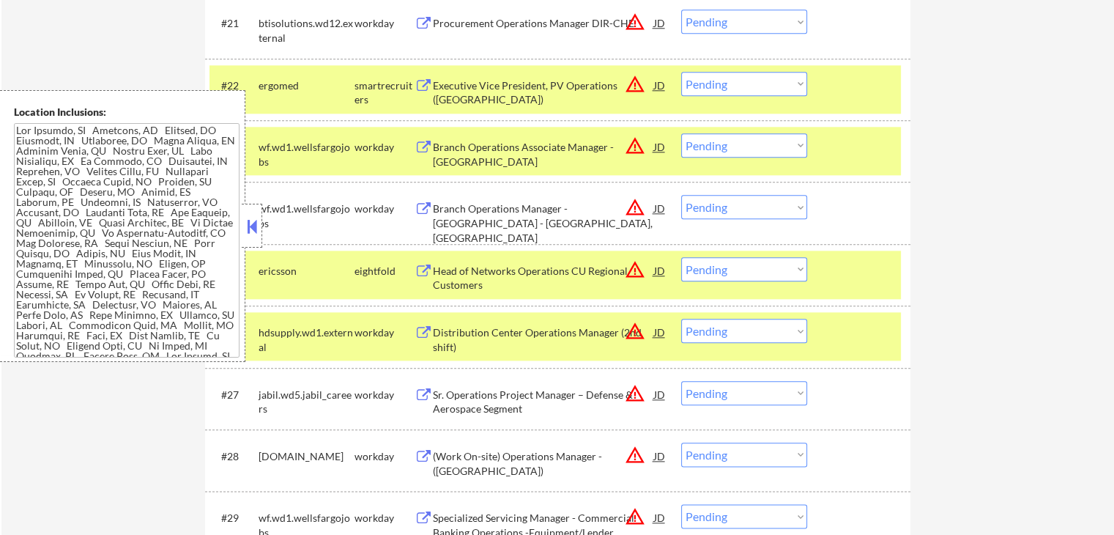
select select ""pending""
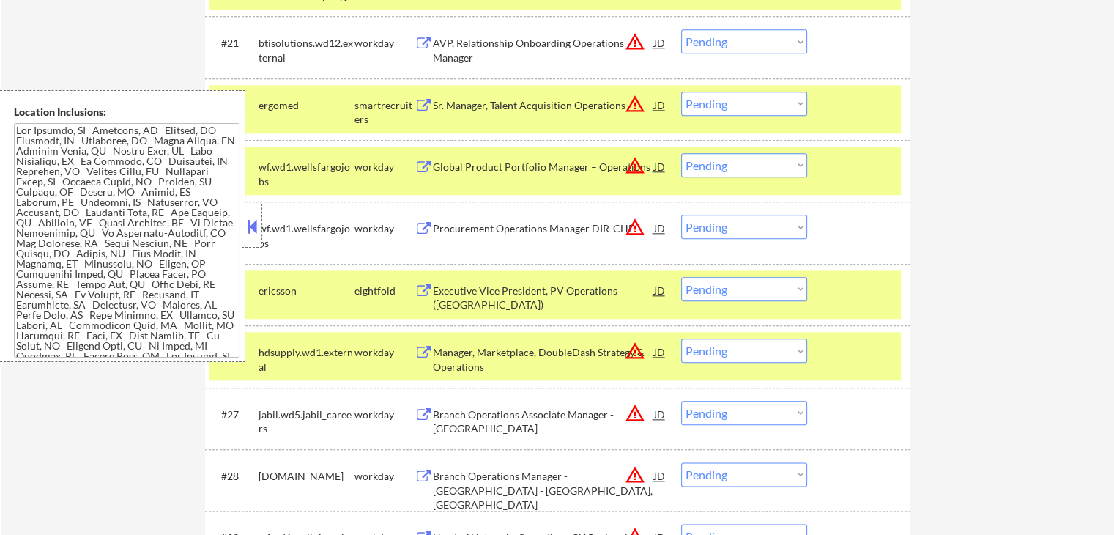
select select ""pending""
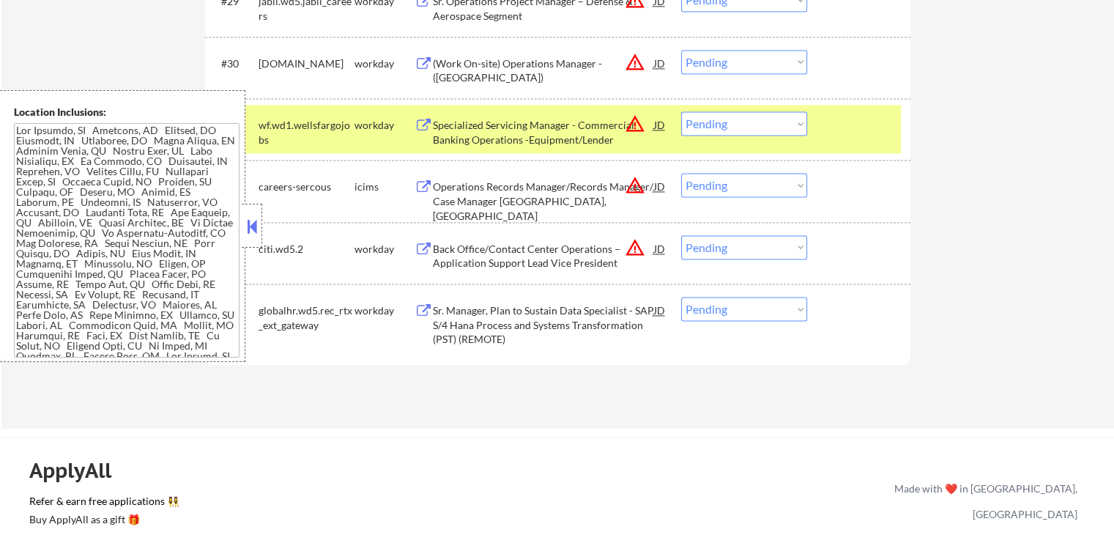
scroll to position [2165, 0]
click at [730, 122] on select "Choose an option... Pending Applied Excluded (Questions) Excluded (Expired) Exc…" at bounding box center [744, 124] width 126 height 24
click at [681, 112] on select "Choose an option... Pending Applied Excluded (Questions) Excluded (Expired) Exc…" at bounding box center [744, 124] width 126 height 24
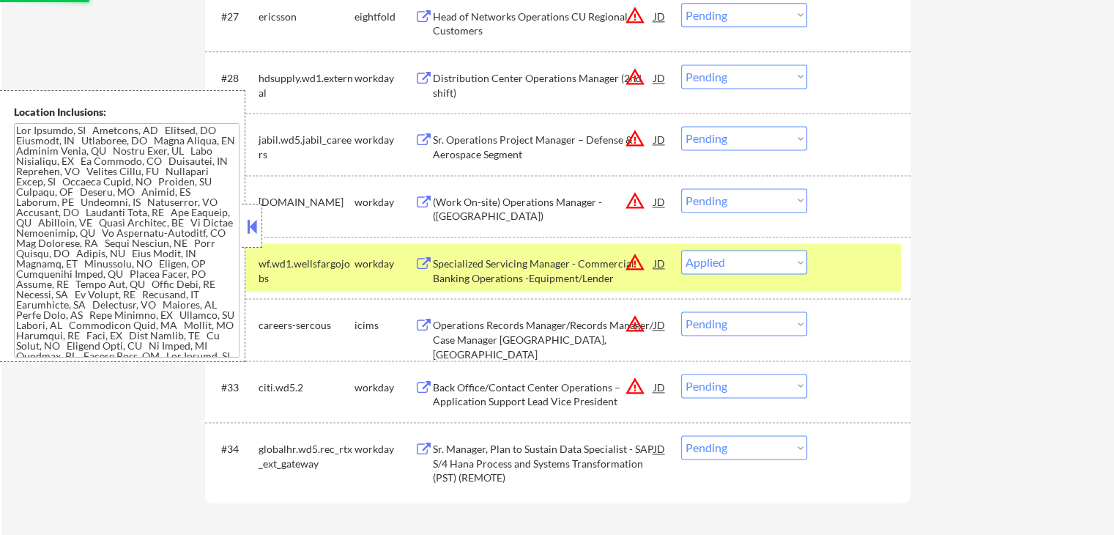
scroll to position [2018, 0]
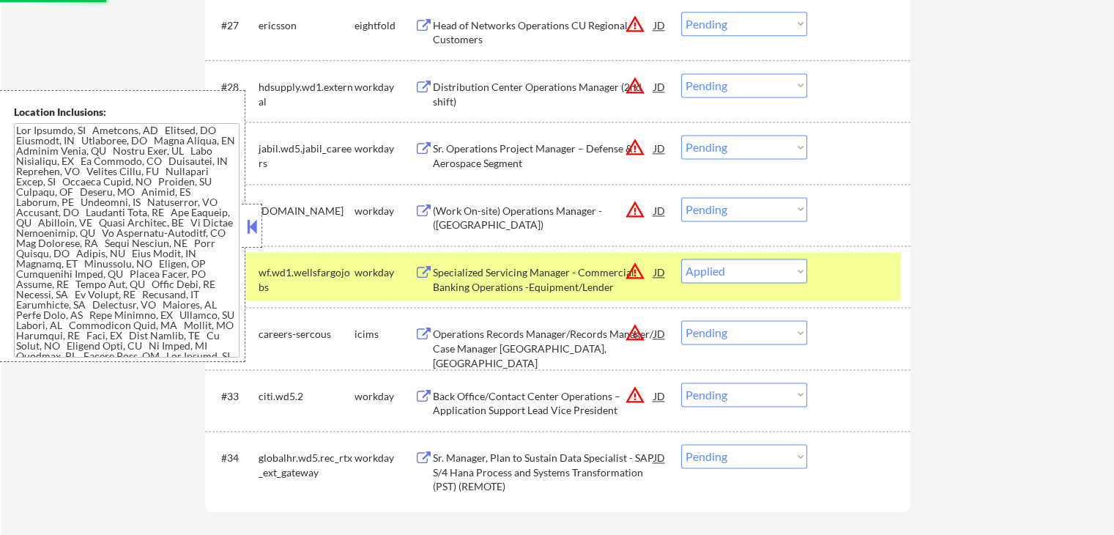
click at [424, 205] on button at bounding box center [424, 211] width 18 height 14
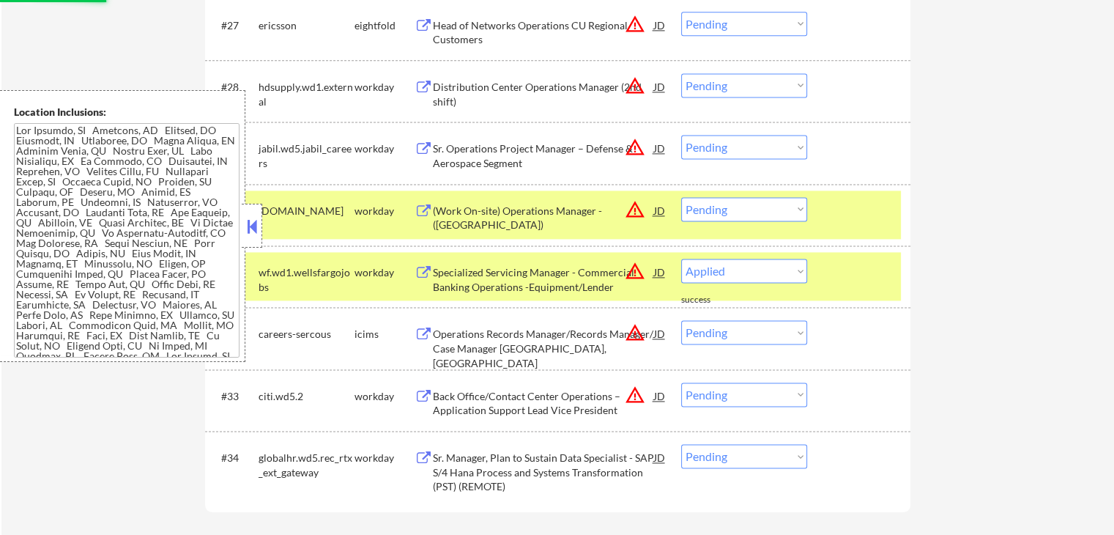
select select ""pending""
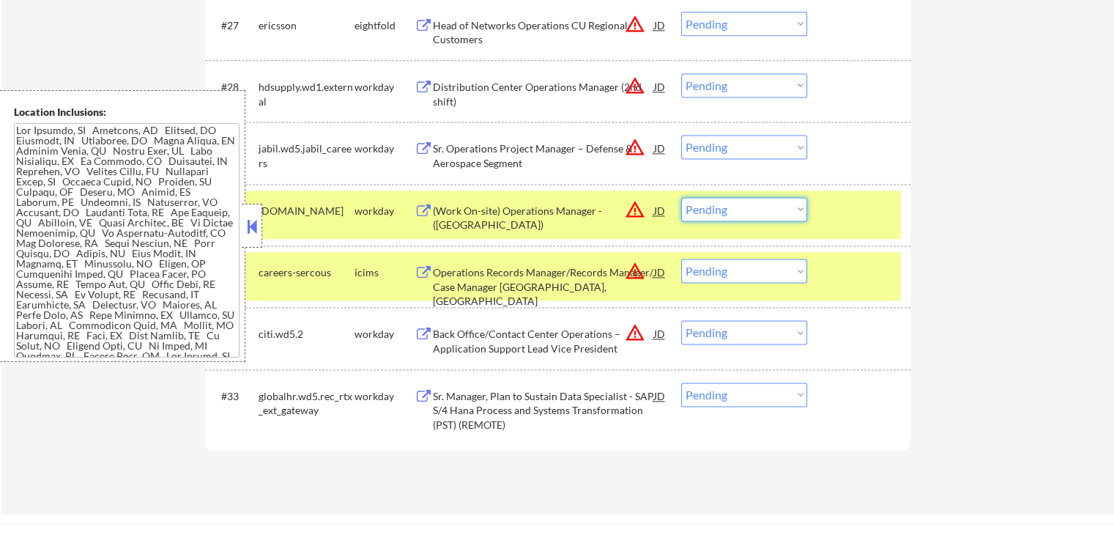
click at [722, 205] on select "Choose an option... Pending Applied Excluded (Questions) Excluded (Expired) Exc…" at bounding box center [744, 209] width 126 height 24
click at [681, 197] on select "Choose an option... Pending Applied Excluded (Questions) Excluded (Expired) Exc…" at bounding box center [744, 209] width 126 height 24
select select ""pending""
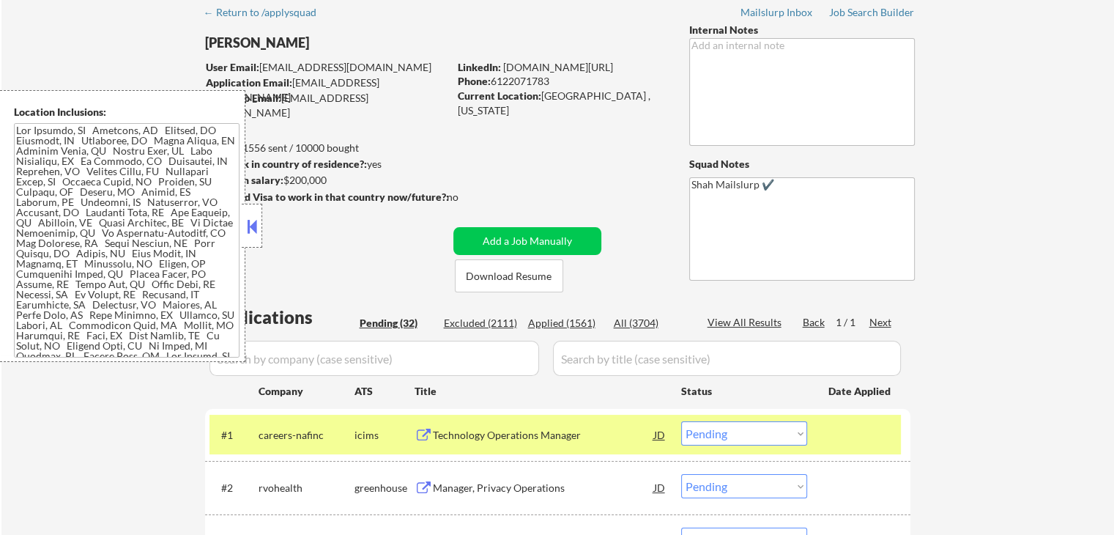
scroll to position [147, 0]
